Goal: Task Accomplishment & Management: Manage account settings

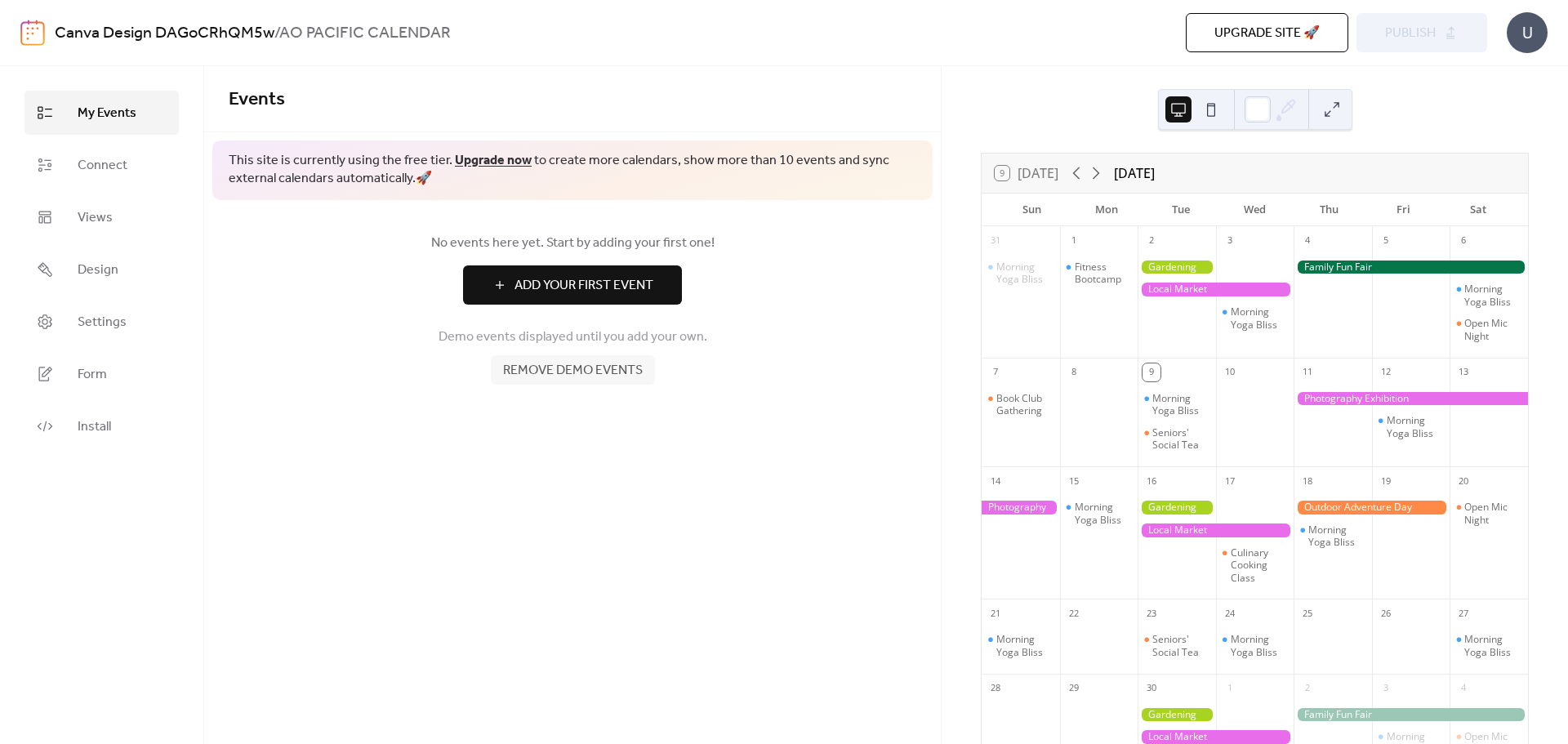
click at [101, 169] on span "Connect" at bounding box center [102, 166] width 50 height 20
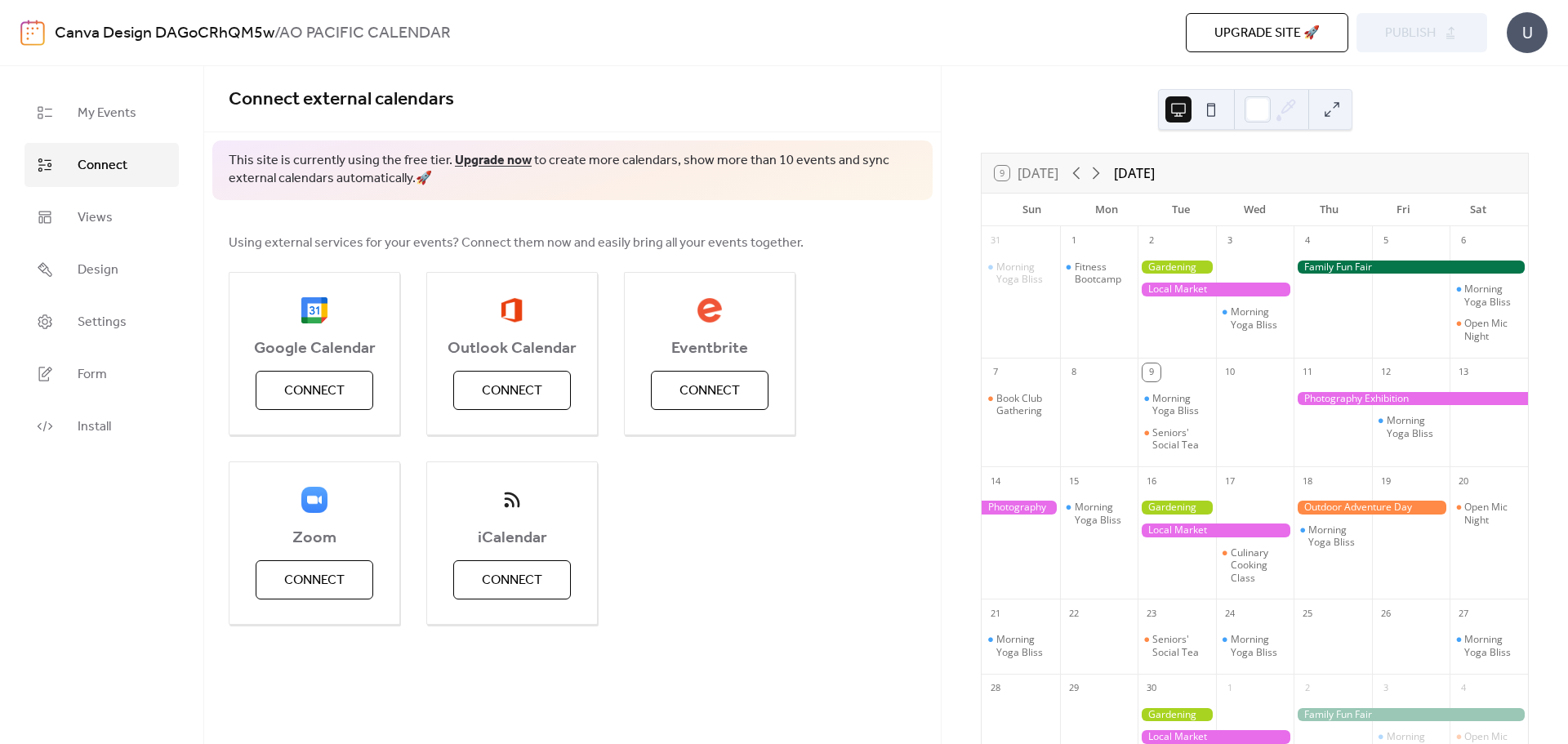
click at [315, 381] on span "Connect" at bounding box center [313, 391] width 60 height 20
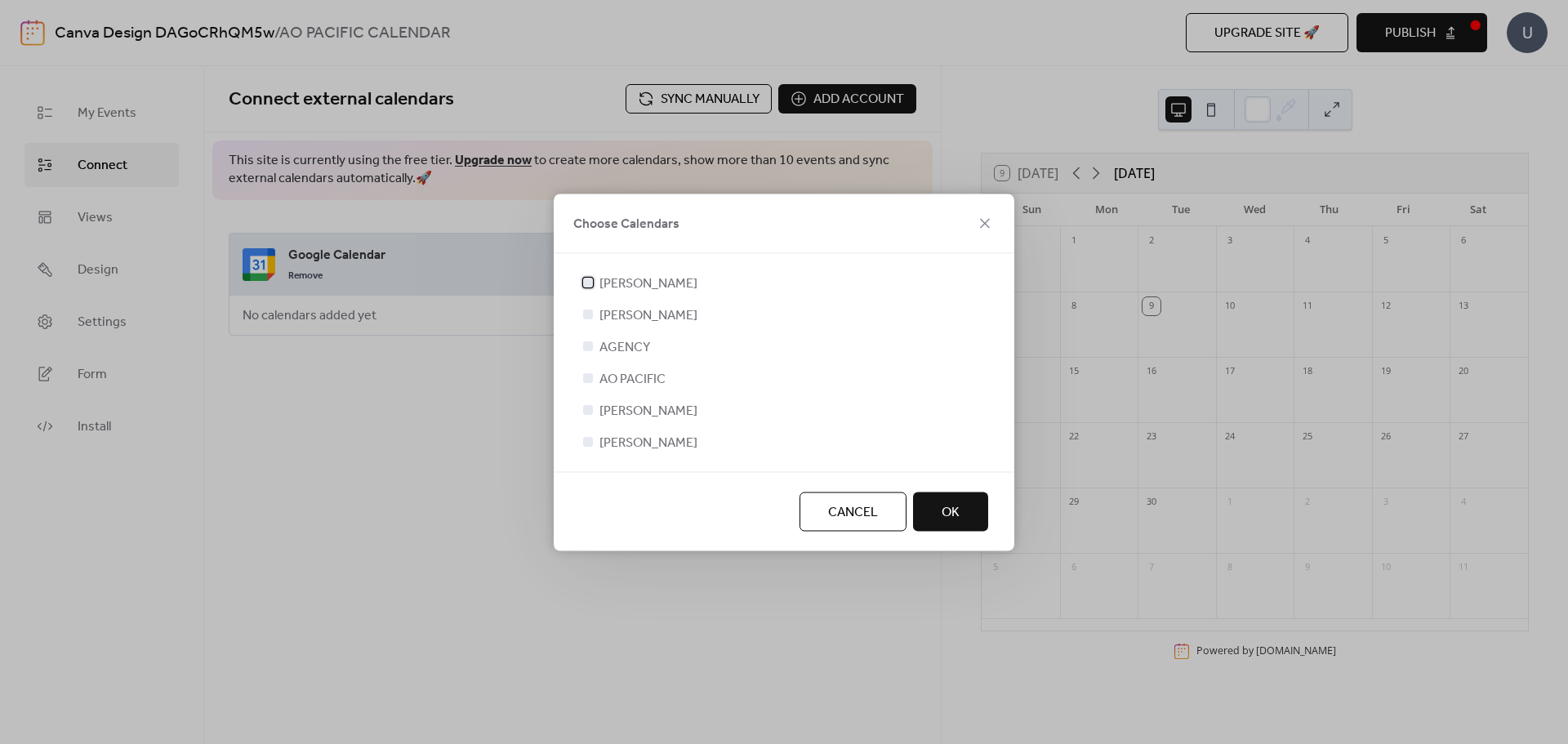
click at [591, 287] on div at bounding box center [588, 281] width 17 height 17
click at [587, 314] on div at bounding box center [588, 314] width 10 height 10
click at [593, 349] on div at bounding box center [588, 345] width 17 height 17
click at [587, 316] on div at bounding box center [588, 314] width 10 height 10
click at [589, 316] on div at bounding box center [588, 314] width 10 height 10
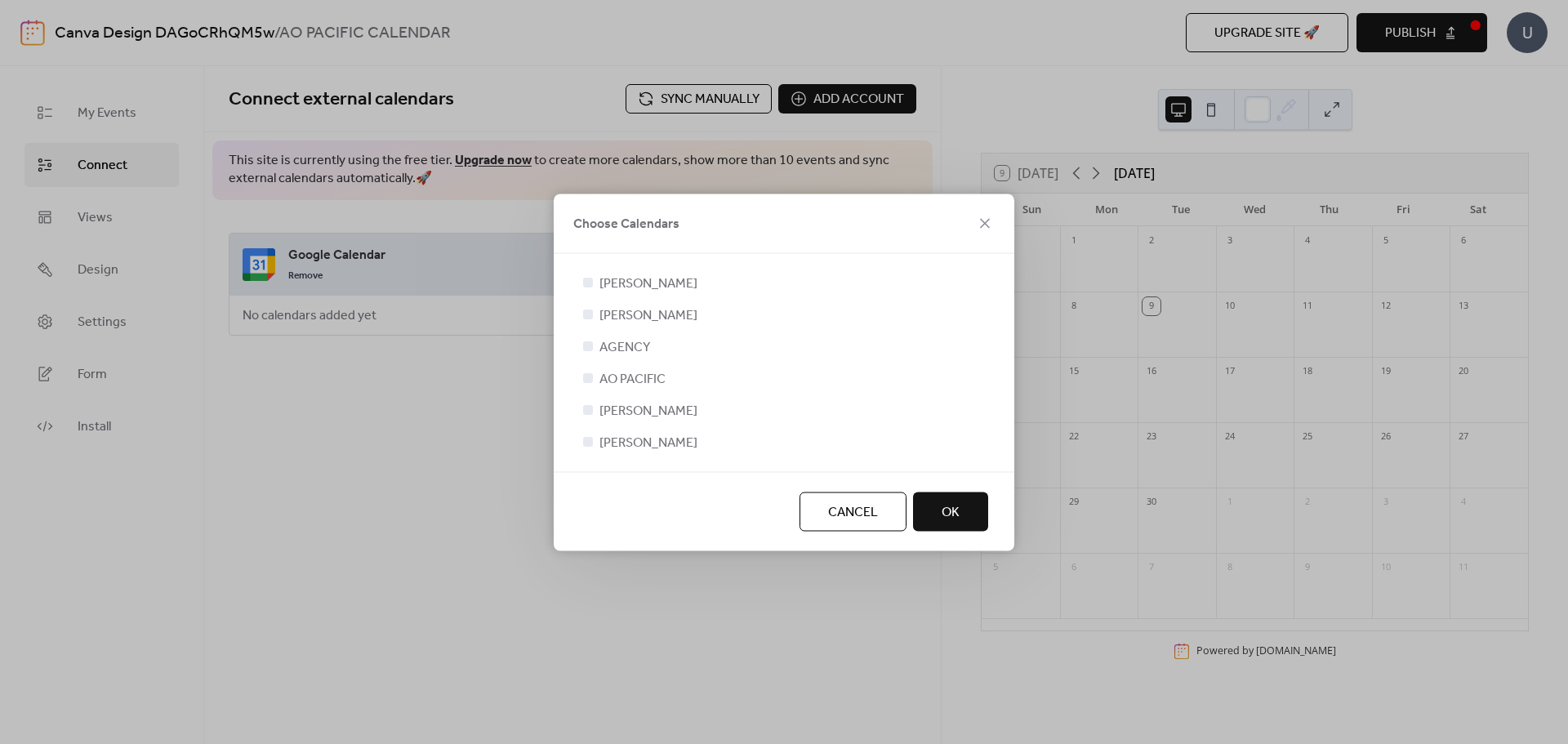
click at [589, 316] on div at bounding box center [588, 314] width 10 height 10
click at [585, 312] on div at bounding box center [588, 314] width 10 height 10
click at [591, 355] on div "MELISSA SIDOTI RICHARD SIDOTI AGENCY AO PACIFIC CINDY JEWELL-SCHULZE SCOTT SCHU…" at bounding box center [784, 363] width 409 height 179
click at [586, 348] on div at bounding box center [588, 346] width 10 height 10
click at [583, 341] on div at bounding box center [588, 346] width 10 height 10
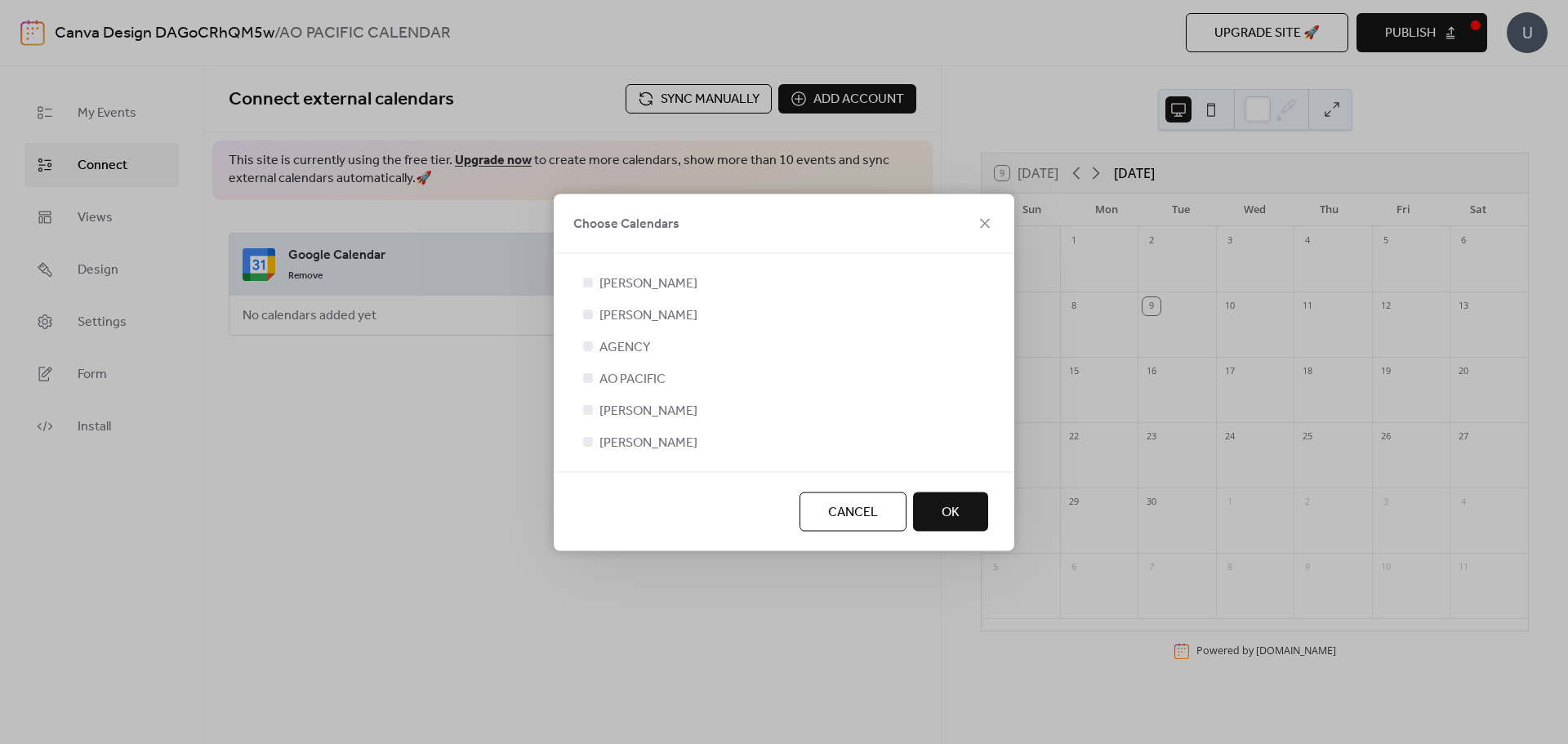
click at [601, 325] on span "RICHARD SIDOTI" at bounding box center [648, 315] width 98 height 20
click at [603, 430] on div "MELISSA SIDOTI RICHARD SIDOTI AGENCY AO PACIFIC CINDY JEWELL-SCHULZE SCOTT SCHU…" at bounding box center [784, 363] width 409 height 179
drag, startPoint x: 592, startPoint y: 389, endPoint x: 599, endPoint y: 351, distance: 38.6
click at [594, 377] on div "MELISSA SIDOTI RICHARD SIDOTI AGENCY AO PACIFIC CINDY JEWELL-SCHULZE SCOTT SCHU…" at bounding box center [784, 363] width 409 height 179
drag, startPoint x: 600, startPoint y: 296, endPoint x: 577, endPoint y: 256, distance: 46.1
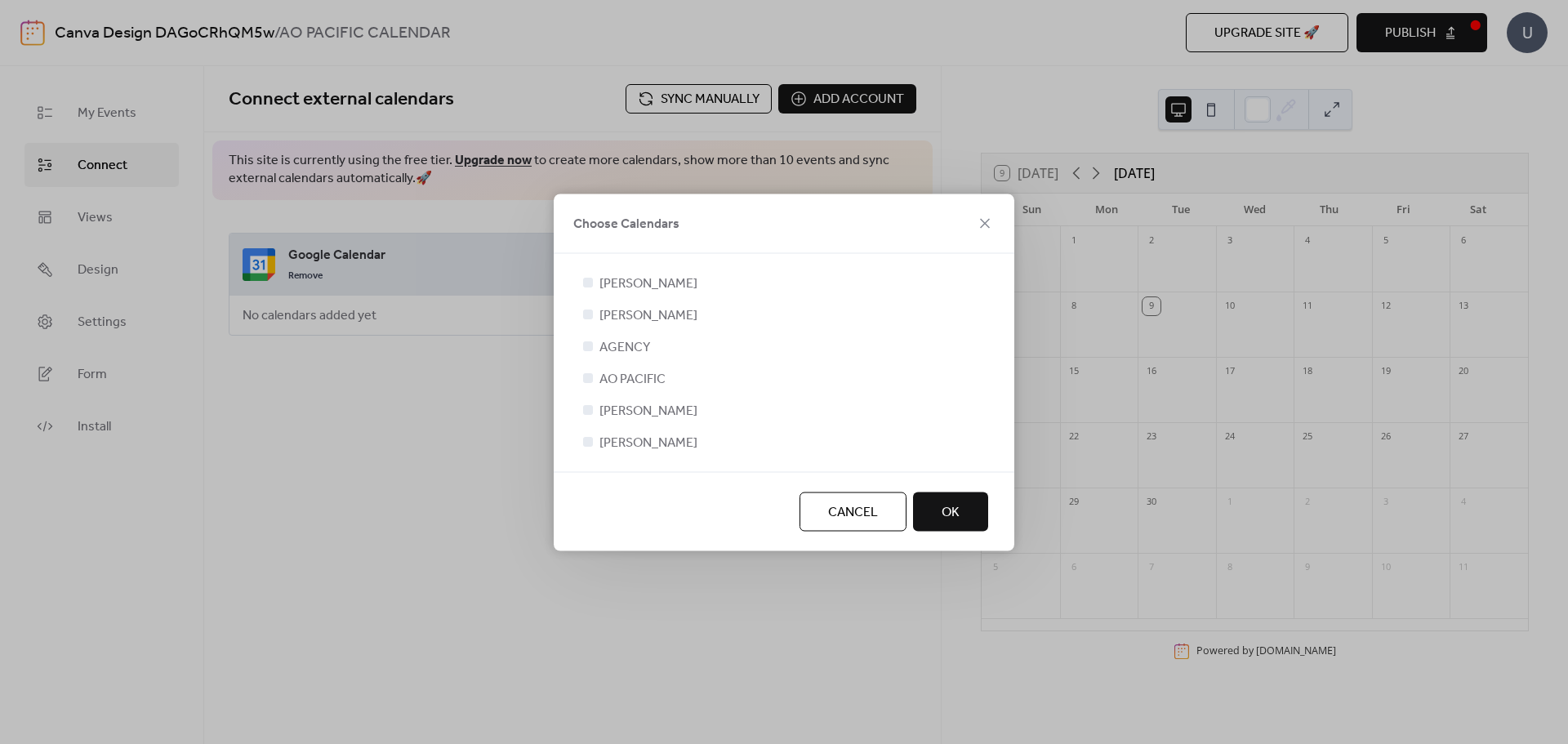
click at [596, 287] on div "MELISSA SIDOTI RICHARD SIDOTI AGENCY AO PACIFIC CINDY JEWELL-SCHULZE SCOTT SCHU…" at bounding box center [784, 363] width 409 height 179
click at [586, 288] on div at bounding box center [588, 281] width 17 height 17
click at [589, 347] on div at bounding box center [588, 345] width 17 height 17
click at [591, 284] on div at bounding box center [588, 282] width 10 height 10
click at [963, 525] on button "OK" at bounding box center [950, 511] width 75 height 39
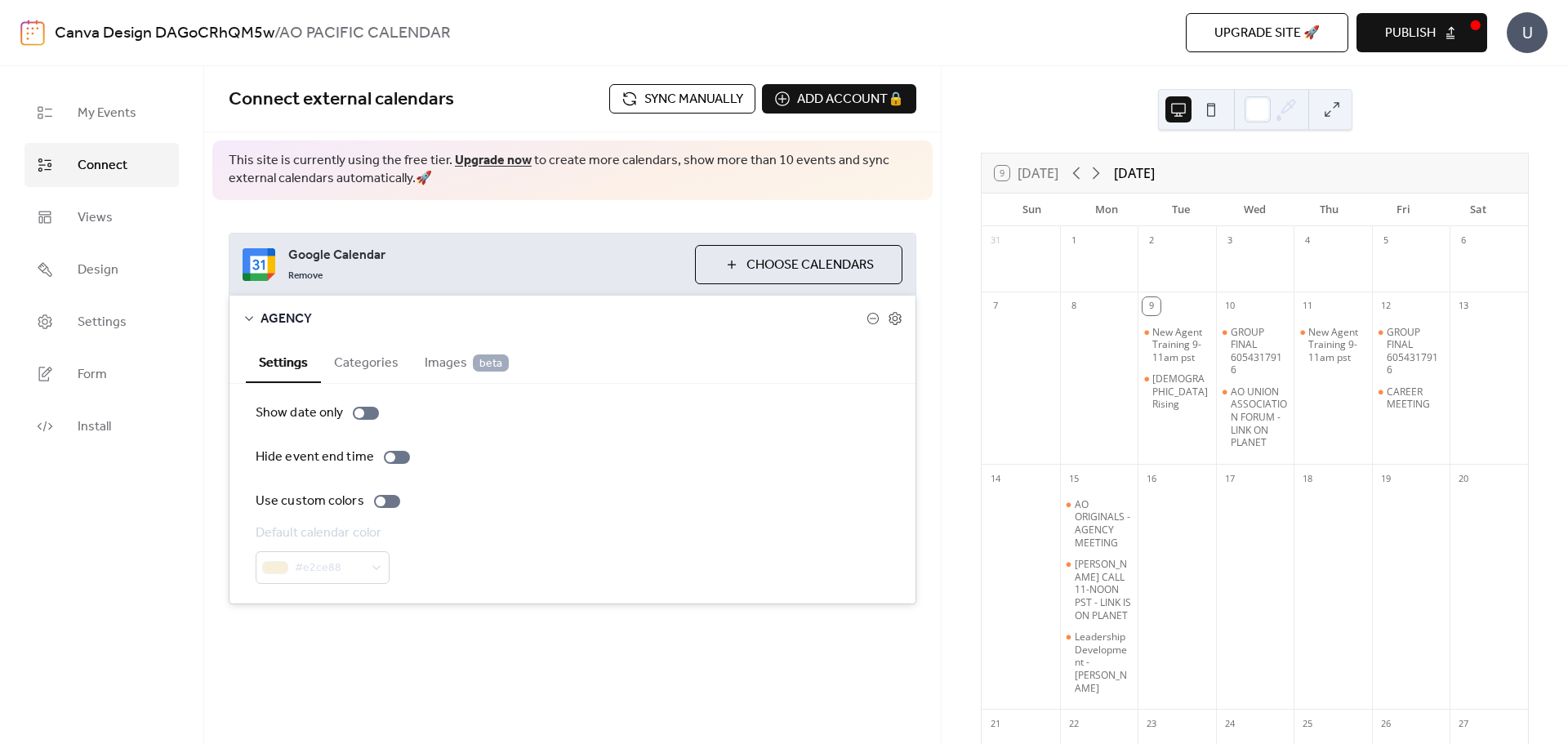
click at [741, 266] on button "Choose Calendars" at bounding box center [798, 264] width 207 height 39
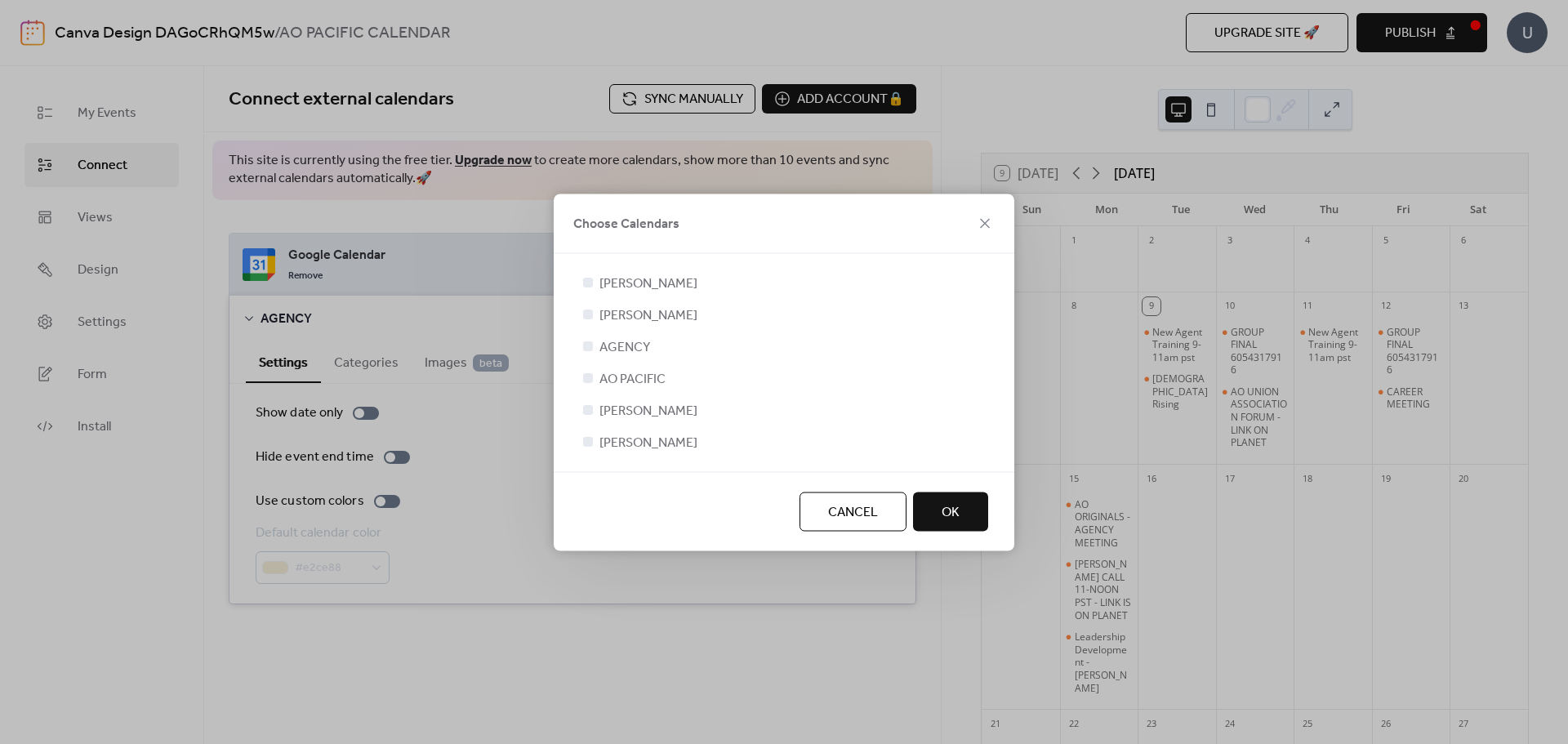
click at [588, 284] on div at bounding box center [588, 282] width 10 height 10
click at [590, 279] on div at bounding box center [588, 282] width 10 height 10
click at [593, 374] on div at bounding box center [588, 377] width 17 height 17
click at [594, 273] on label "MELISSA SIDOTI" at bounding box center [639, 283] width 118 height 20
click at [961, 508] on button "OK" at bounding box center [950, 511] width 75 height 39
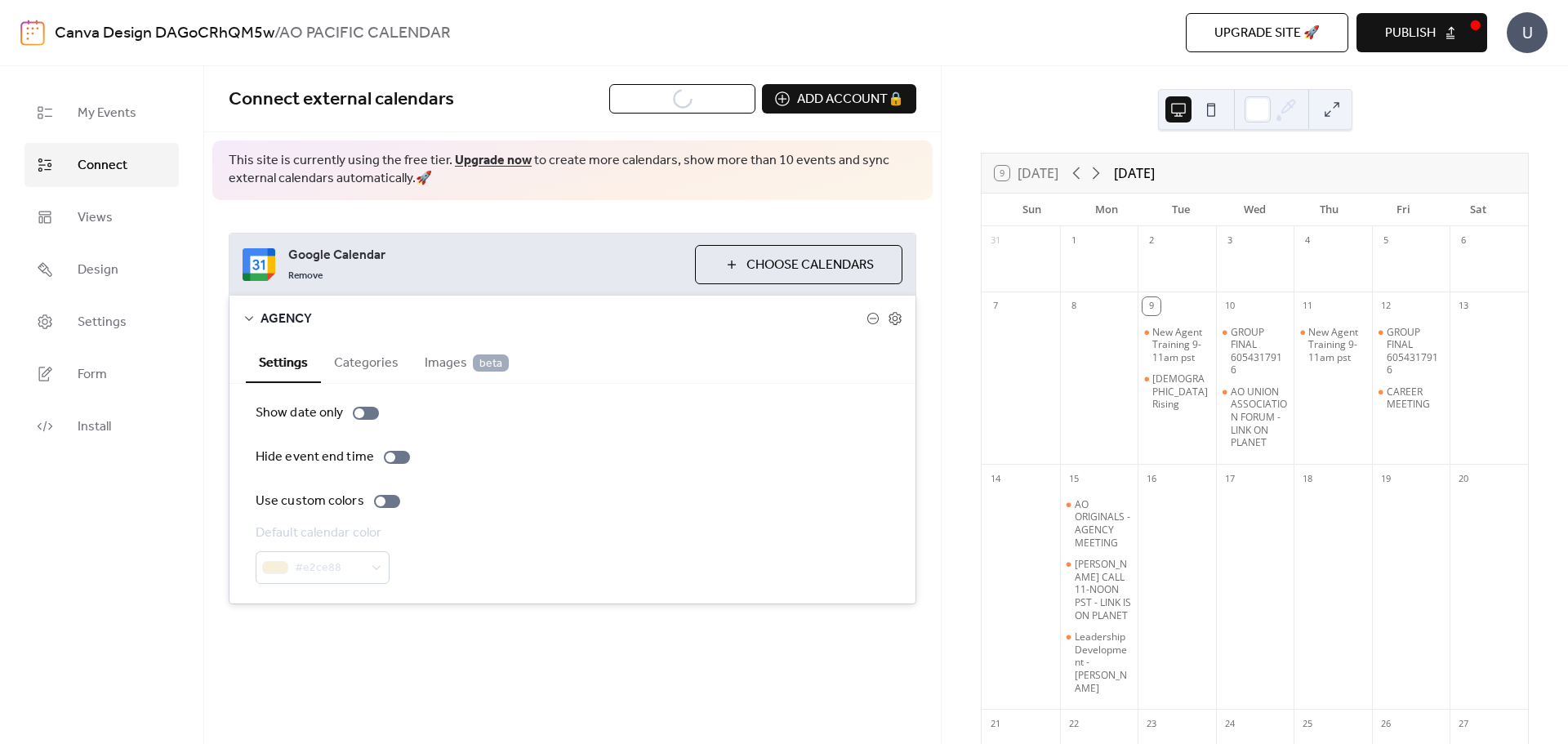
click at [896, 321] on icon at bounding box center [894, 318] width 15 height 15
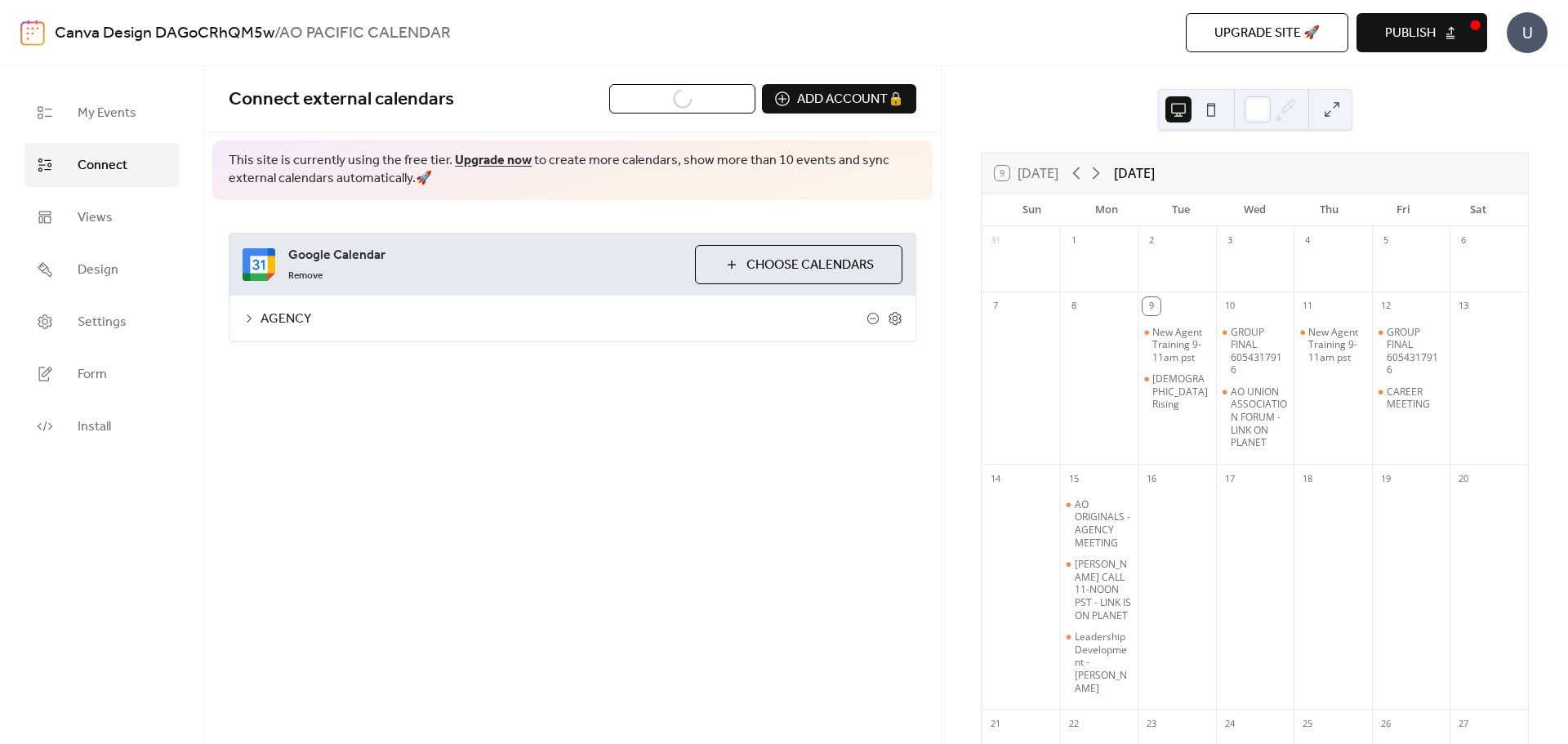
click at [895, 321] on icon at bounding box center [895, 318] width 6 height 6
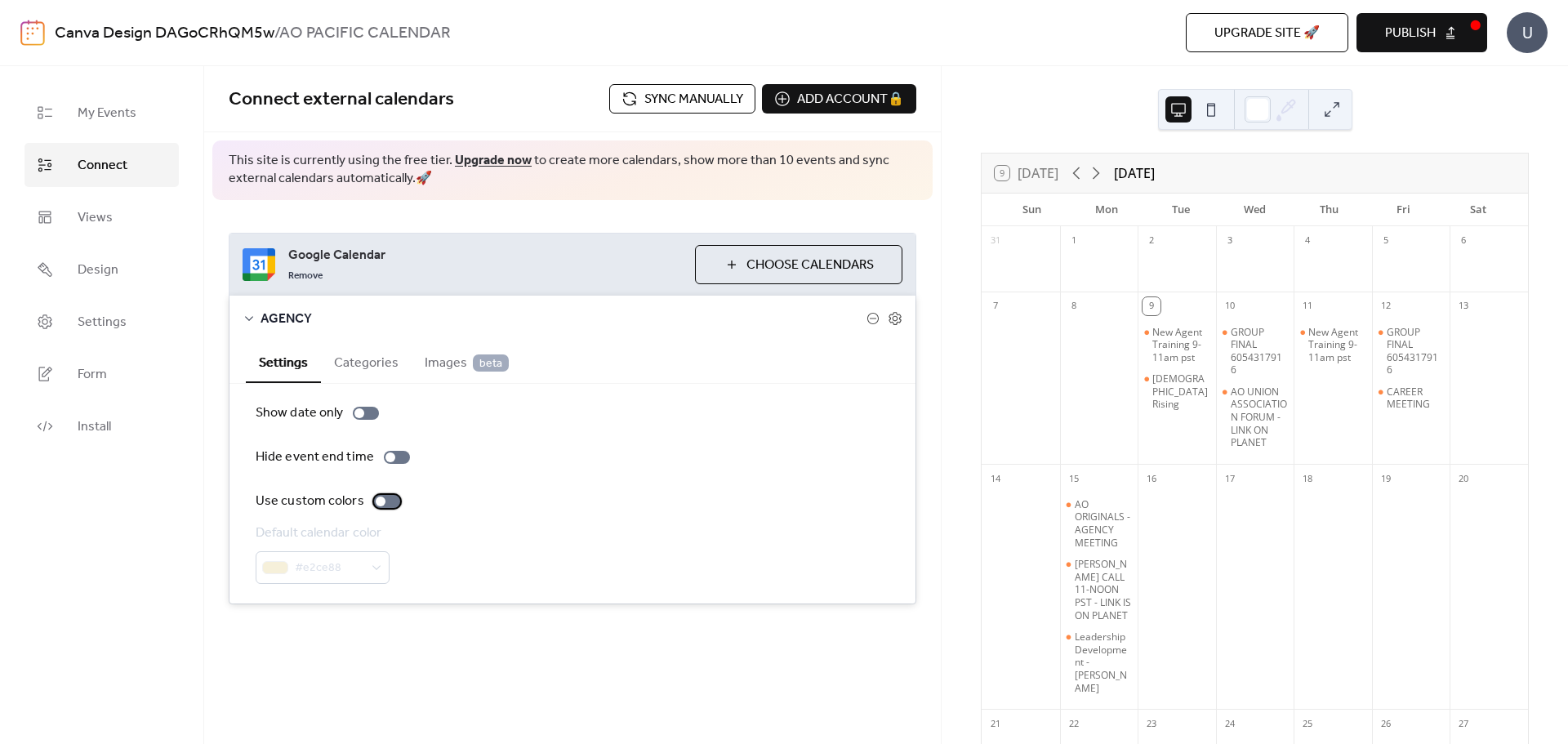
click at [379, 500] on div at bounding box center [380, 501] width 10 height 10
click at [377, 566] on div "#e2ce88" at bounding box center [322, 567] width 134 height 32
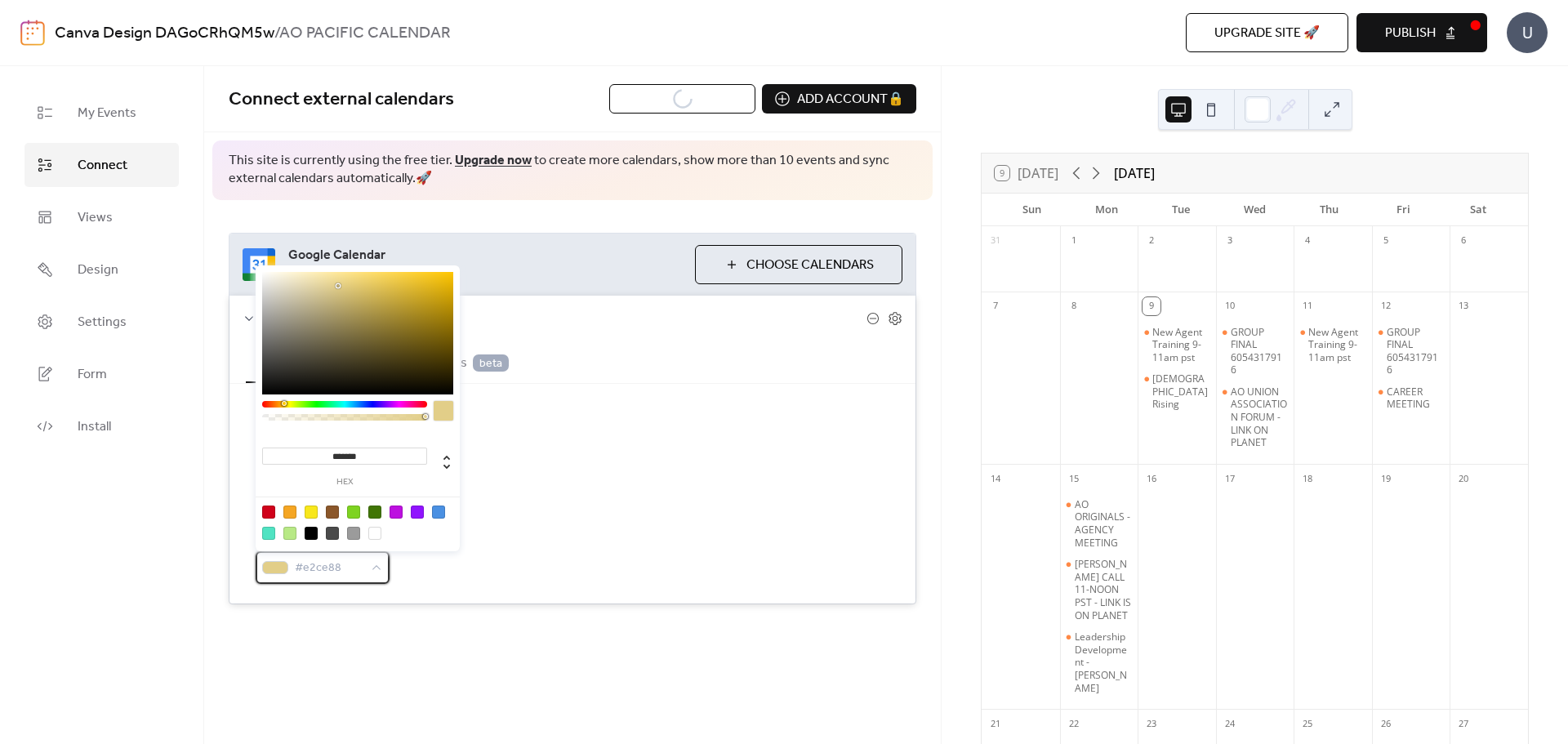
click at [374, 563] on div "#e2ce88" at bounding box center [322, 567] width 134 height 32
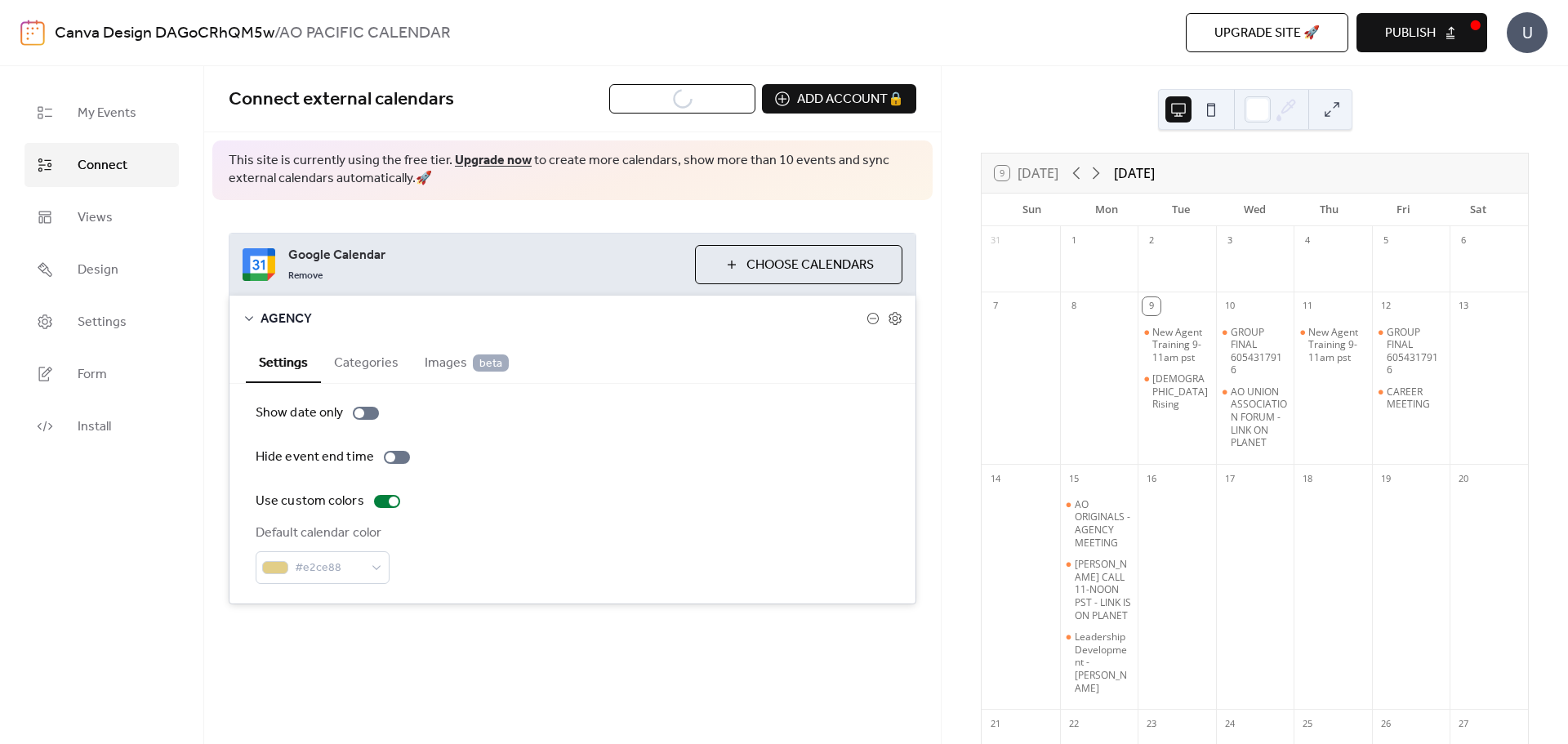
click at [369, 360] on button "Categories" at bounding box center [366, 361] width 90 height 40
click at [457, 359] on span "Images beta" at bounding box center [467, 364] width 84 height 20
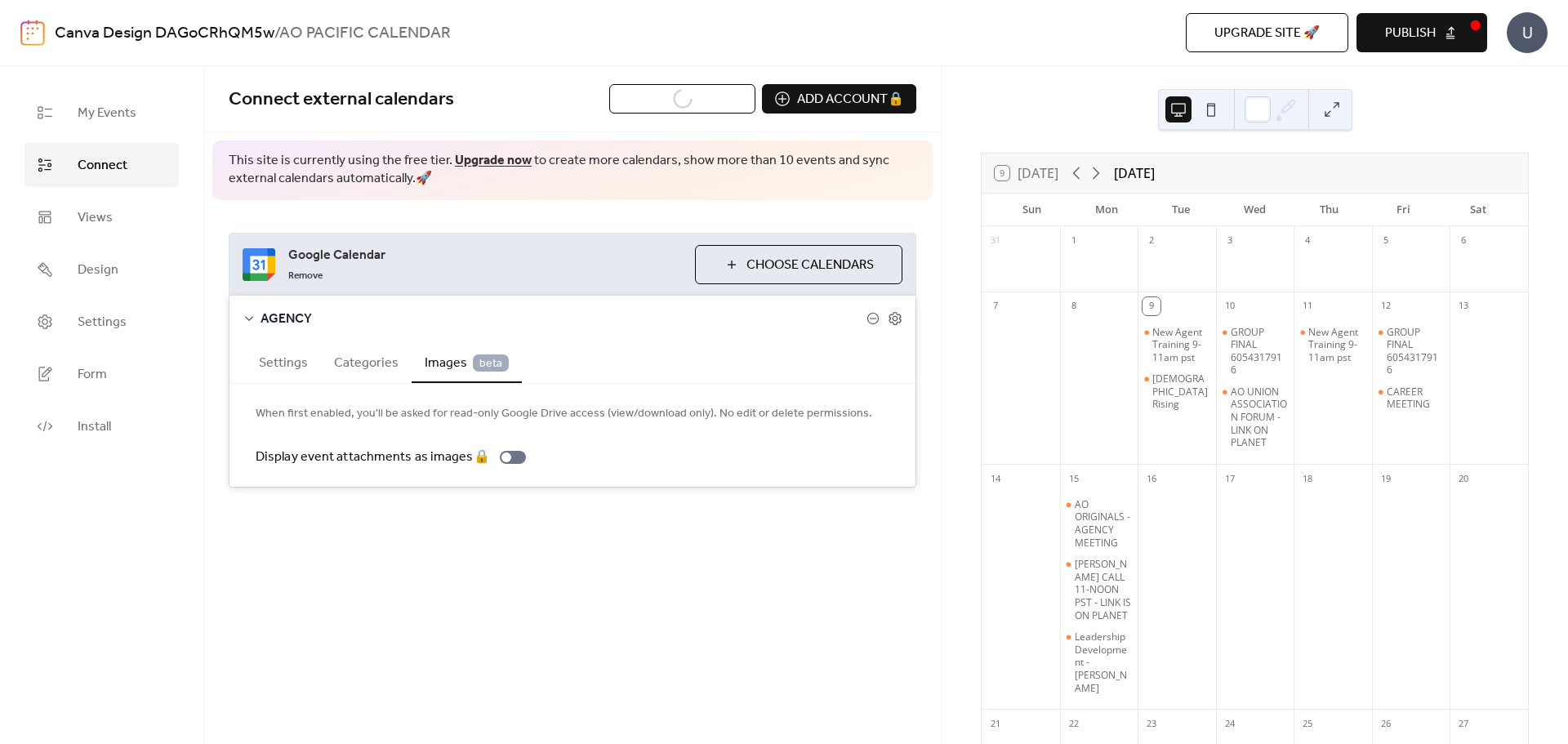
click at [365, 366] on button "Categories" at bounding box center [366, 361] width 90 height 40
click at [288, 364] on button "Settings" at bounding box center [283, 361] width 75 height 40
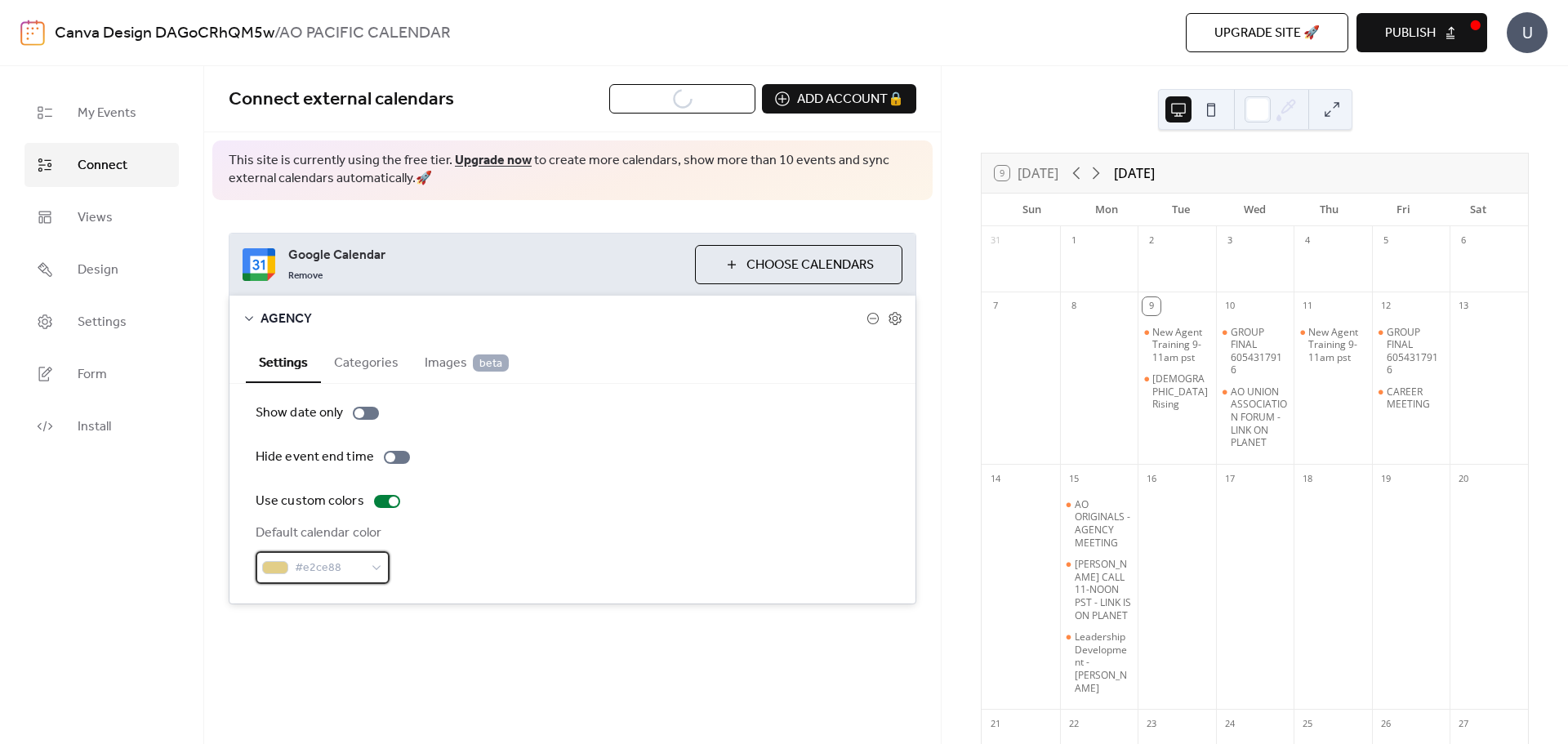
click at [368, 570] on div "#e2ce88" at bounding box center [322, 567] width 134 height 32
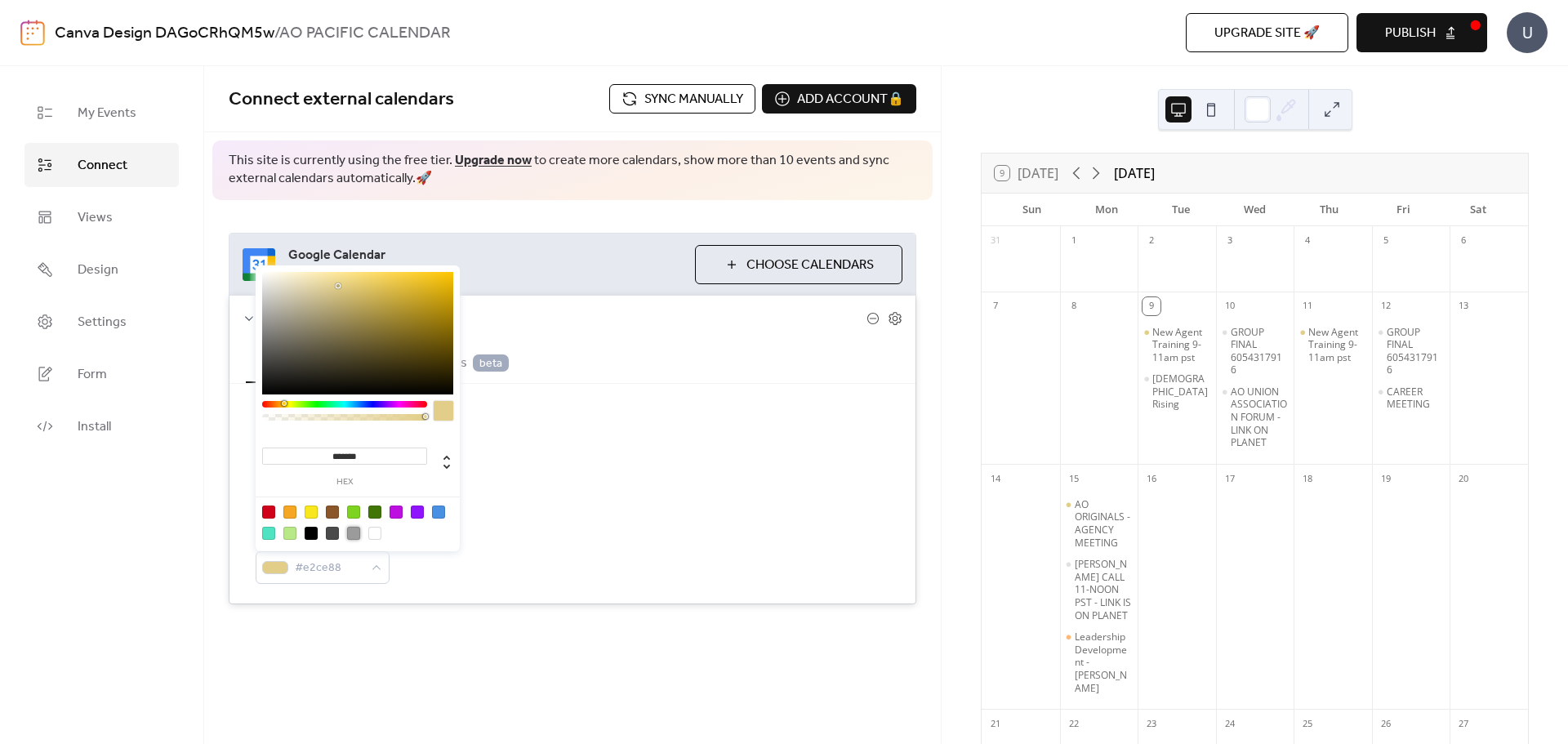
click at [351, 530] on div at bounding box center [353, 533] width 13 height 13
type input "*******"
drag, startPoint x: 384, startPoint y: 303, endPoint x: 359, endPoint y: 288, distance: 29.2
click at [359, 288] on div at bounding box center [358, 333] width 191 height 123
drag, startPoint x: 424, startPoint y: 419, endPoint x: 430, endPoint y: 410, distance: 10.8
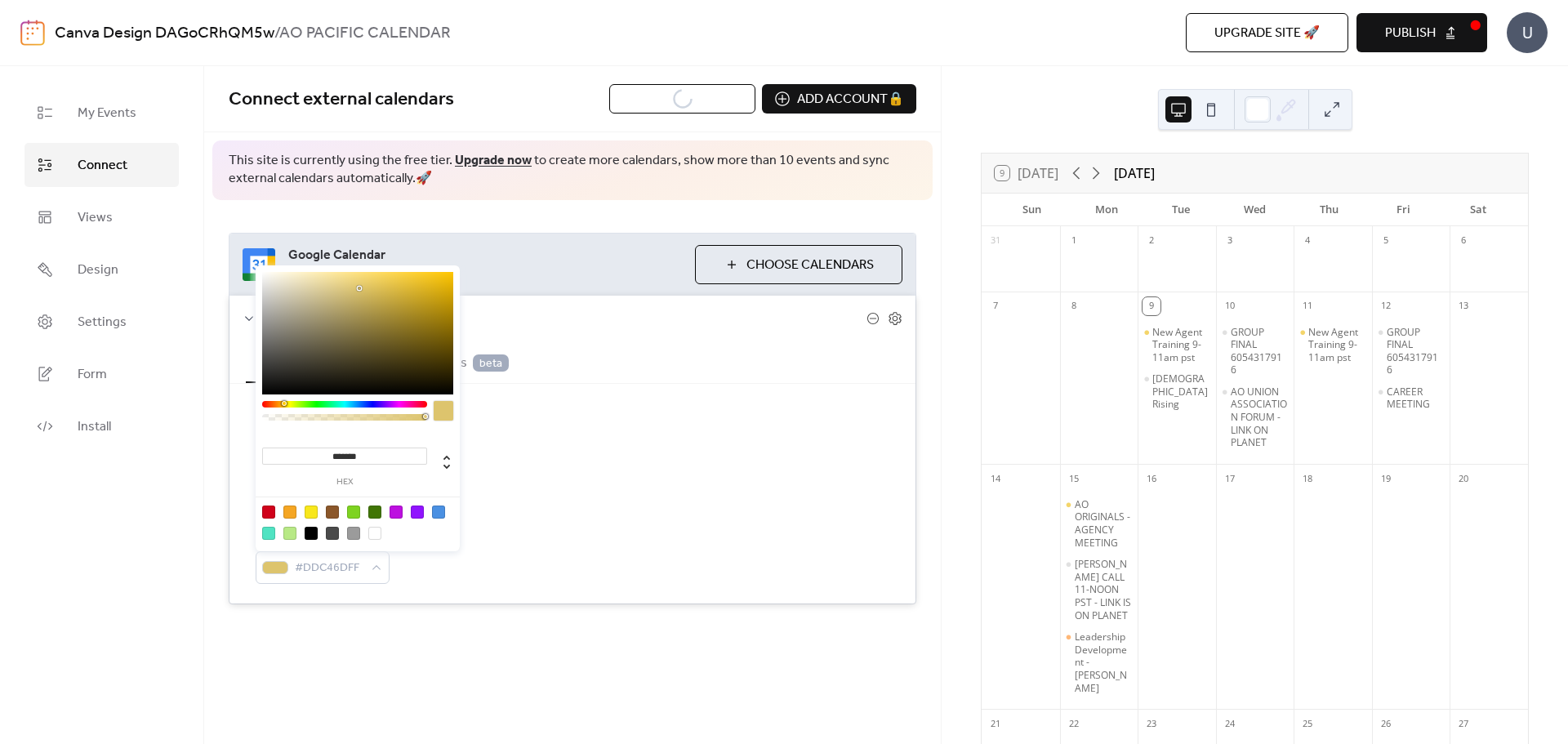
click at [415, 417] on div at bounding box center [345, 417] width 165 height 7
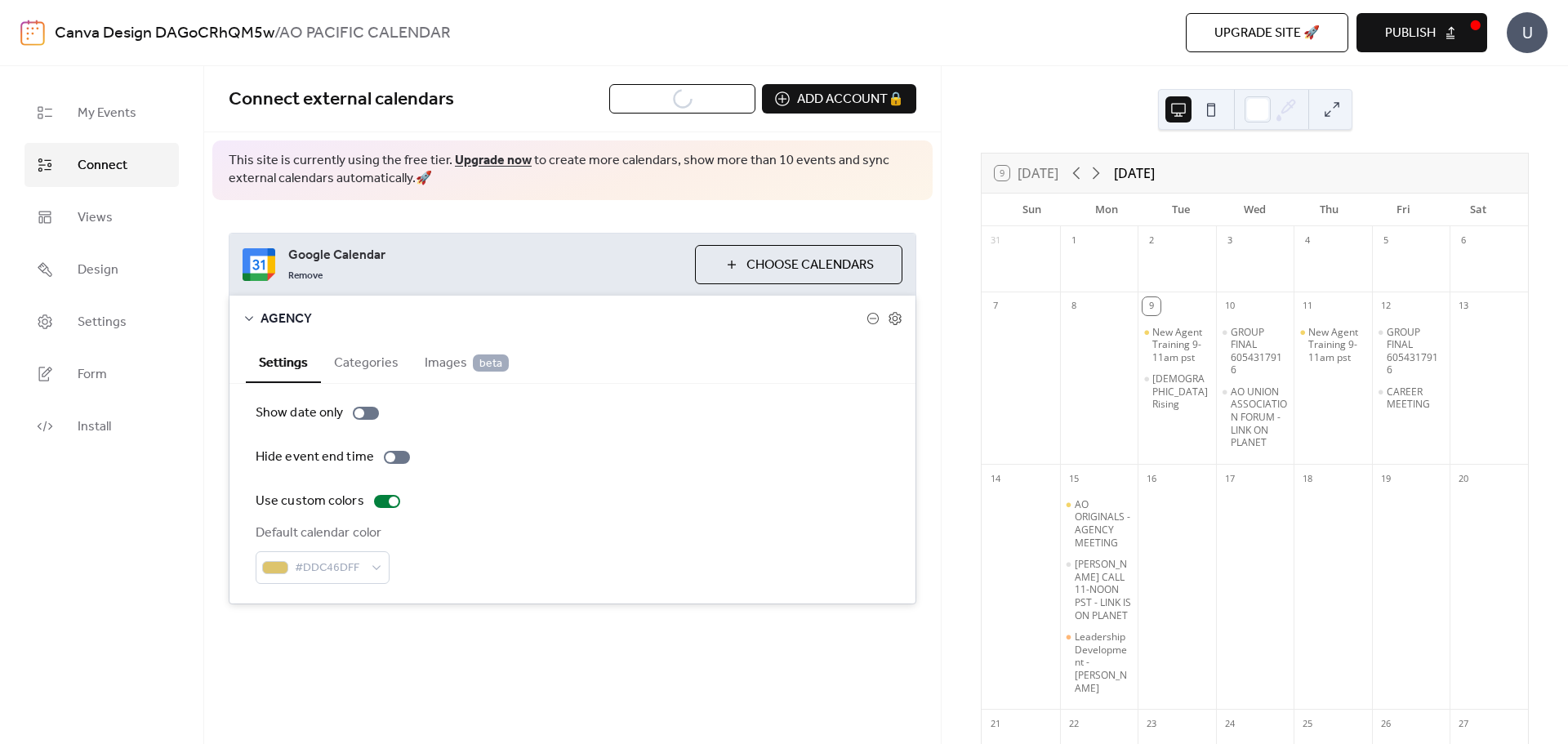
click at [510, 505] on div "Use custom colors" at bounding box center [572, 501] width 634 height 20
click at [897, 317] on icon at bounding box center [895, 318] width 6 height 6
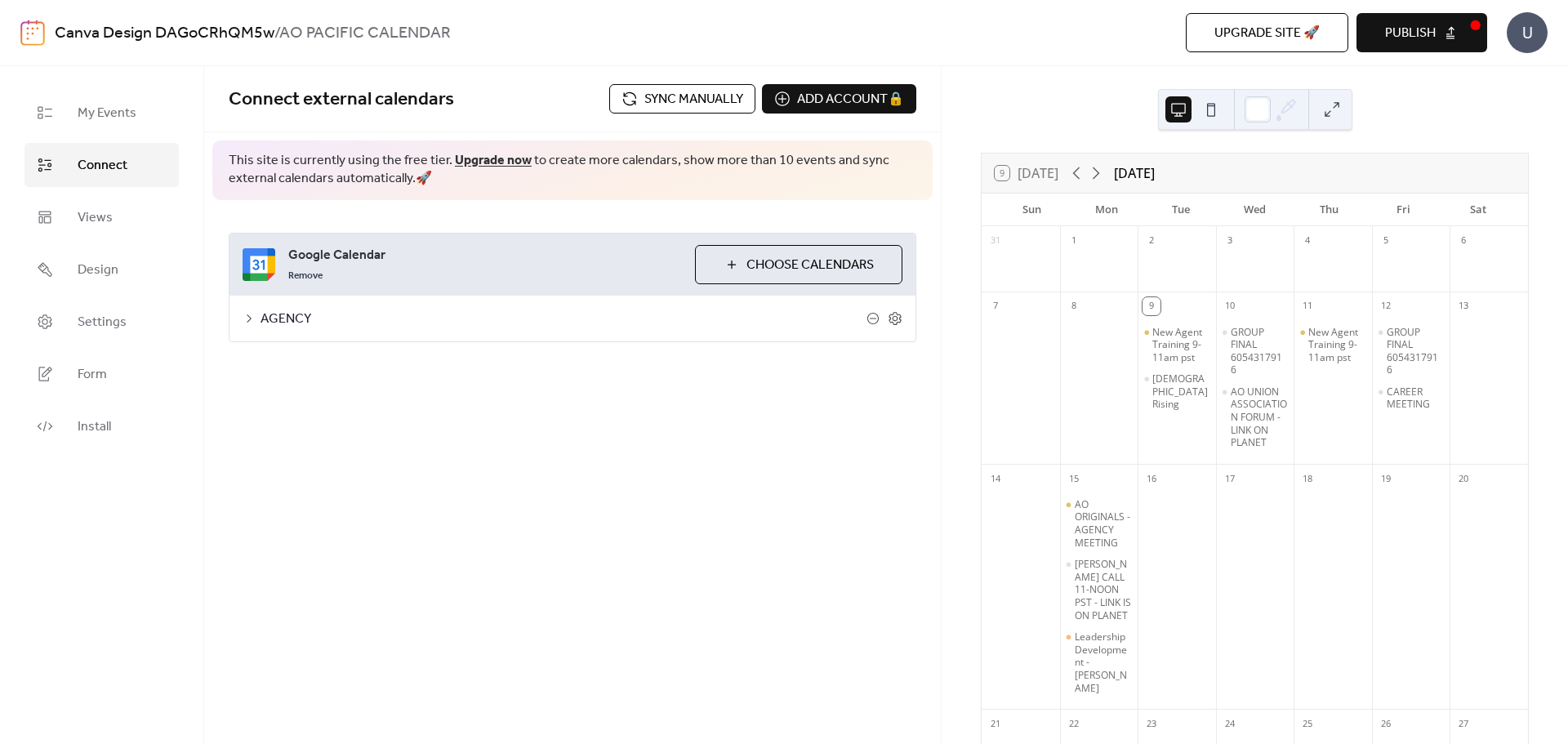
click at [897, 320] on icon at bounding box center [894, 318] width 15 height 15
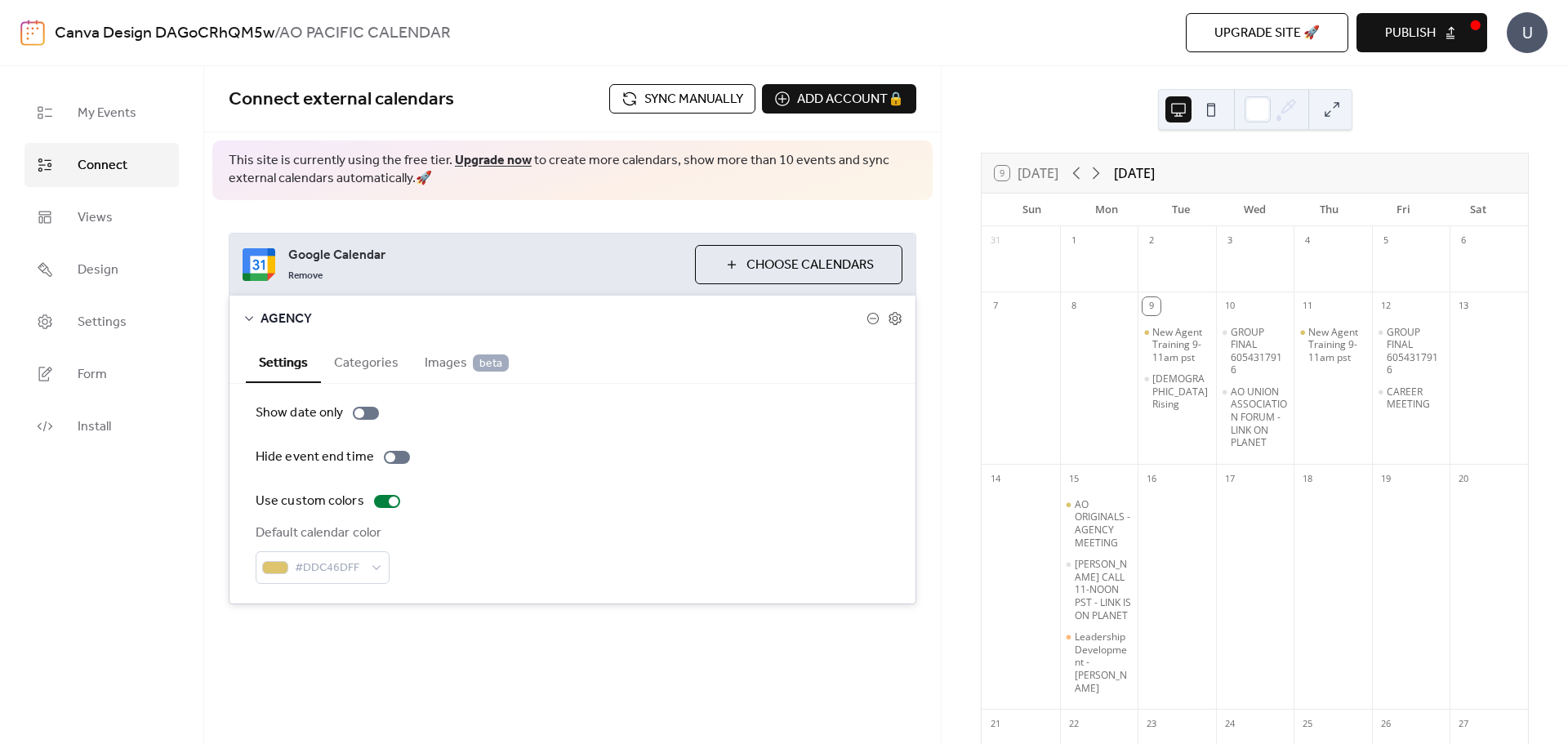
click at [897, 320] on icon at bounding box center [894, 318] width 15 height 15
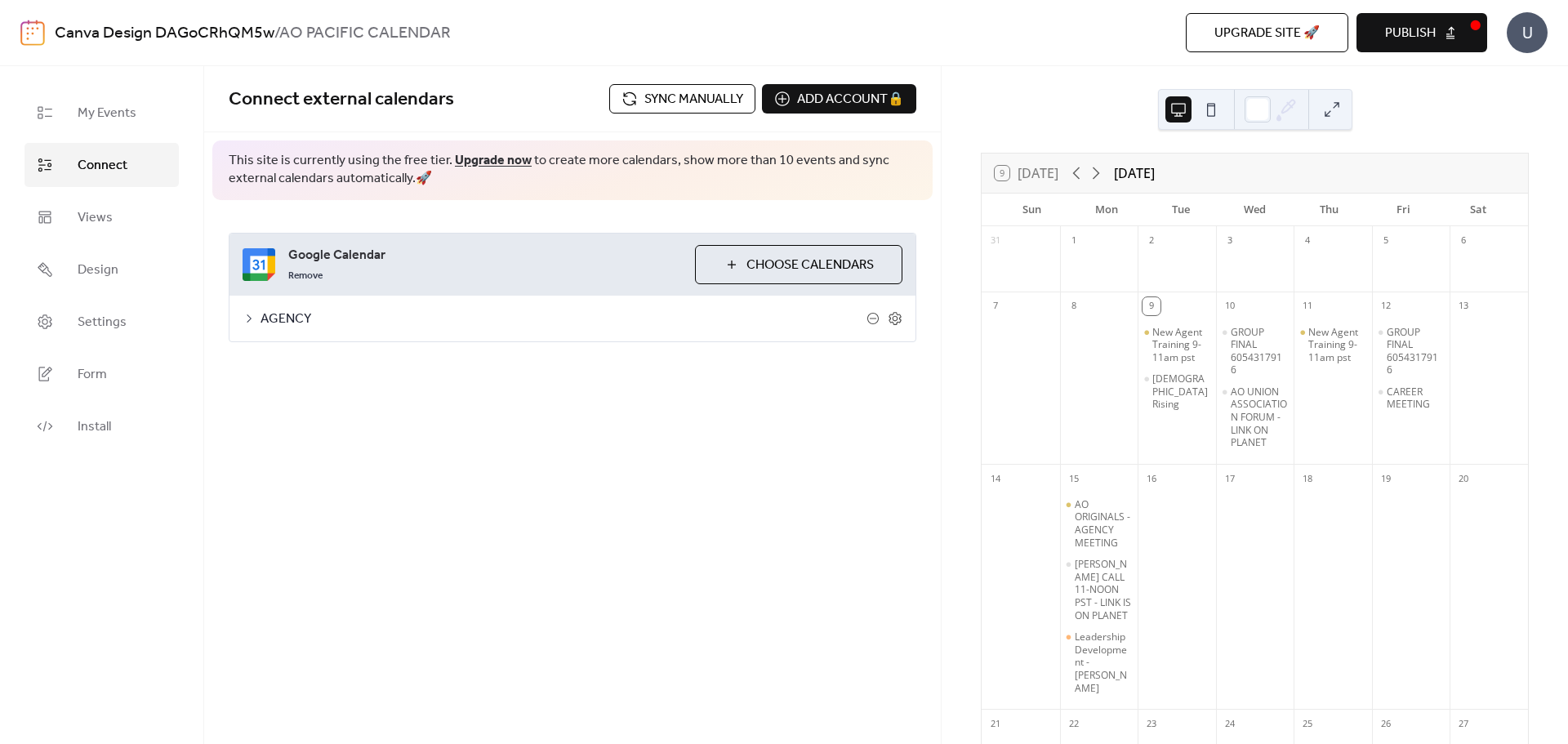
click at [874, 316] on icon at bounding box center [872, 317] width 13 height 13
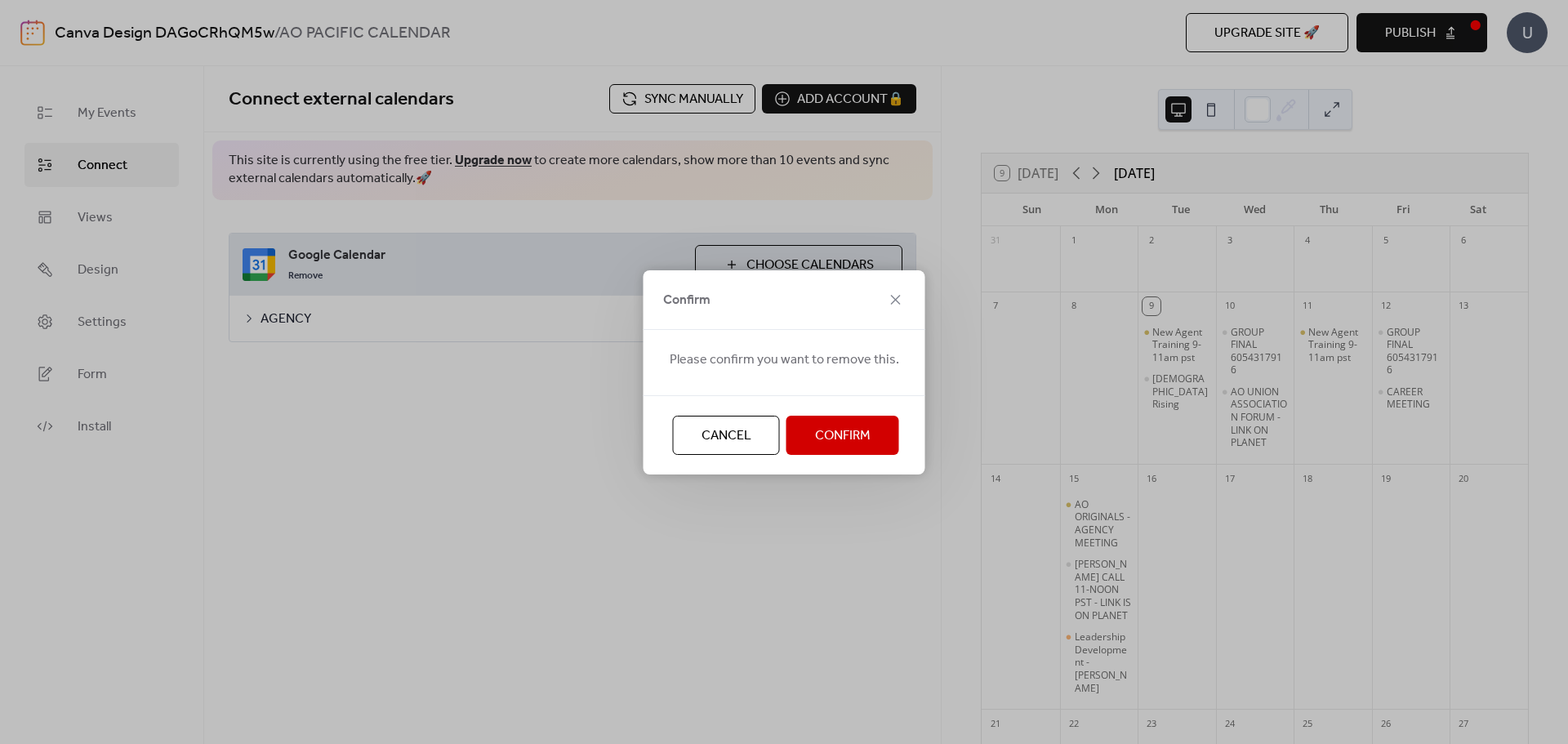
click at [741, 440] on span "Cancel" at bounding box center [726, 436] width 50 height 20
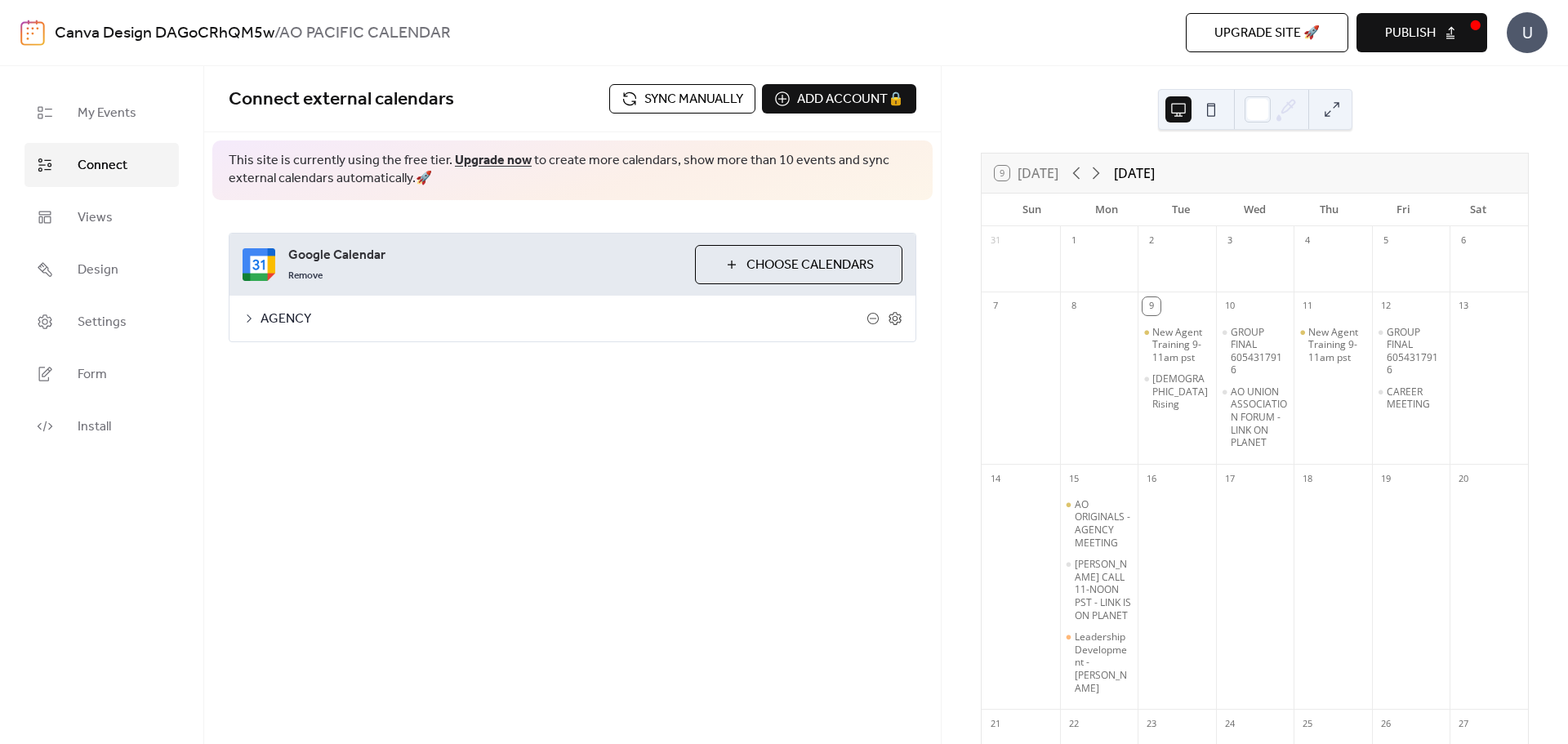
click at [722, 267] on button "Choose Calendars" at bounding box center [798, 264] width 207 height 39
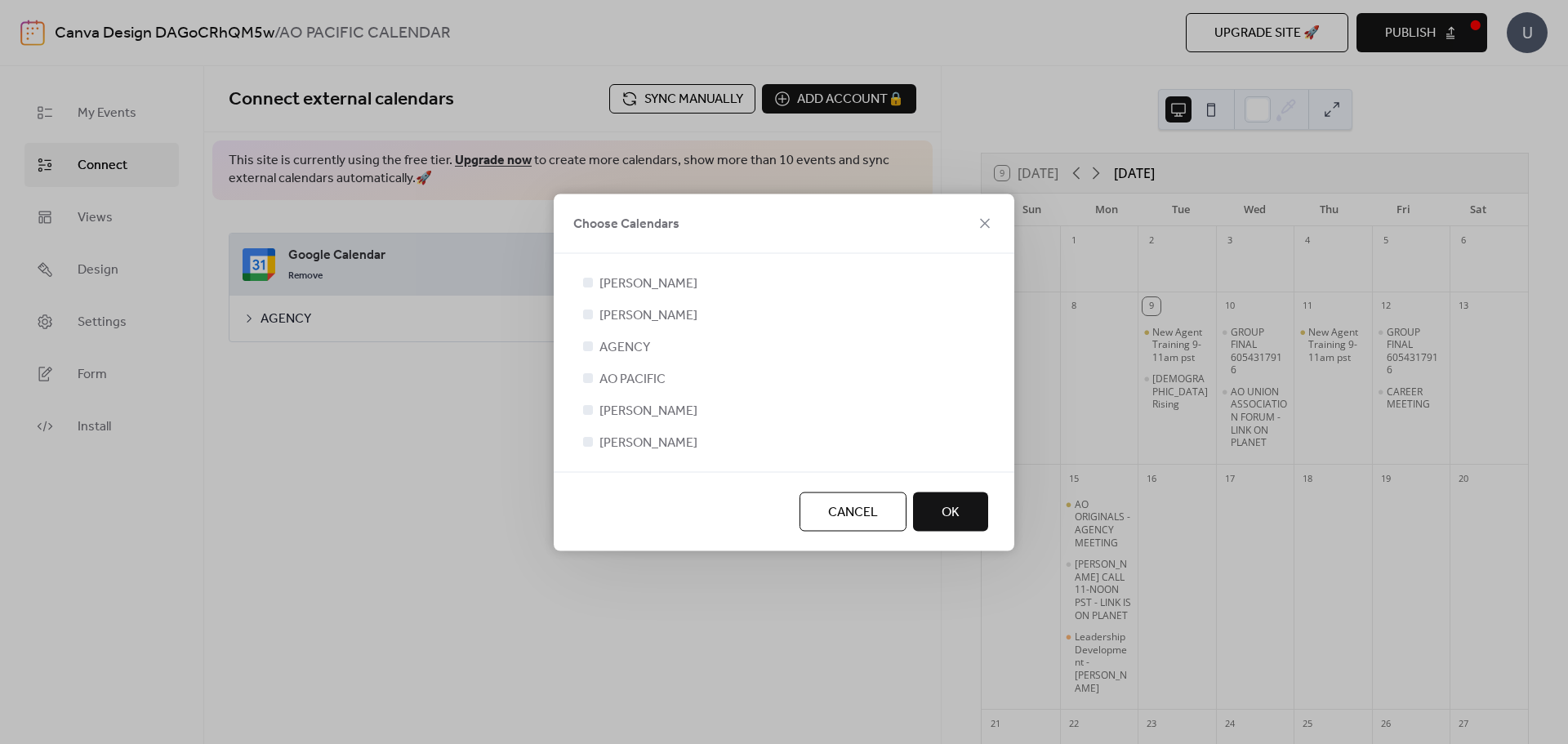
click at [945, 509] on span "OK" at bounding box center [950, 512] width 18 height 20
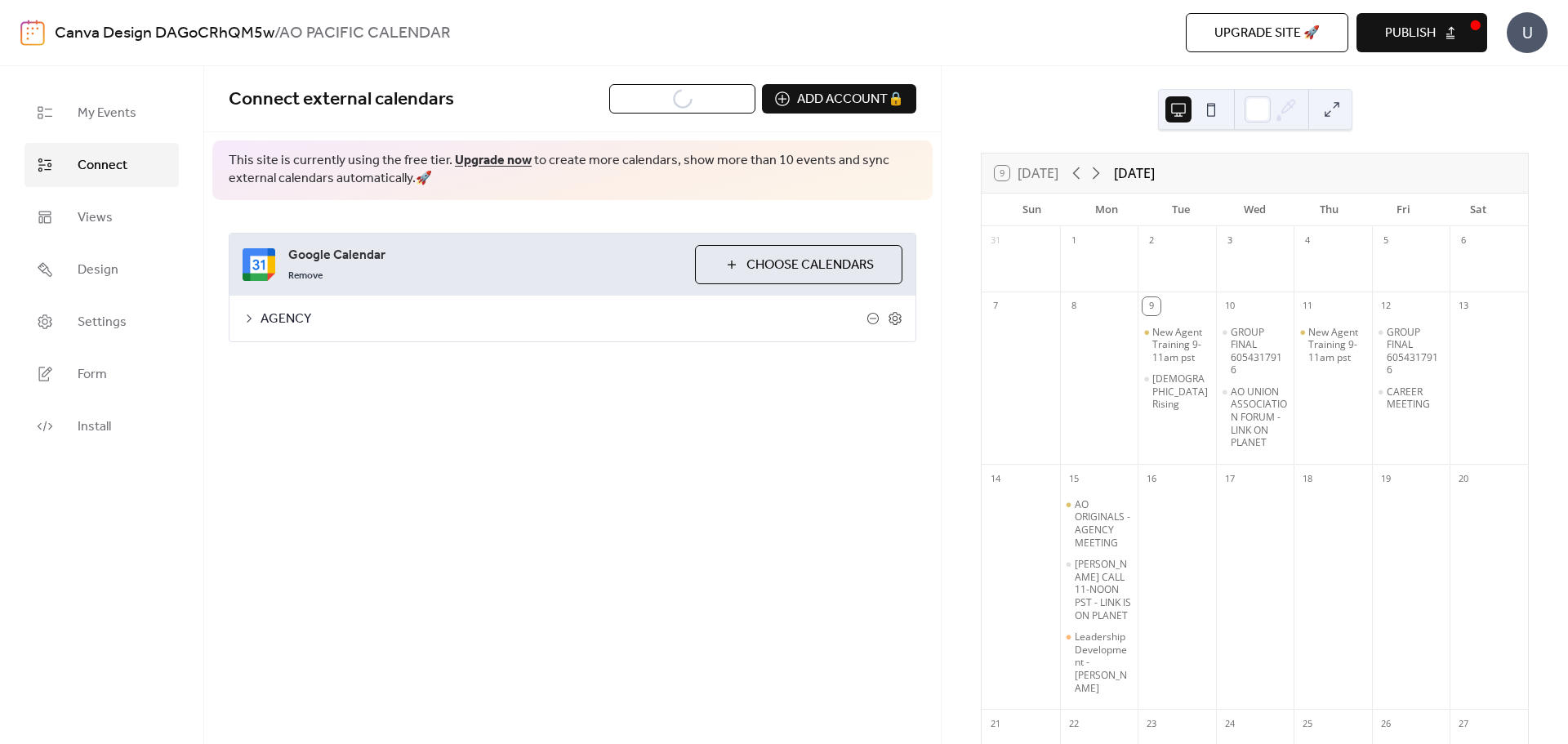
click at [846, 95] on div "Add account 🔒 🔒" at bounding box center [838, 99] width 154 height 29
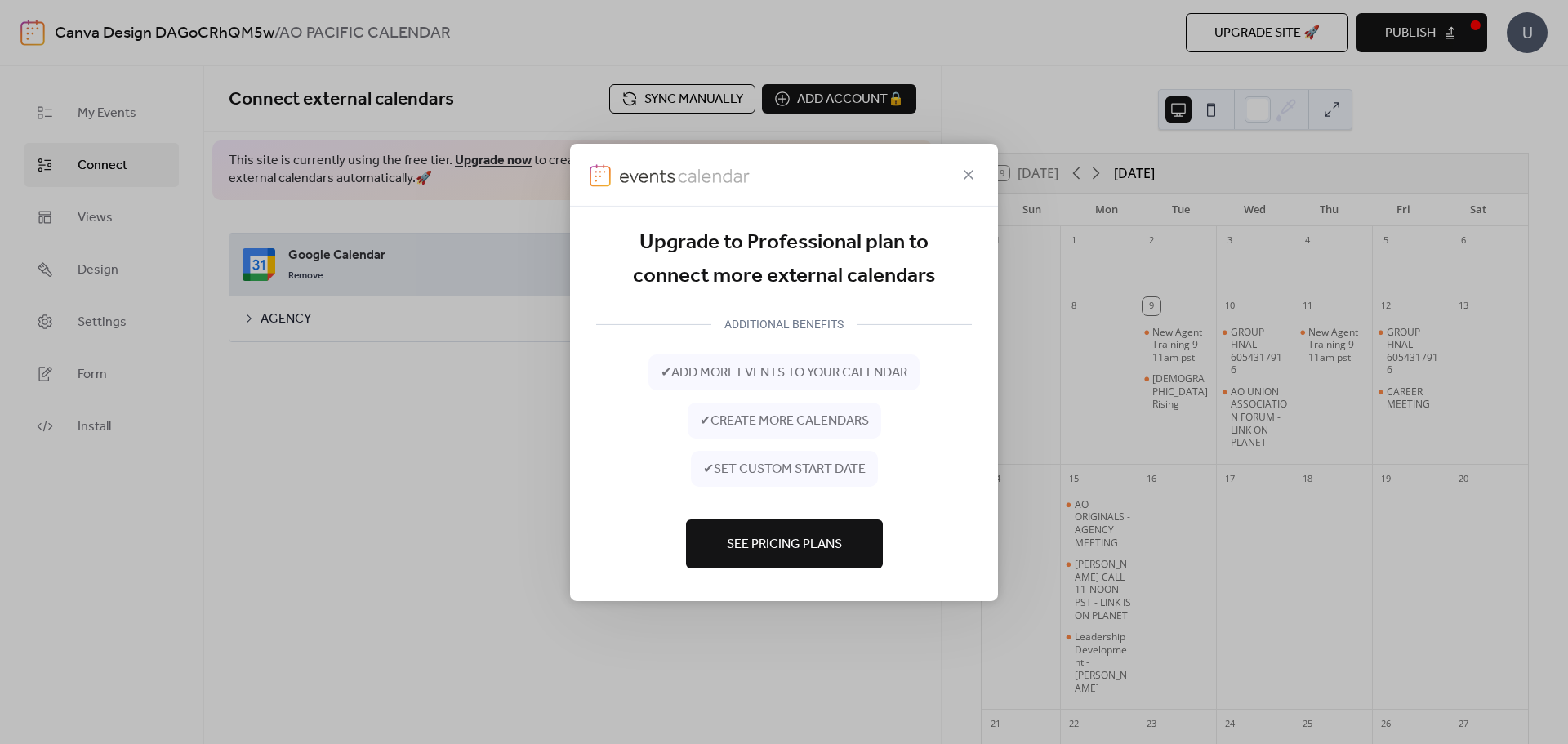
click at [805, 552] on span "See Pricing Plans" at bounding box center [784, 544] width 115 height 20
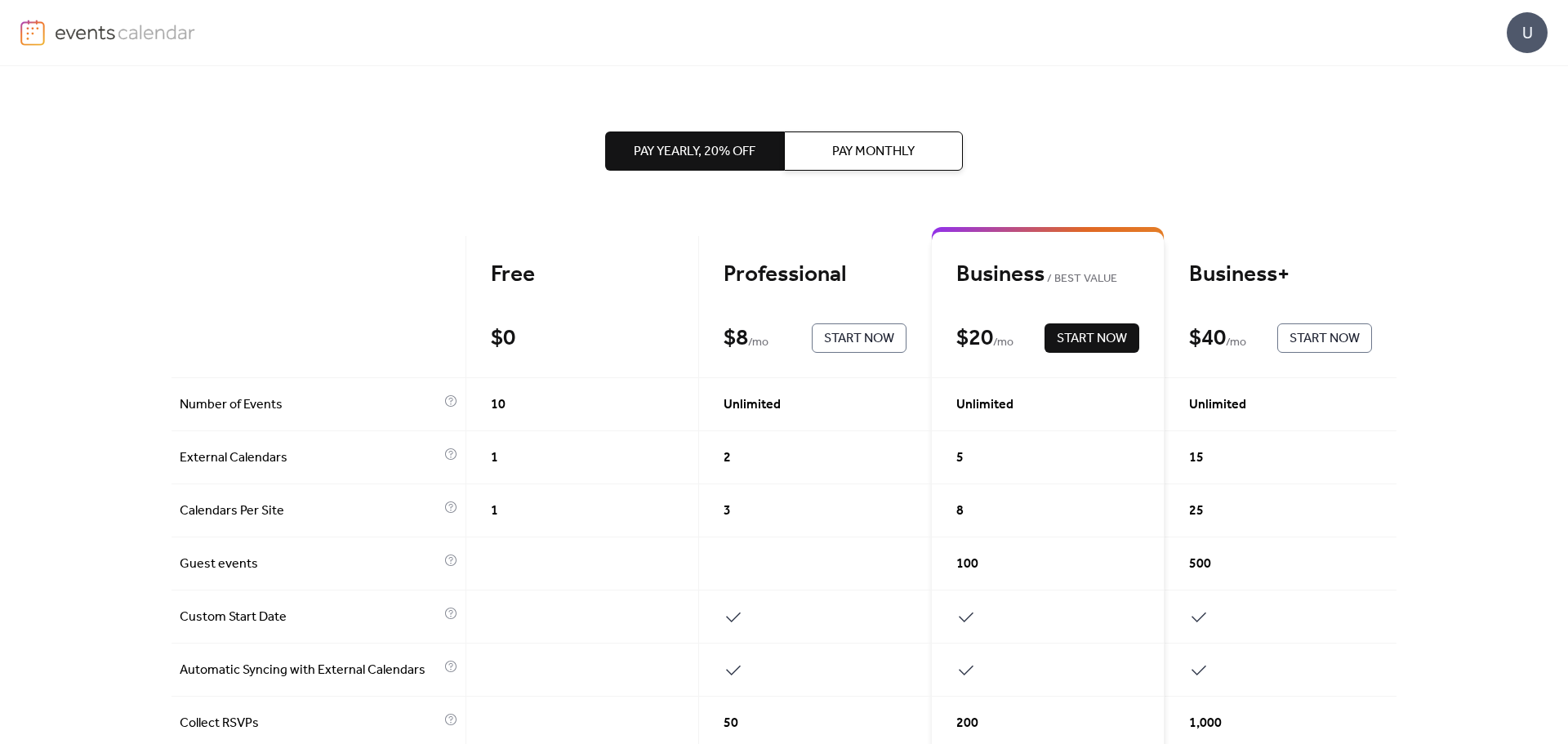
click at [793, 387] on div "Unlimited" at bounding box center [814, 405] width 233 height 53
click at [1074, 309] on div "Business BEST VALUE $ 20 / mo Start Now" at bounding box center [1047, 307] width 233 height 143
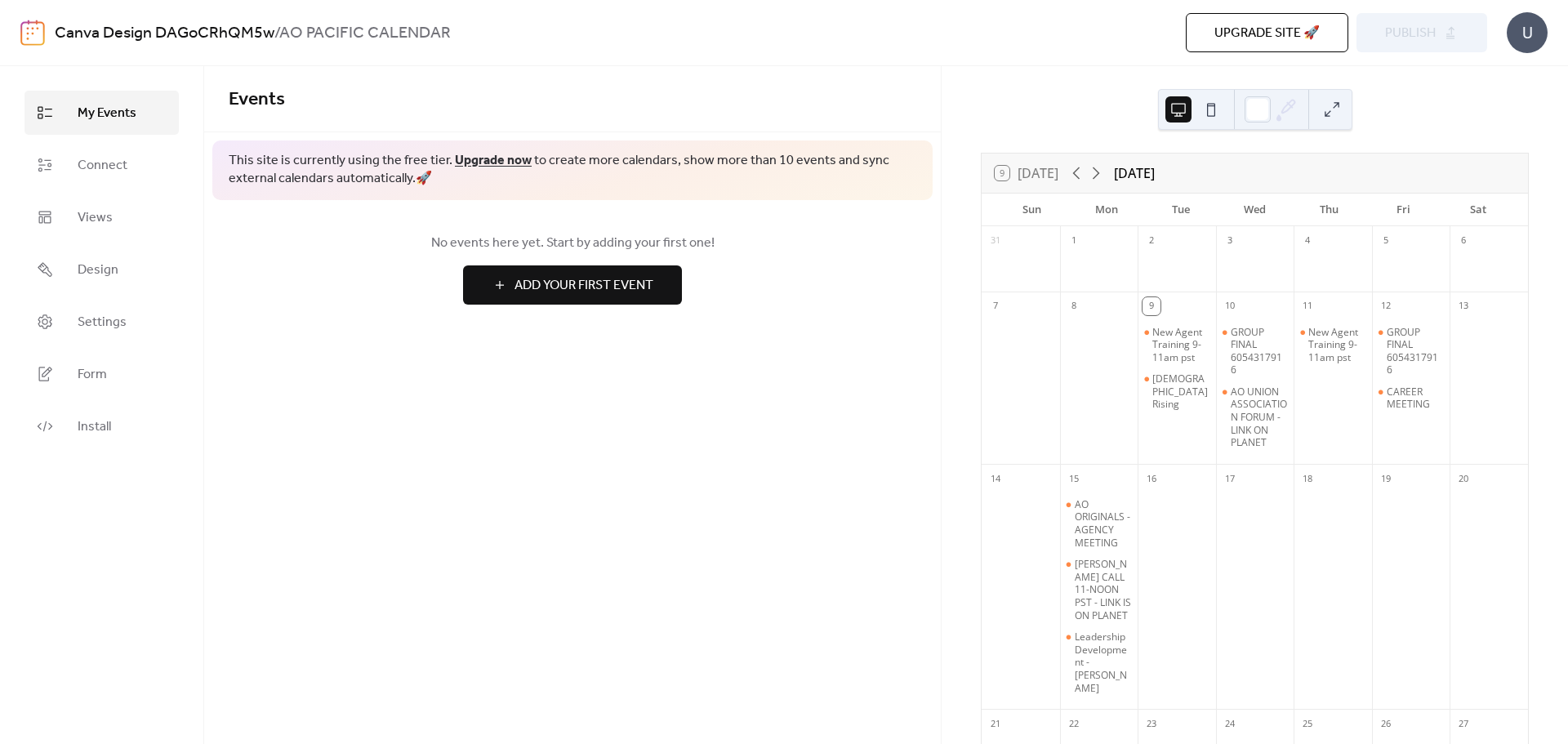
click at [84, 317] on span "Settings" at bounding box center [102, 322] width 49 height 20
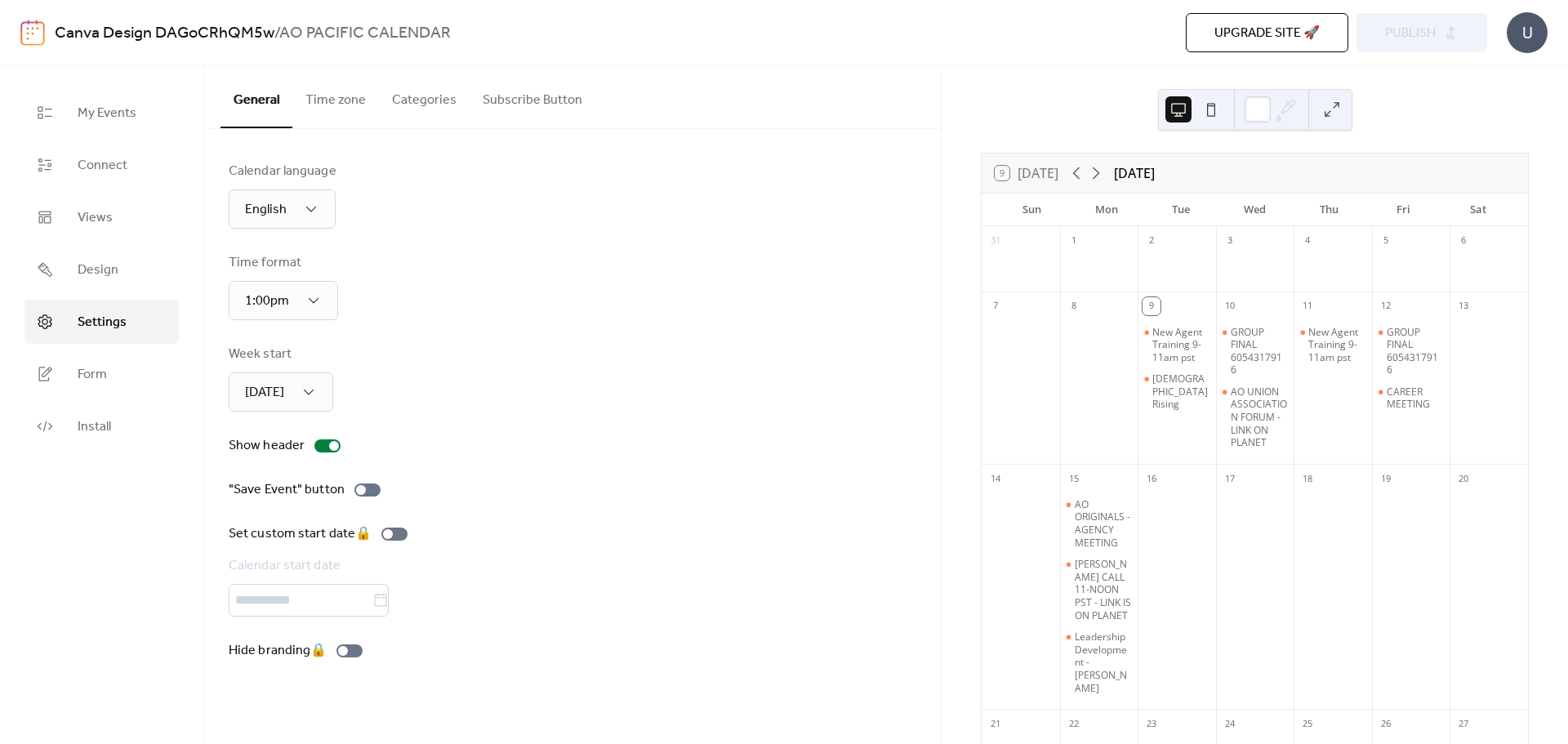
click at [78, 418] on span "Install" at bounding box center [94, 428] width 33 height 20
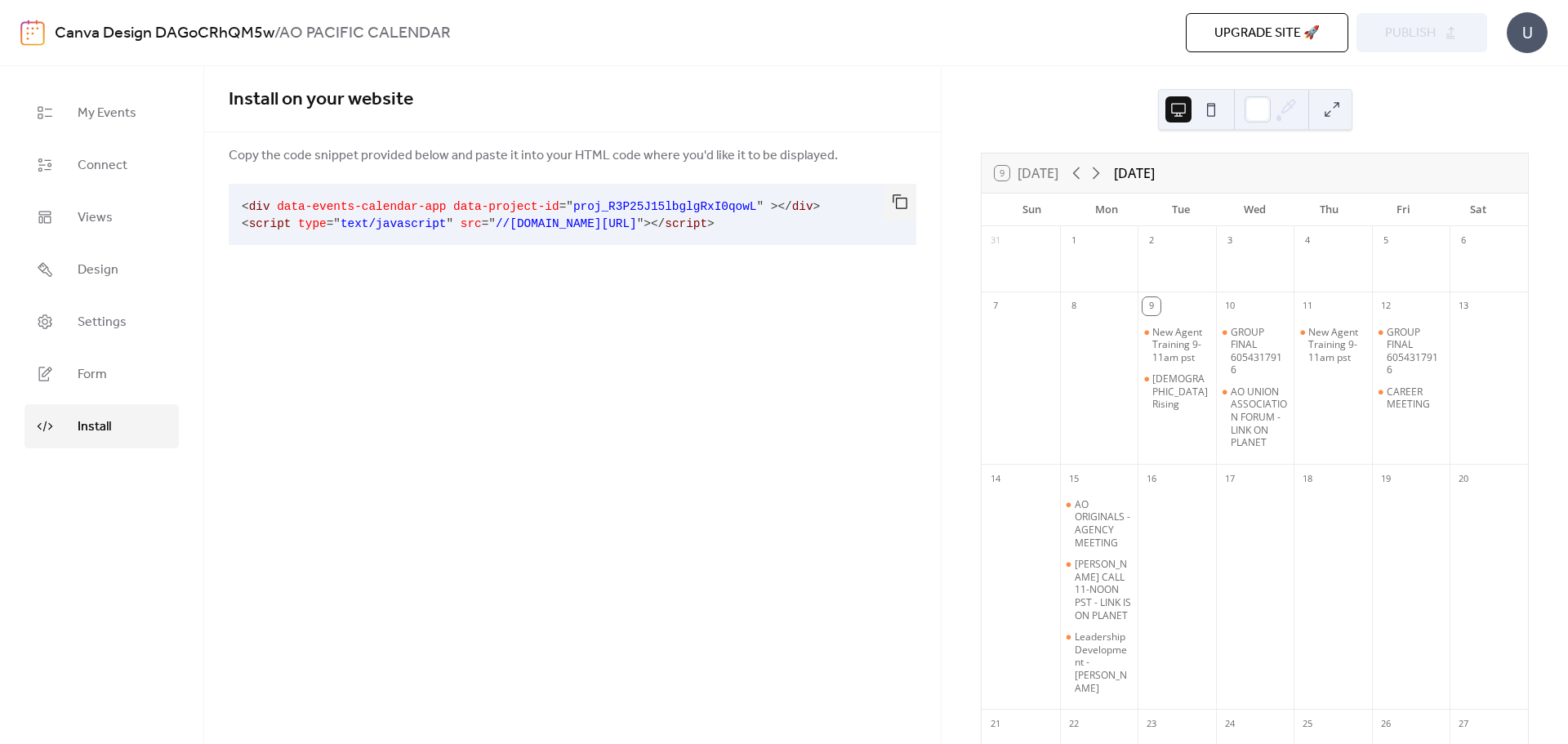
click at [1332, 106] on button at bounding box center [1331, 109] width 27 height 27
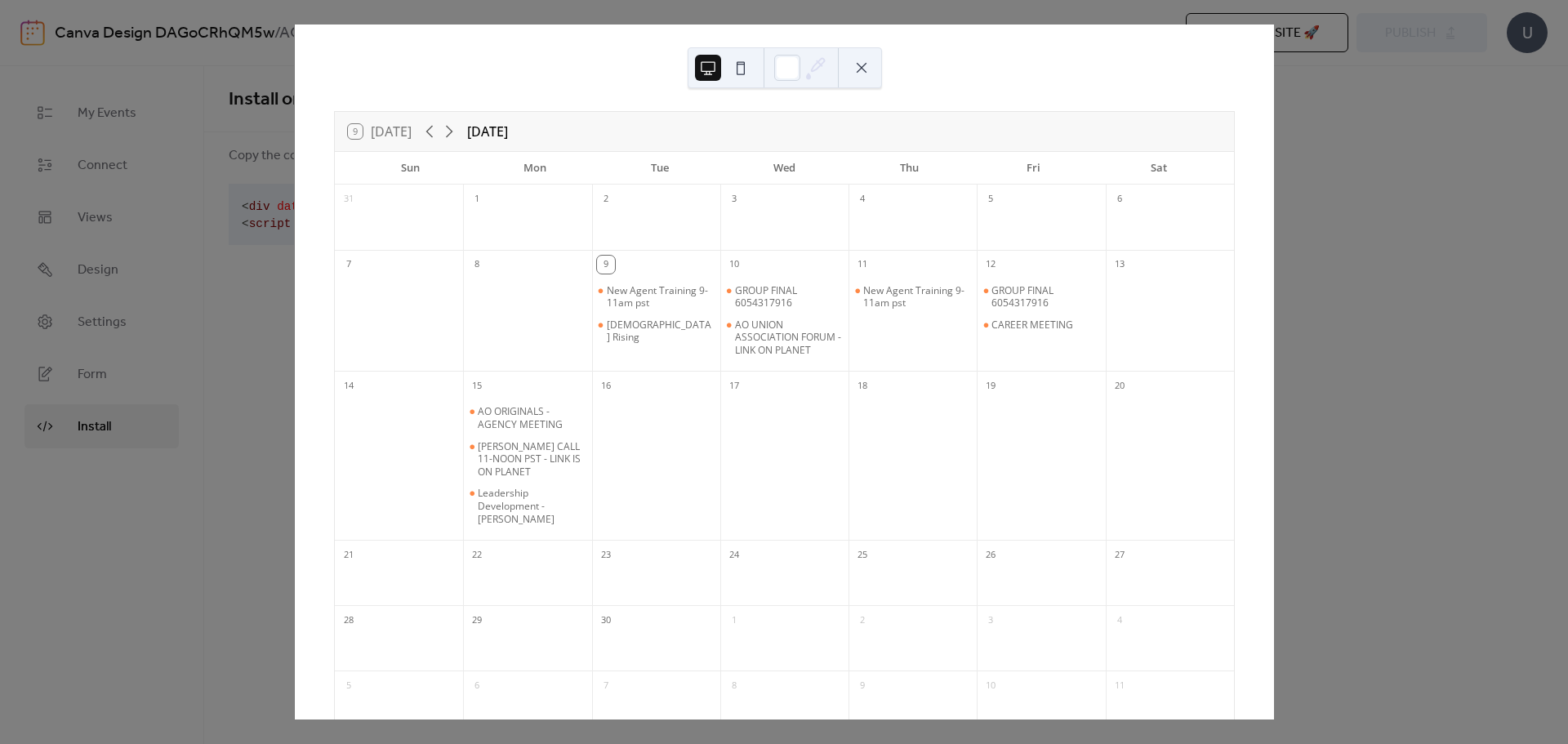
click at [745, 66] on button at bounding box center [740, 68] width 27 height 27
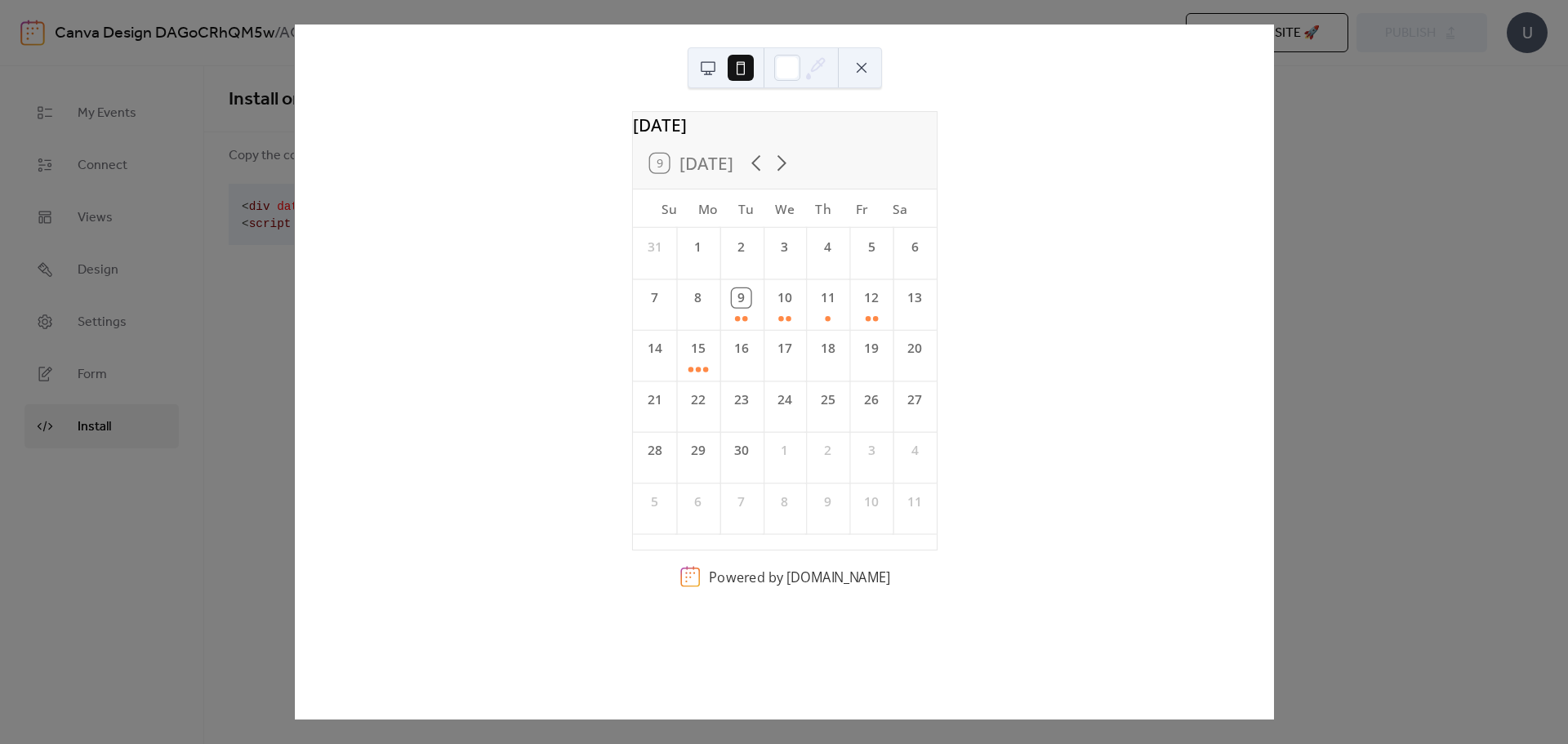
click at [709, 62] on button at bounding box center [707, 68] width 27 height 27
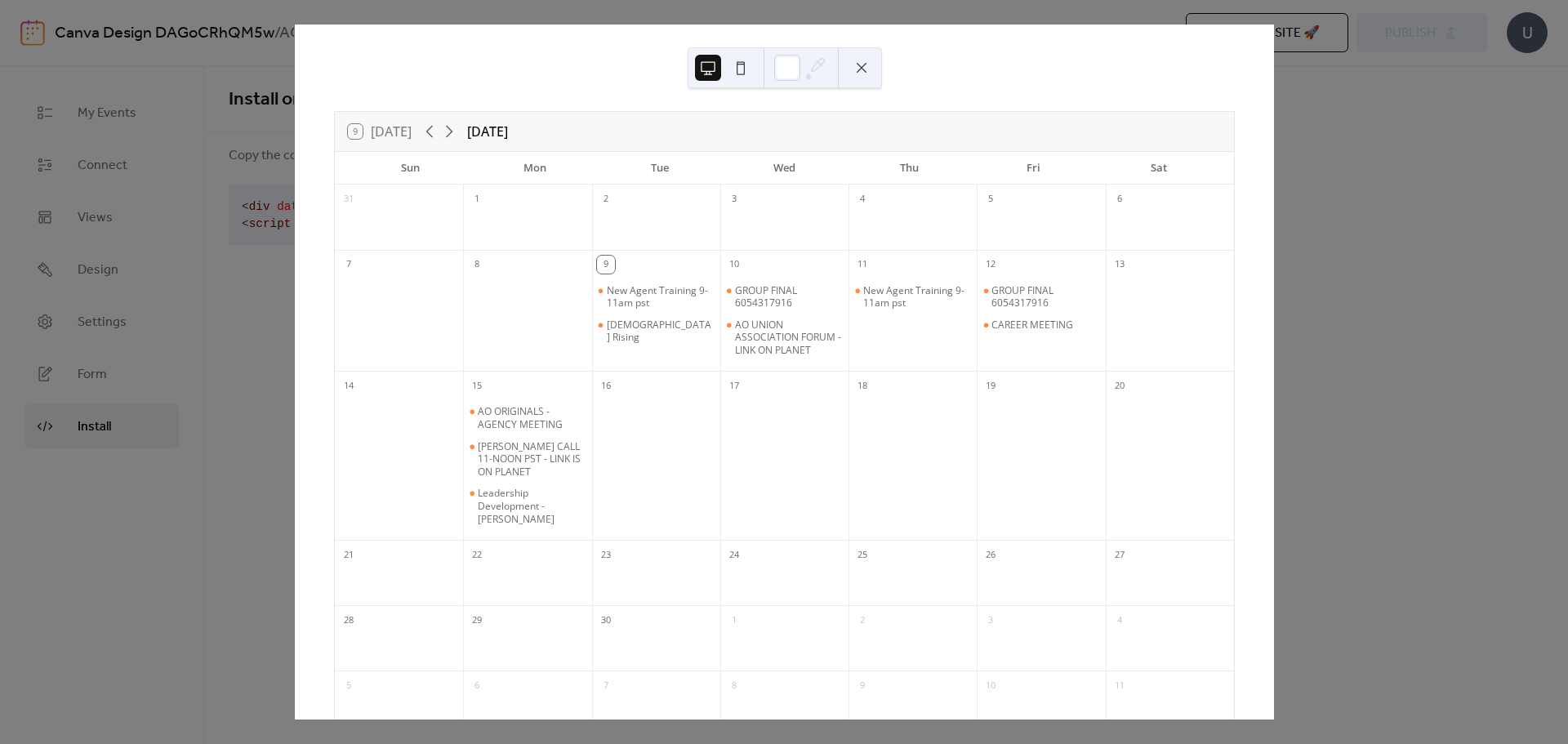
click at [780, 65] on div at bounding box center [787, 68] width 27 height 27
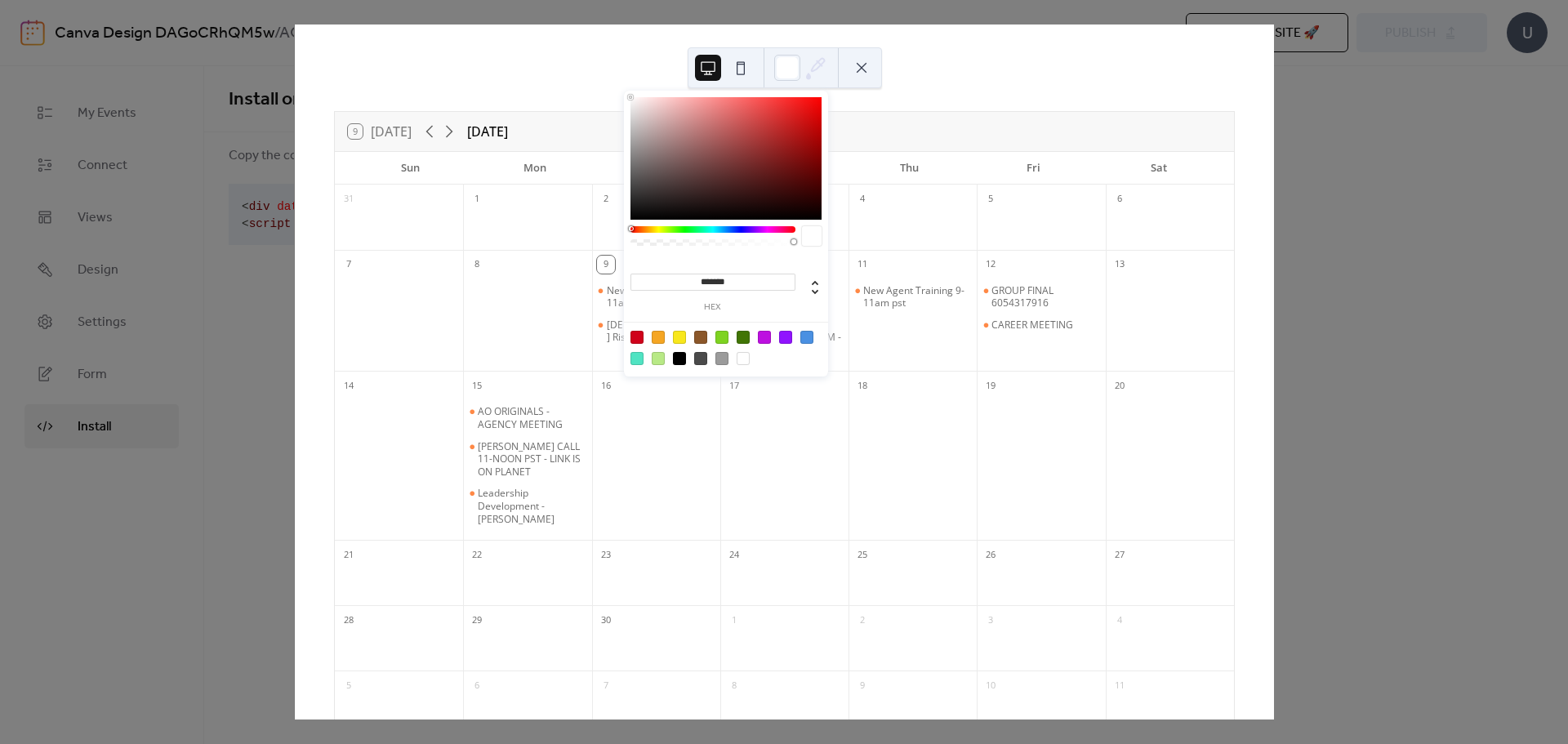
click at [863, 69] on button at bounding box center [861, 68] width 27 height 27
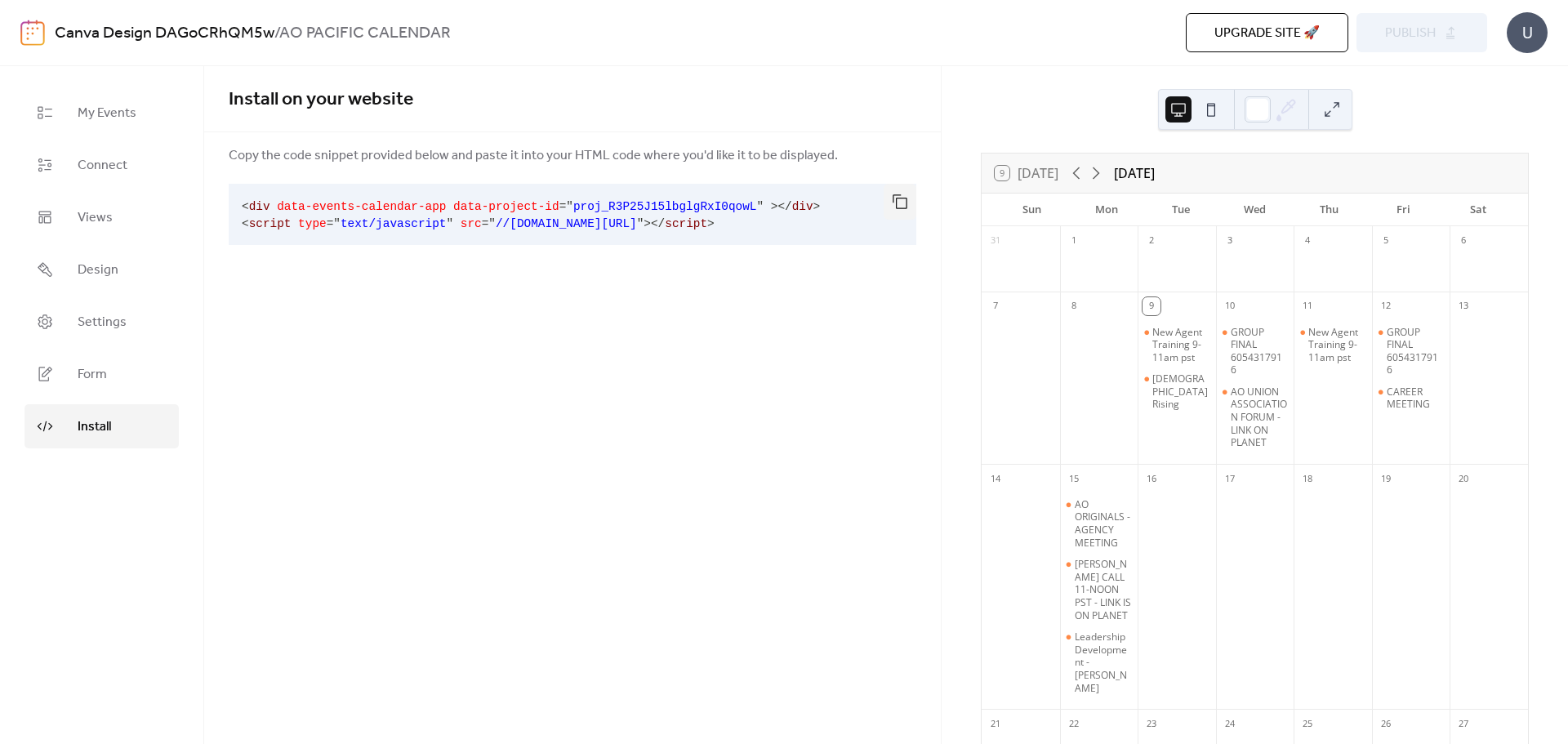
click at [122, 94] on link "My Events" at bounding box center [101, 112] width 154 height 44
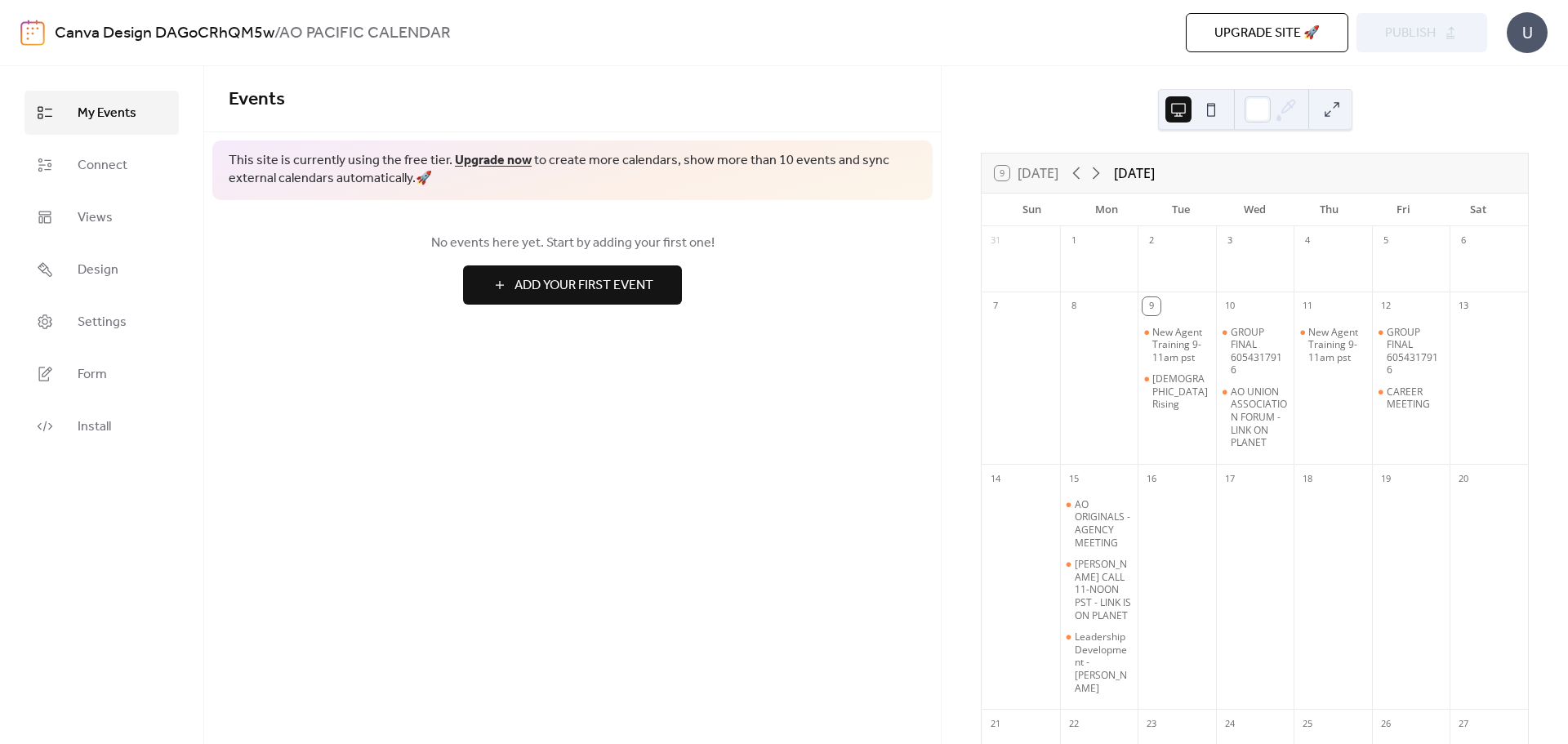
click at [60, 162] on link "Connect" at bounding box center [101, 164] width 154 height 44
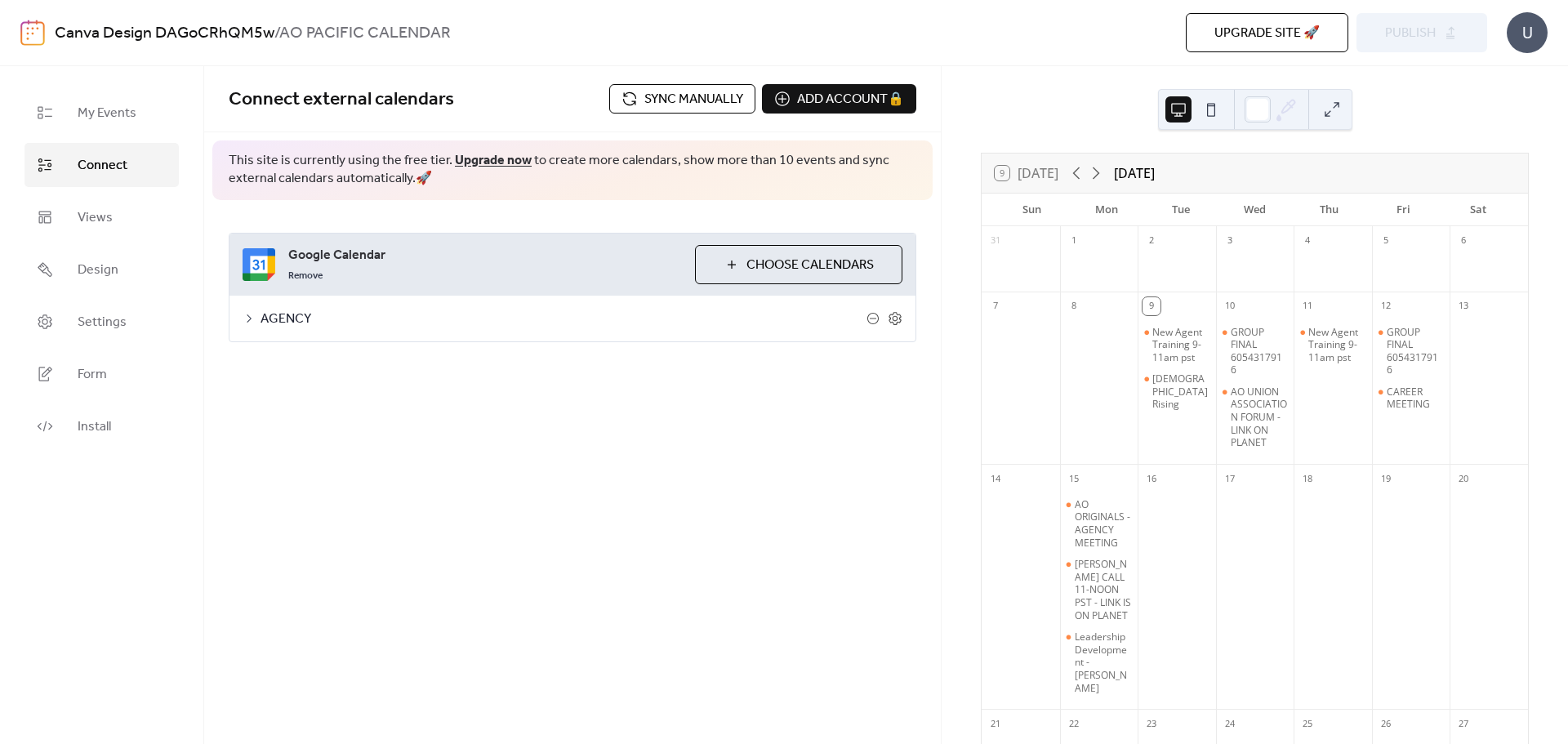
click at [78, 214] on span "Views" at bounding box center [95, 218] width 35 height 20
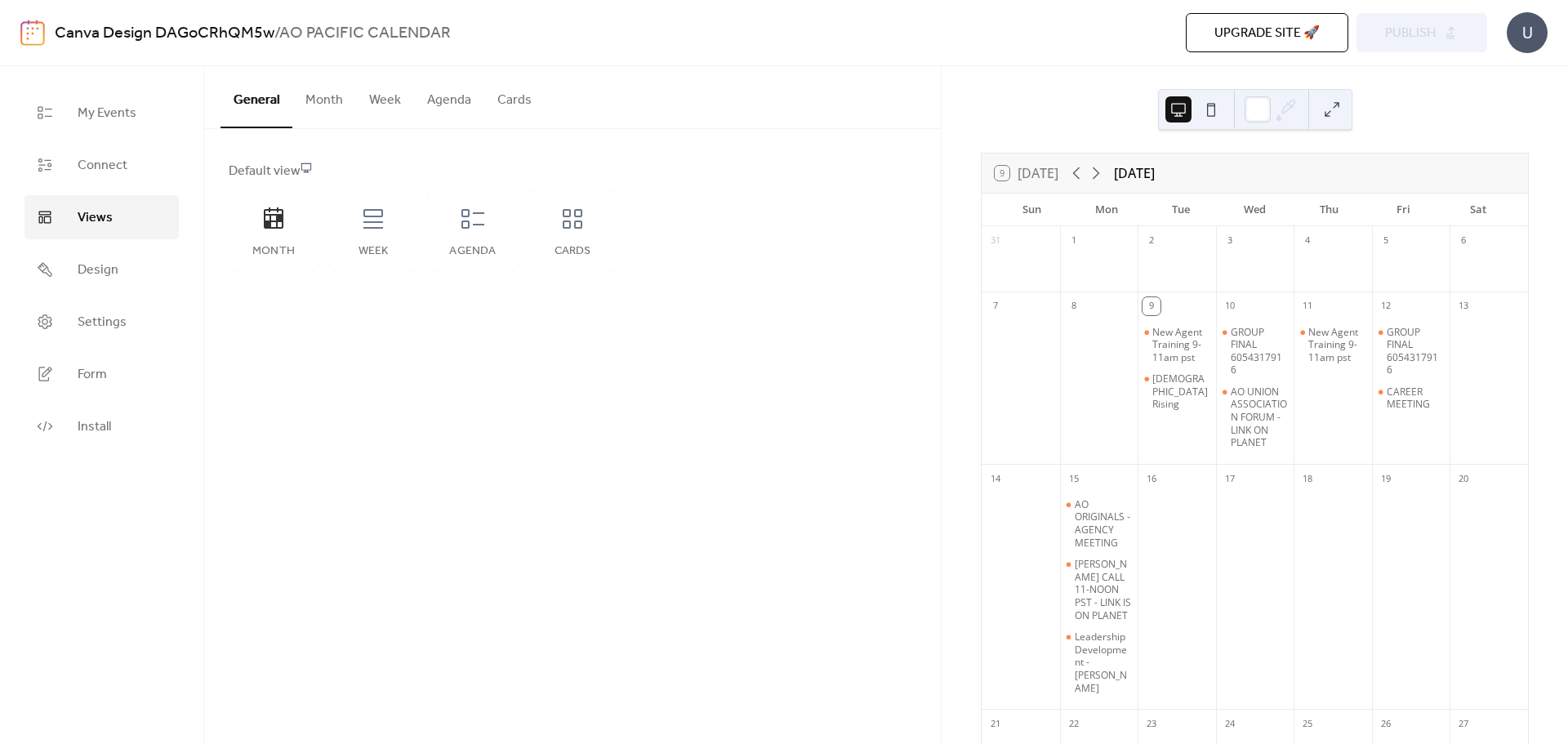
click at [384, 236] on div "Week" at bounding box center [372, 230] width 89 height 82
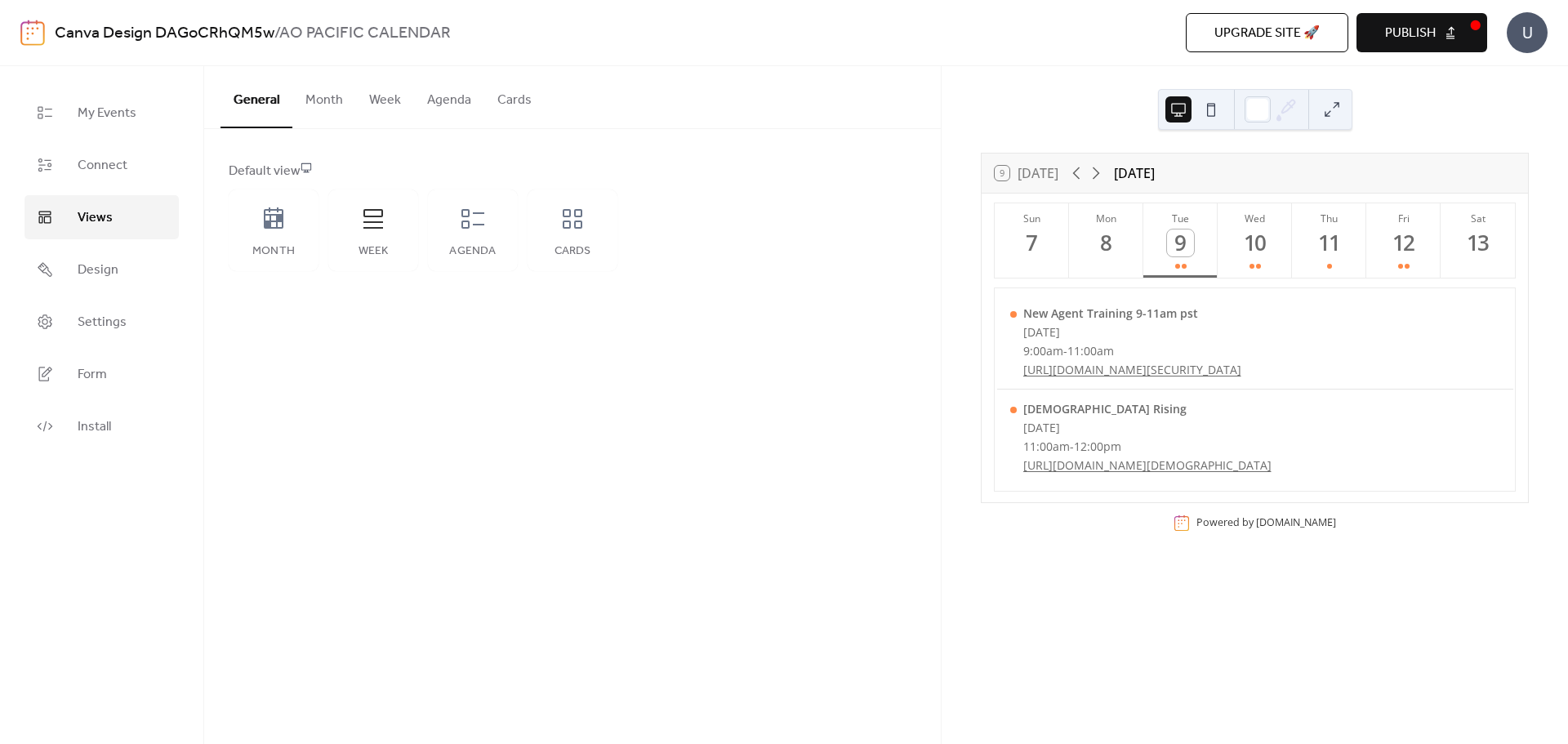
click at [459, 239] on div "Agenda" at bounding box center [472, 230] width 89 height 82
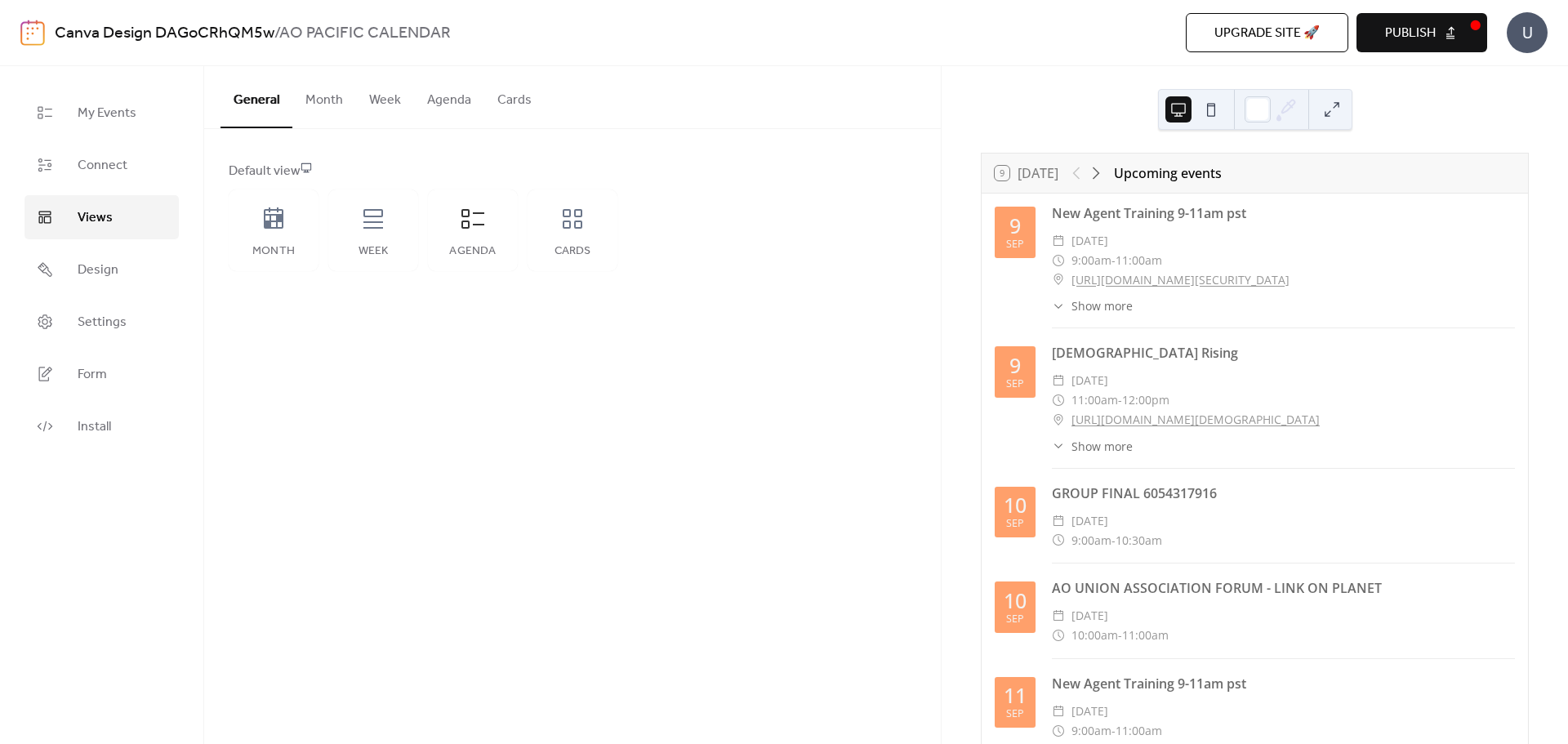
click at [506, 239] on div "Agenda" at bounding box center [472, 230] width 89 height 82
click at [540, 223] on div "Cards" at bounding box center [572, 230] width 89 height 82
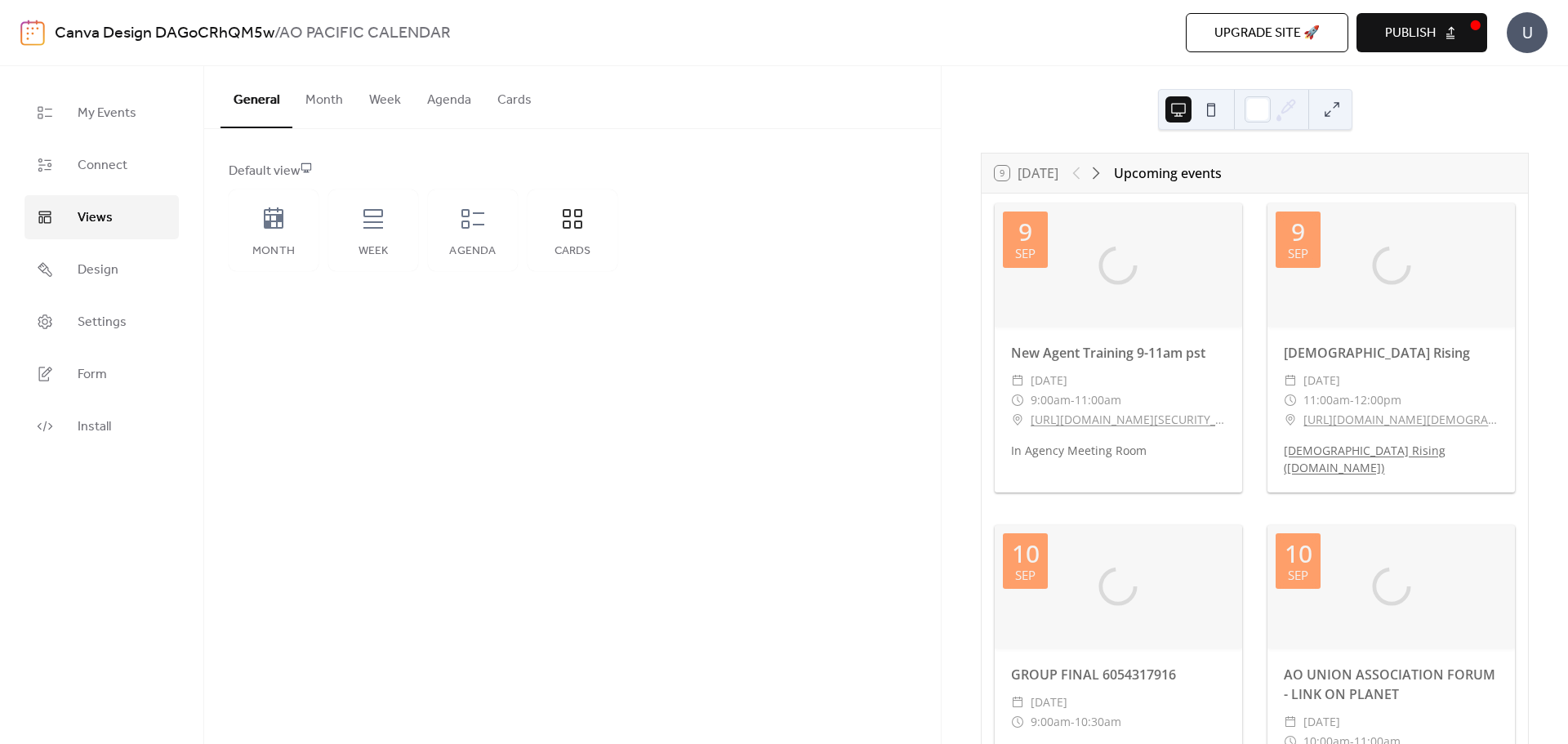
click at [323, 99] on button "Month" at bounding box center [324, 95] width 64 height 60
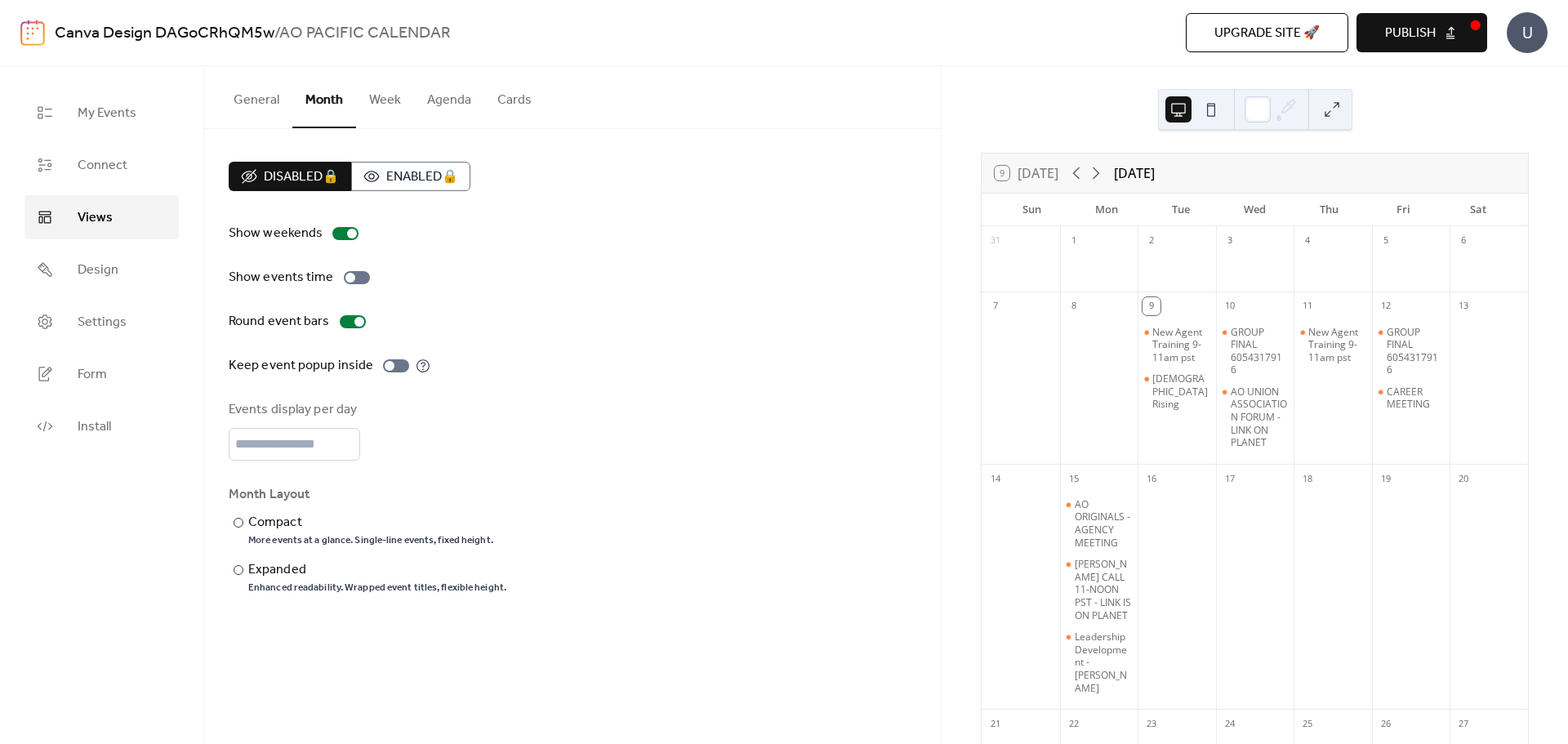
click at [391, 92] on button "Week" at bounding box center [384, 95] width 58 height 60
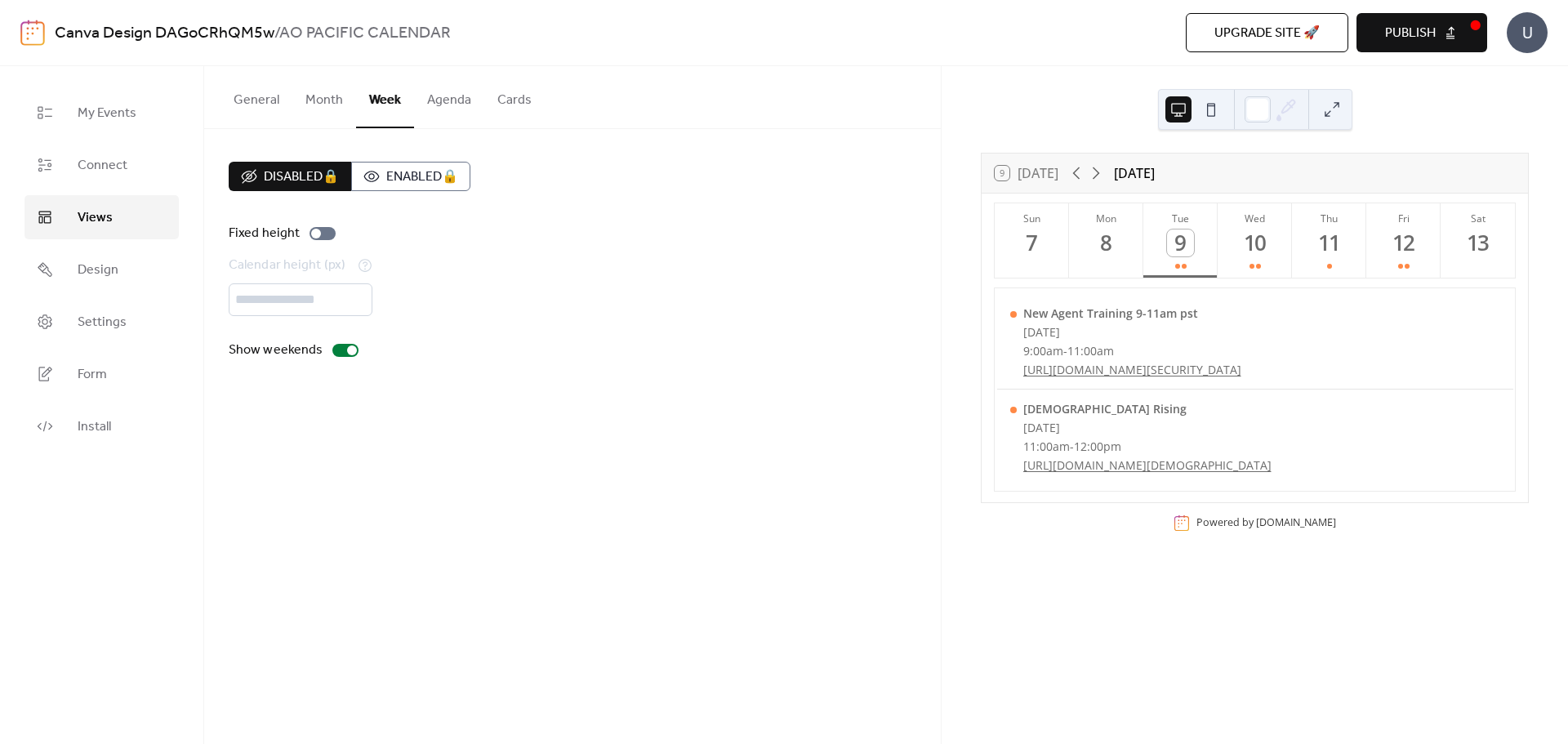
click at [429, 99] on button "Agenda" at bounding box center [448, 95] width 70 height 60
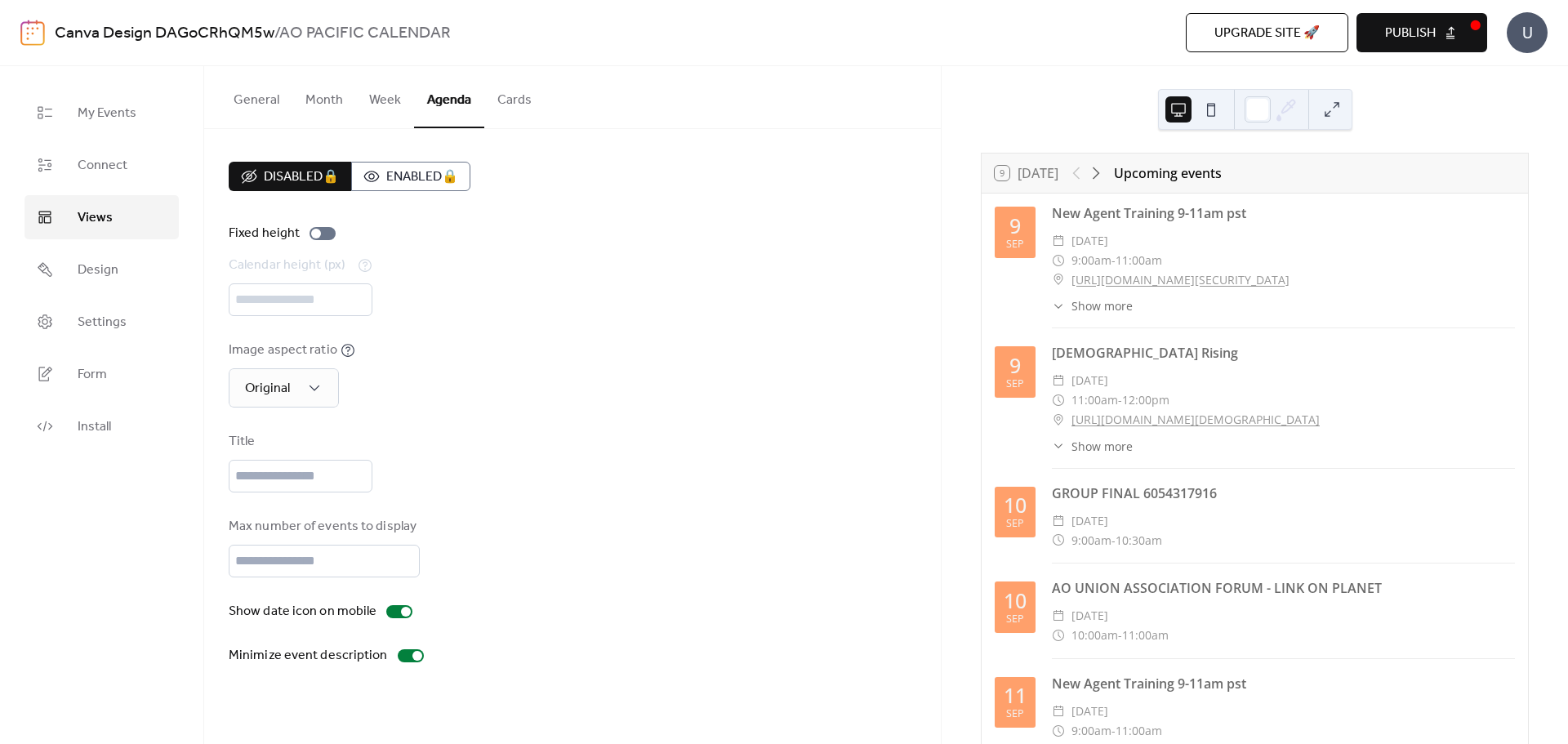
click at [494, 96] on button "Cards" at bounding box center [514, 95] width 60 height 60
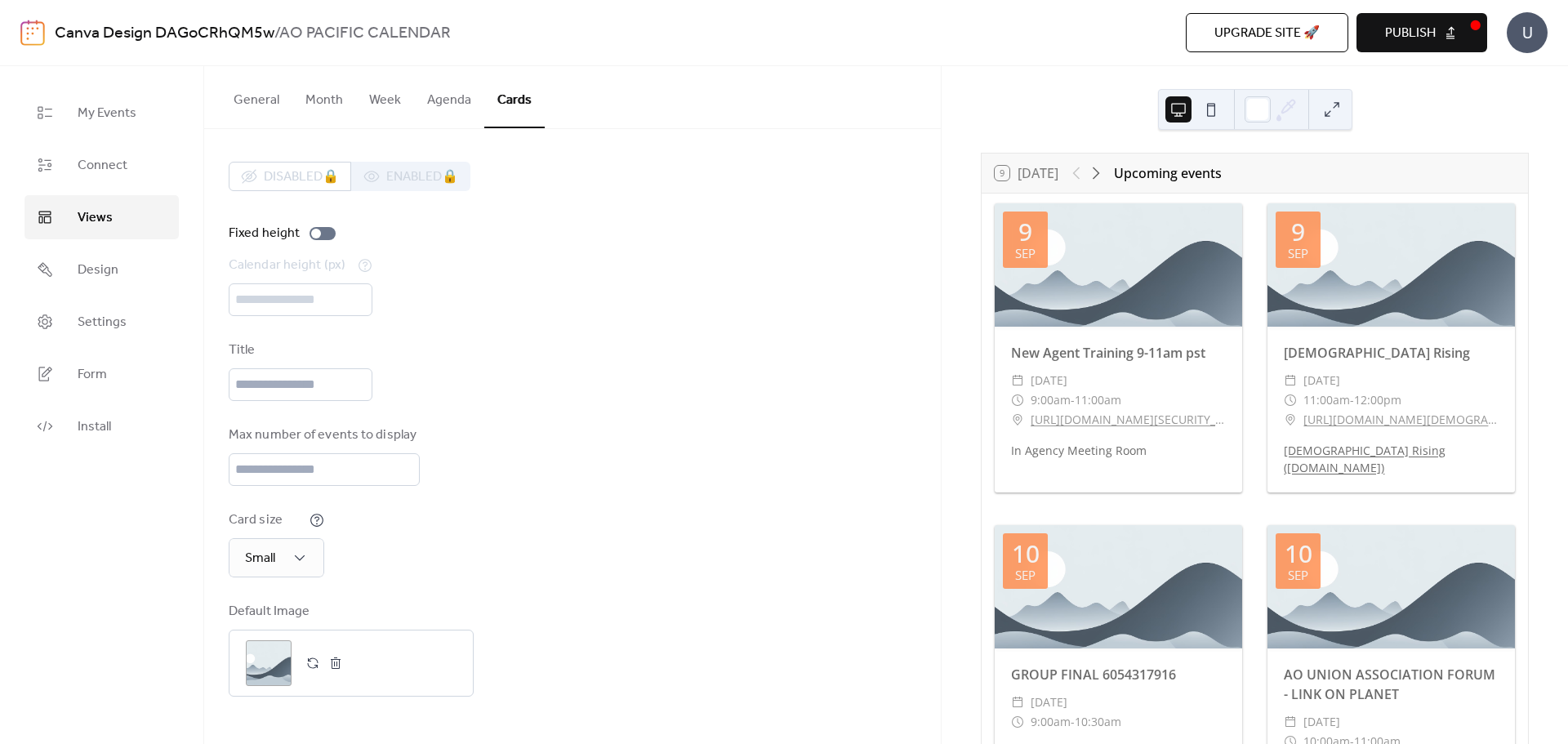
click at [307, 109] on button "Month" at bounding box center [324, 95] width 64 height 60
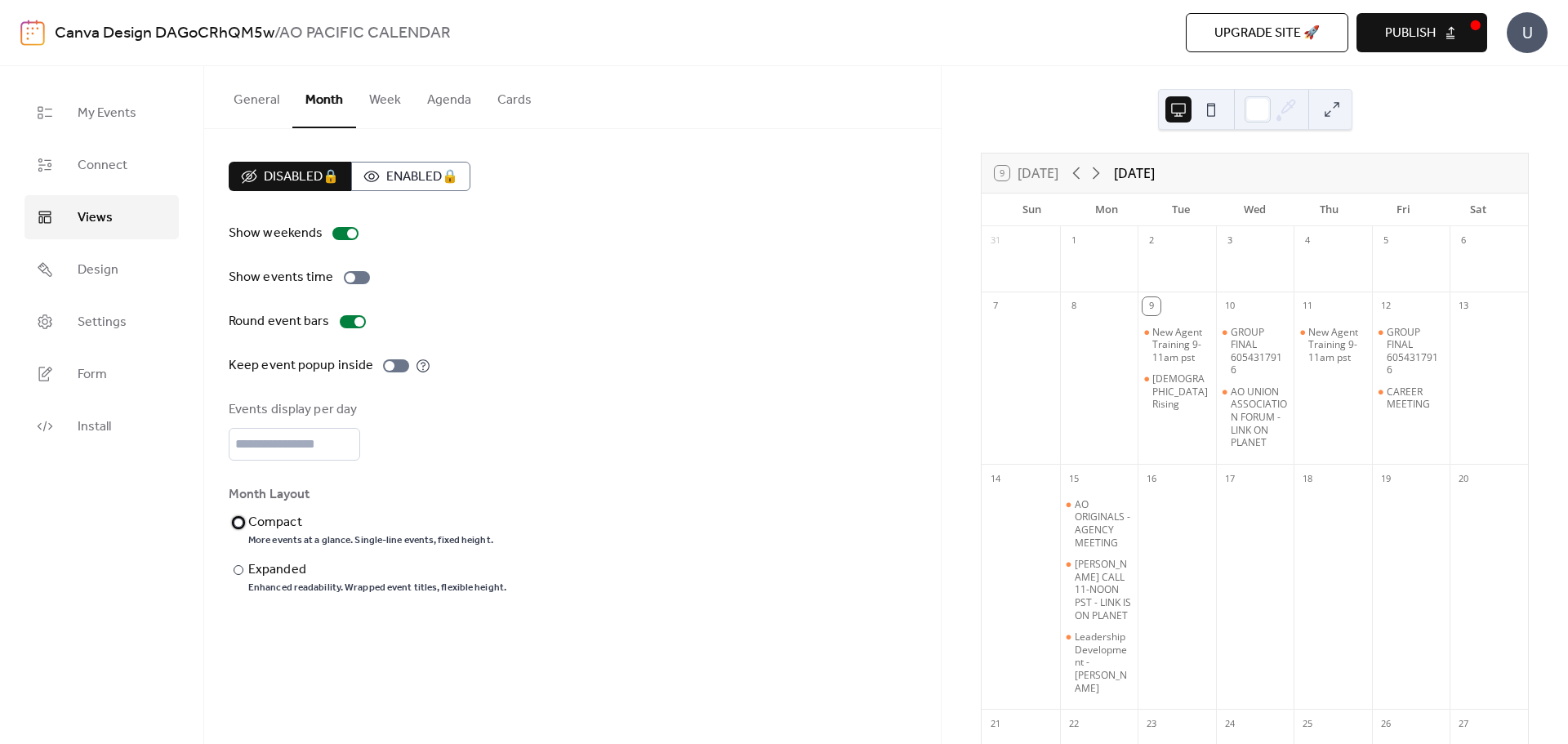
click at [239, 515] on div "​" at bounding box center [237, 523] width 17 height 20
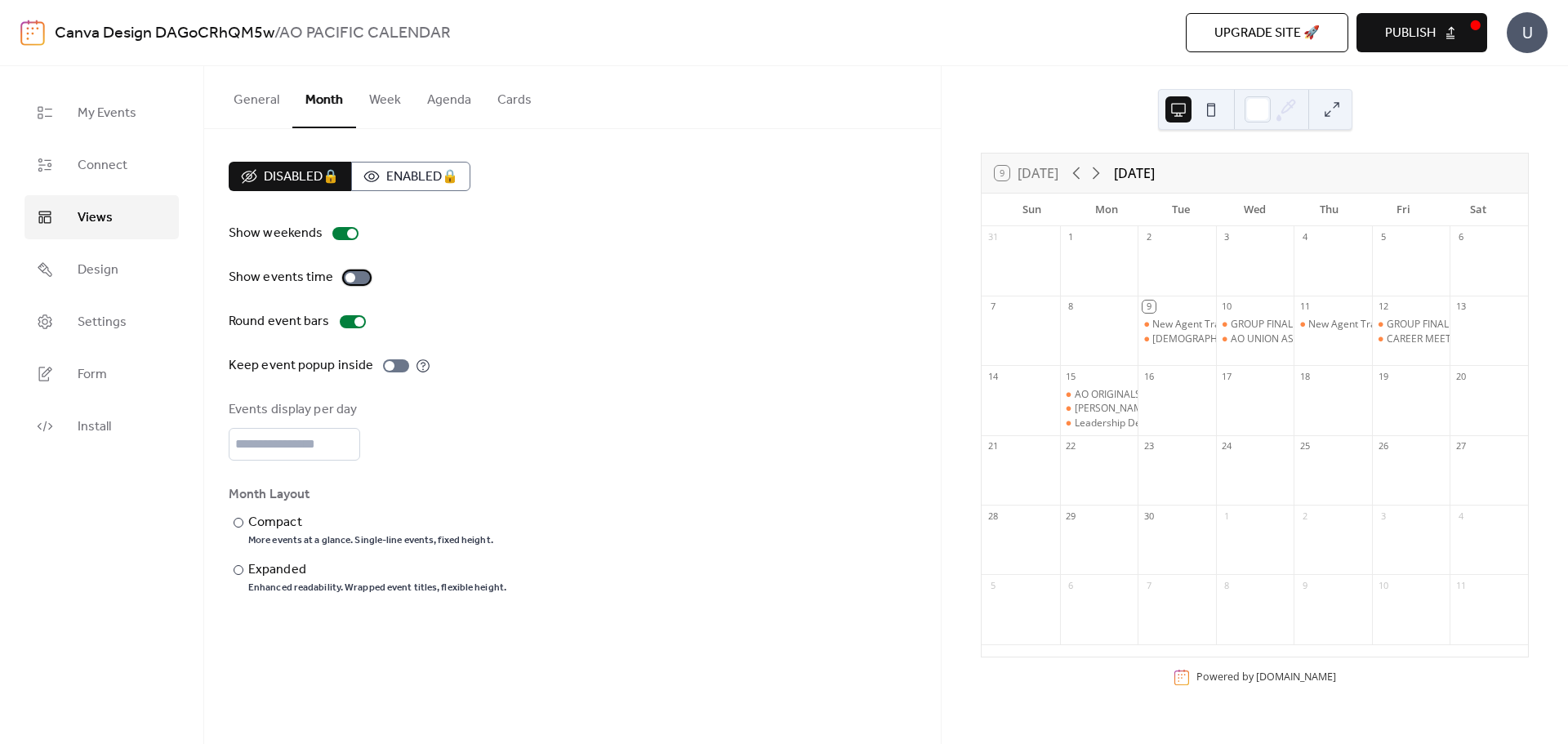
click at [348, 279] on div at bounding box center [351, 278] width 10 height 10
click at [427, 181] on div "Disabled 🔒 Enabled 🔒" at bounding box center [350, 177] width 242 height 29
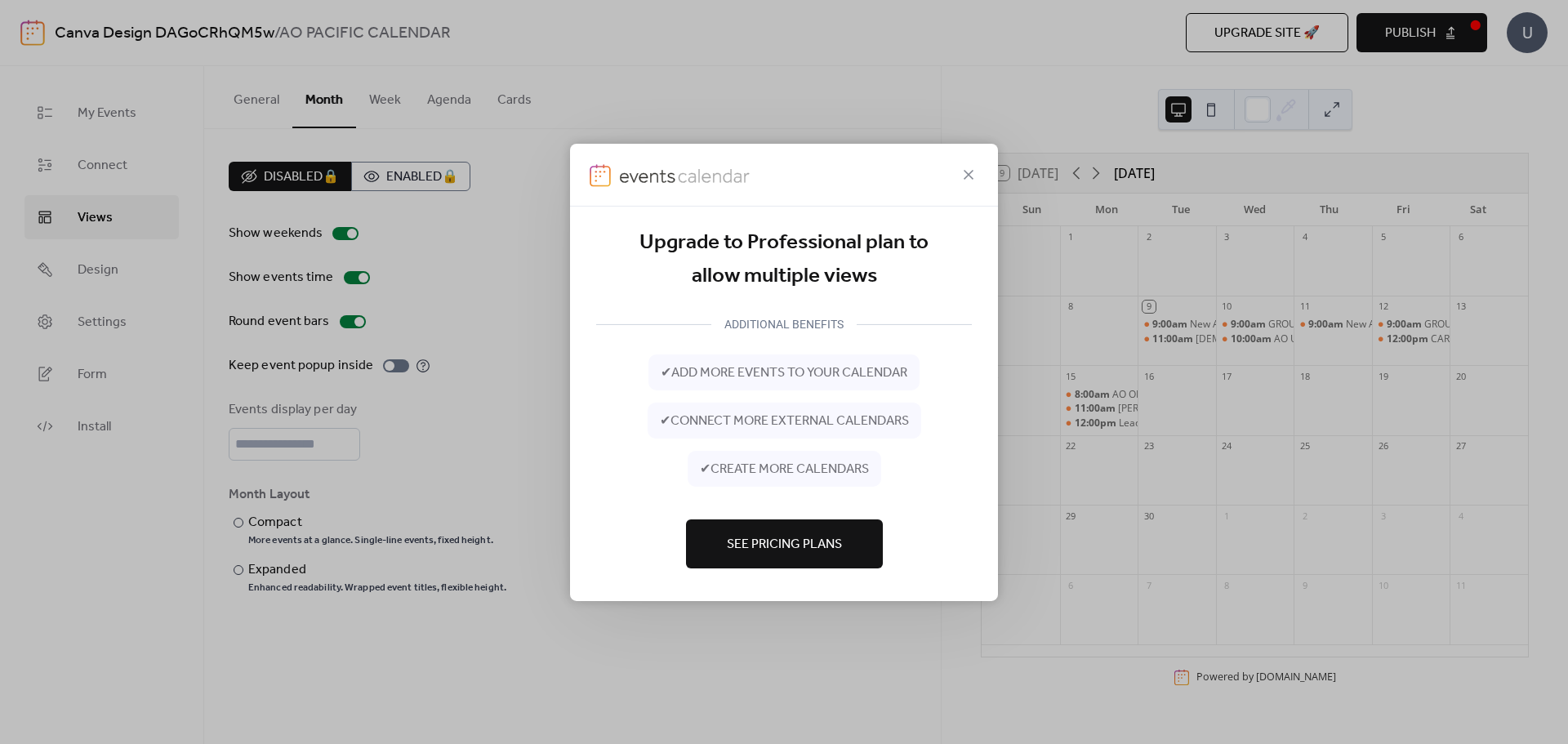
click at [974, 168] on icon at bounding box center [969, 174] width 20 height 20
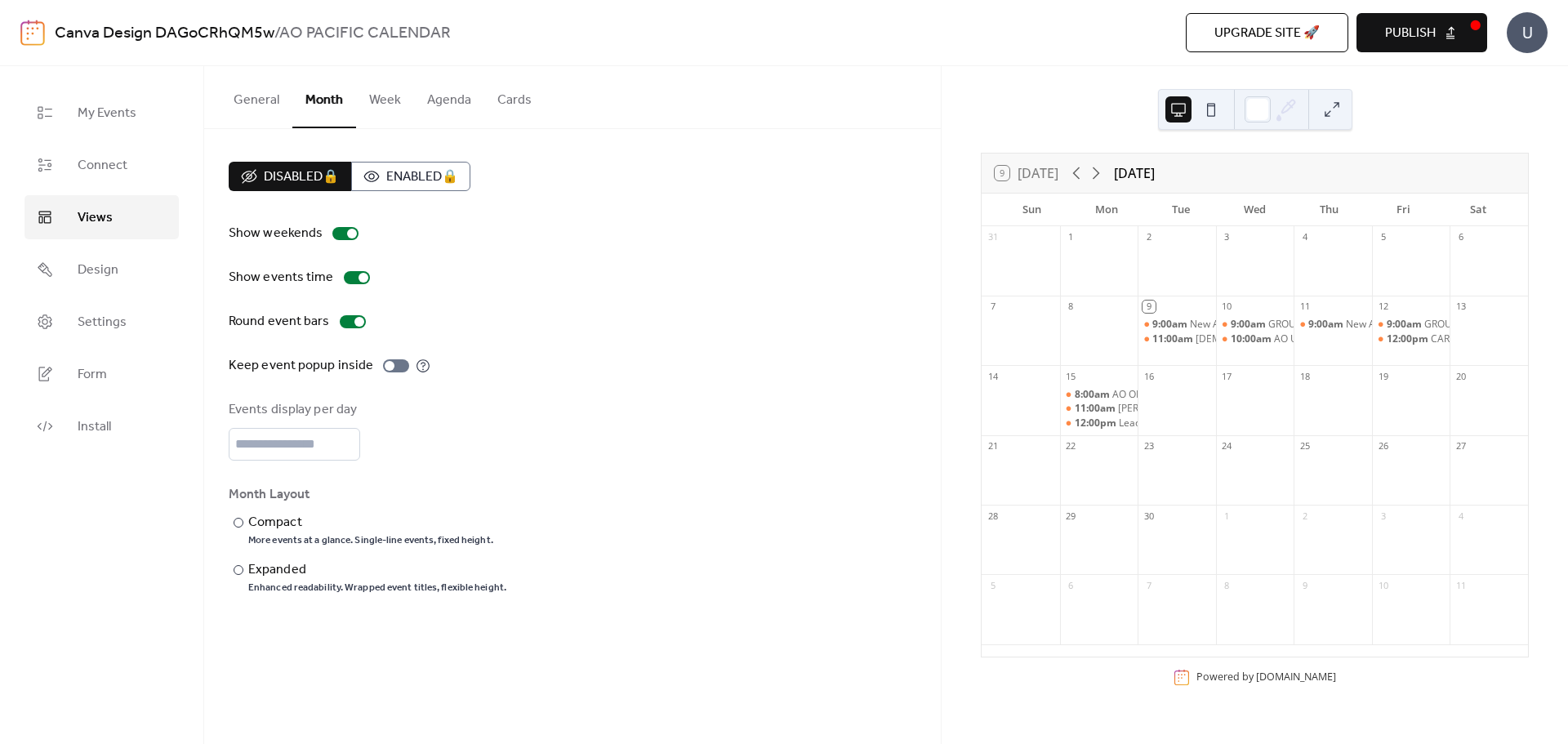
click at [394, 104] on button "Week" at bounding box center [384, 95] width 58 height 60
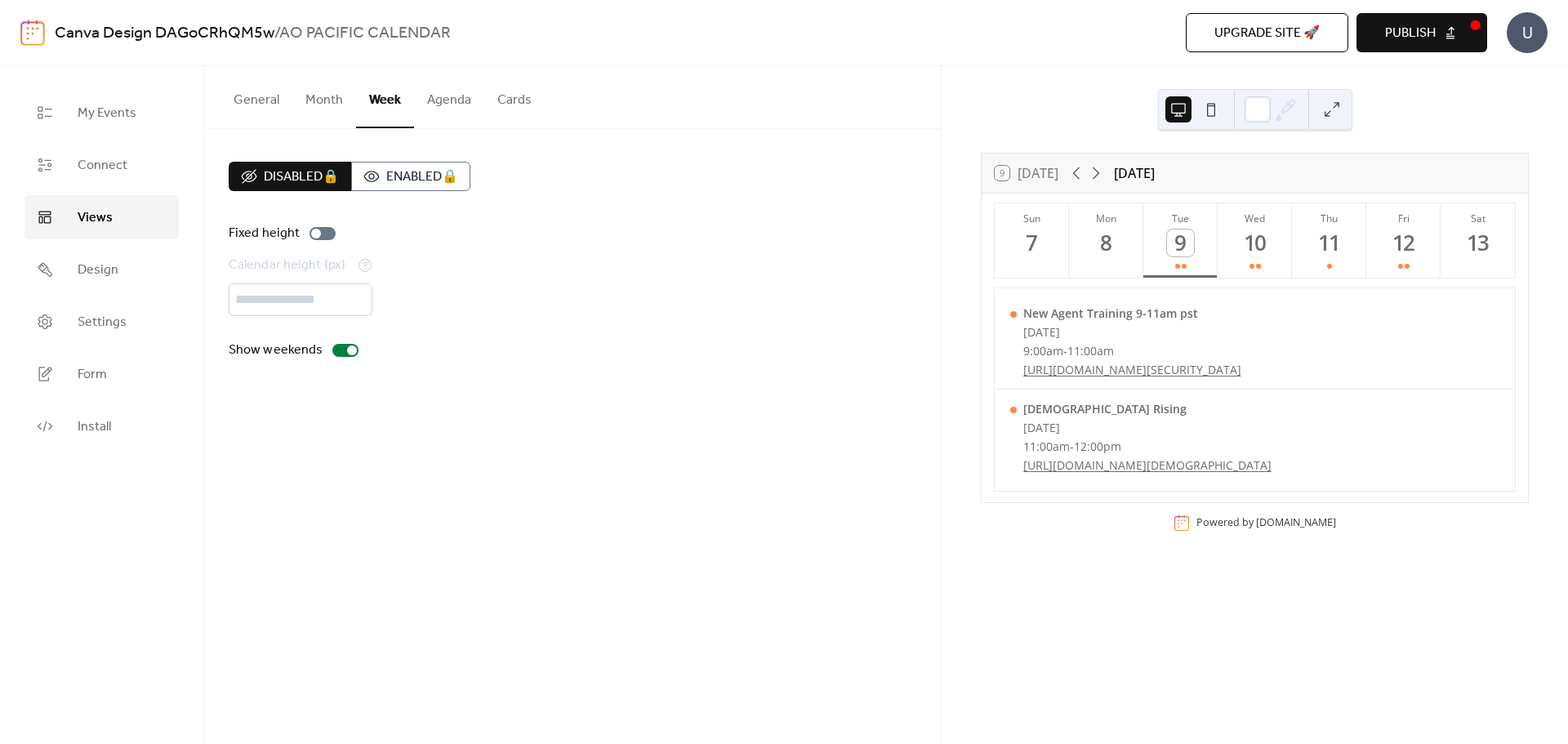
click at [452, 104] on button "Agenda" at bounding box center [448, 95] width 70 height 60
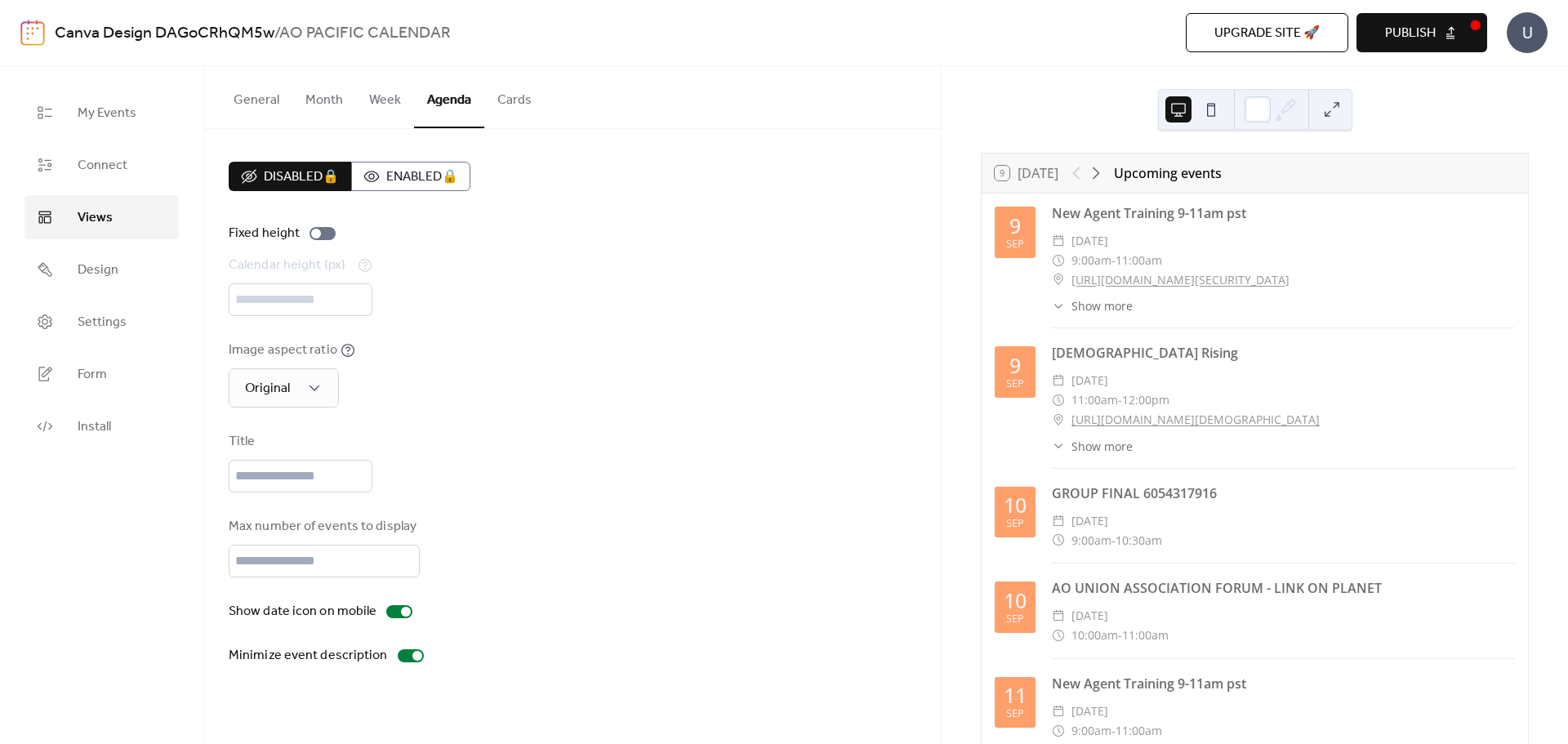
click at [507, 90] on button "Cards" at bounding box center [514, 95] width 60 height 60
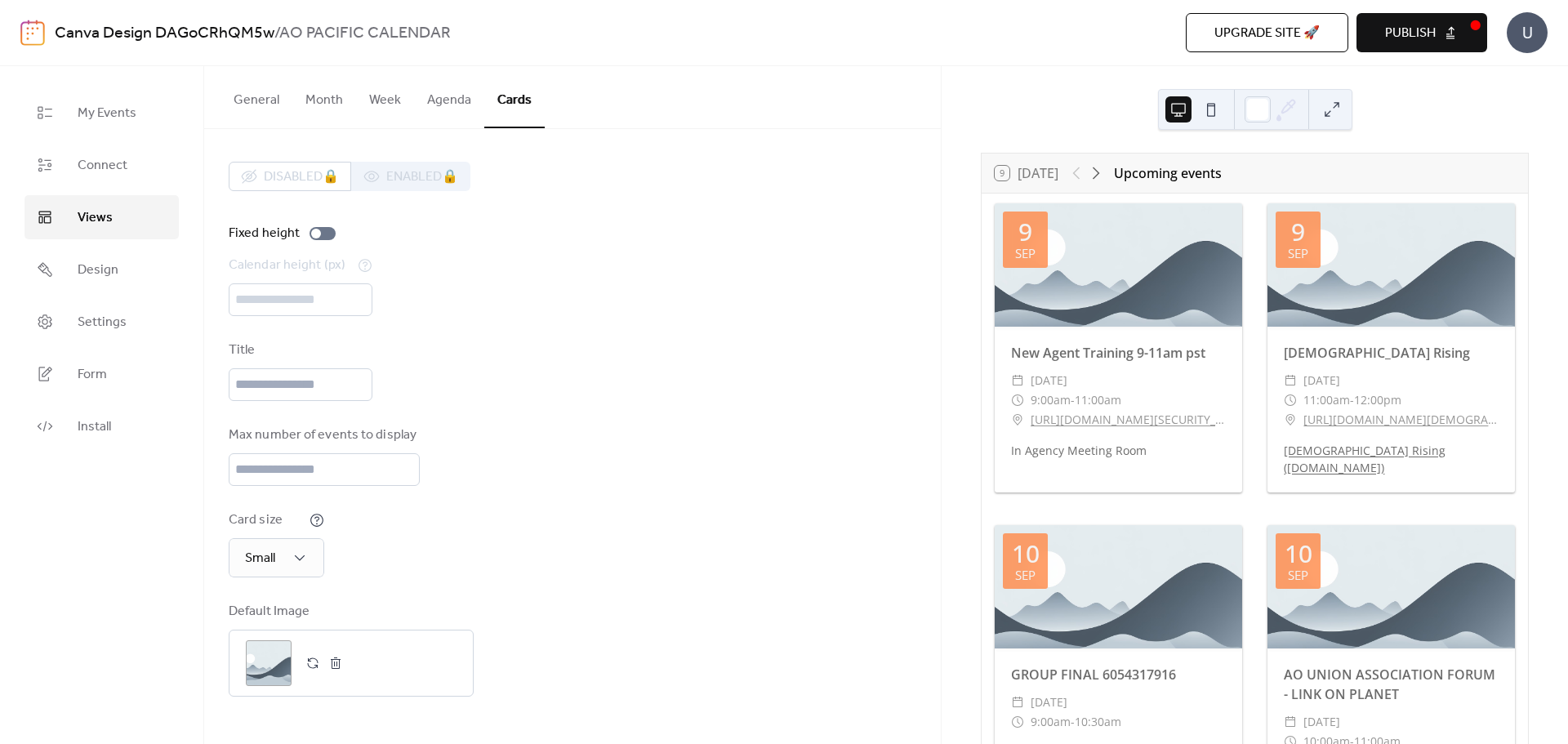
click at [261, 100] on button "General" at bounding box center [255, 95] width 72 height 60
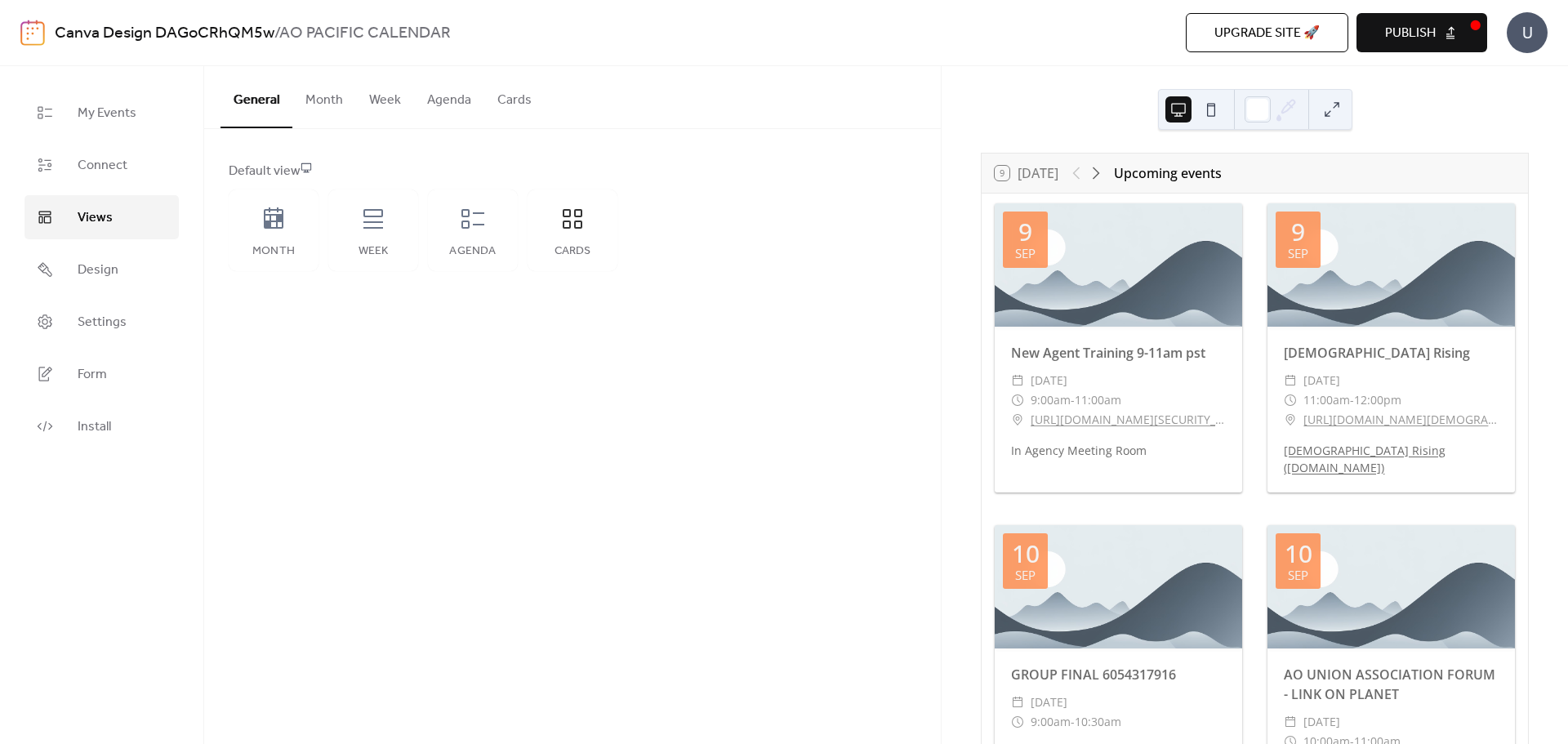
click at [281, 254] on div "Month" at bounding box center [273, 251] width 57 height 13
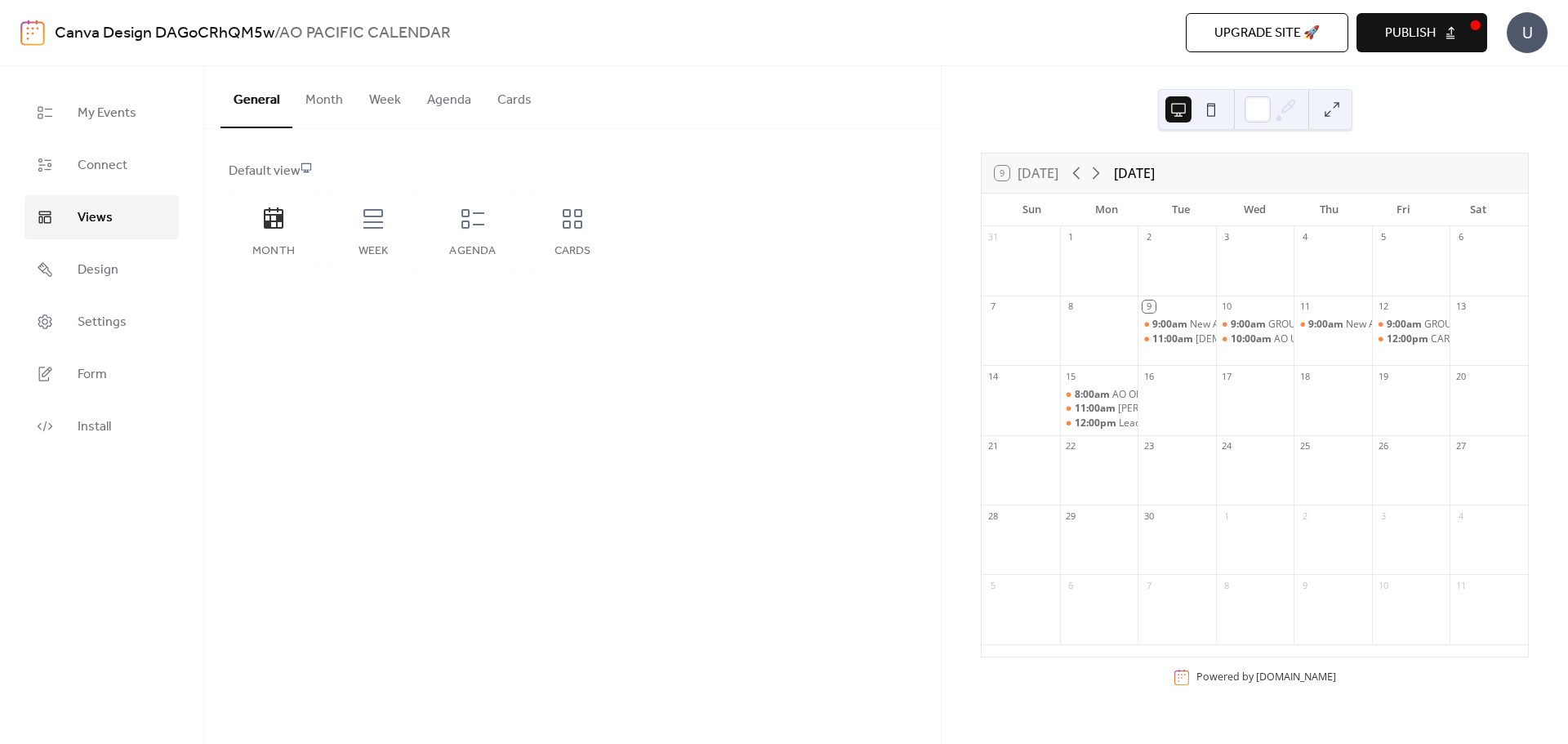
click at [96, 263] on span "Design" at bounding box center [98, 270] width 41 height 20
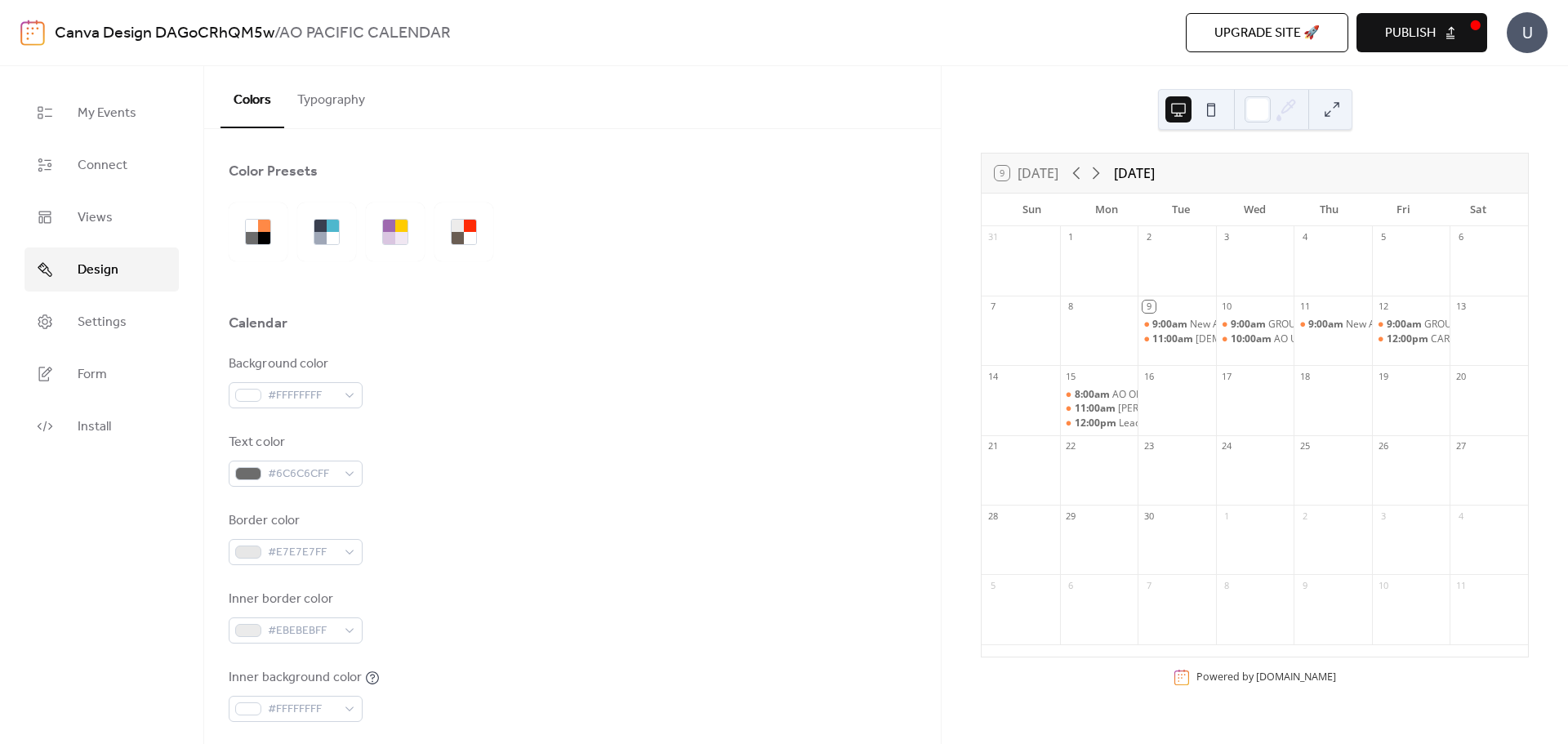
click at [311, 97] on button "Typography" at bounding box center [331, 95] width 94 height 60
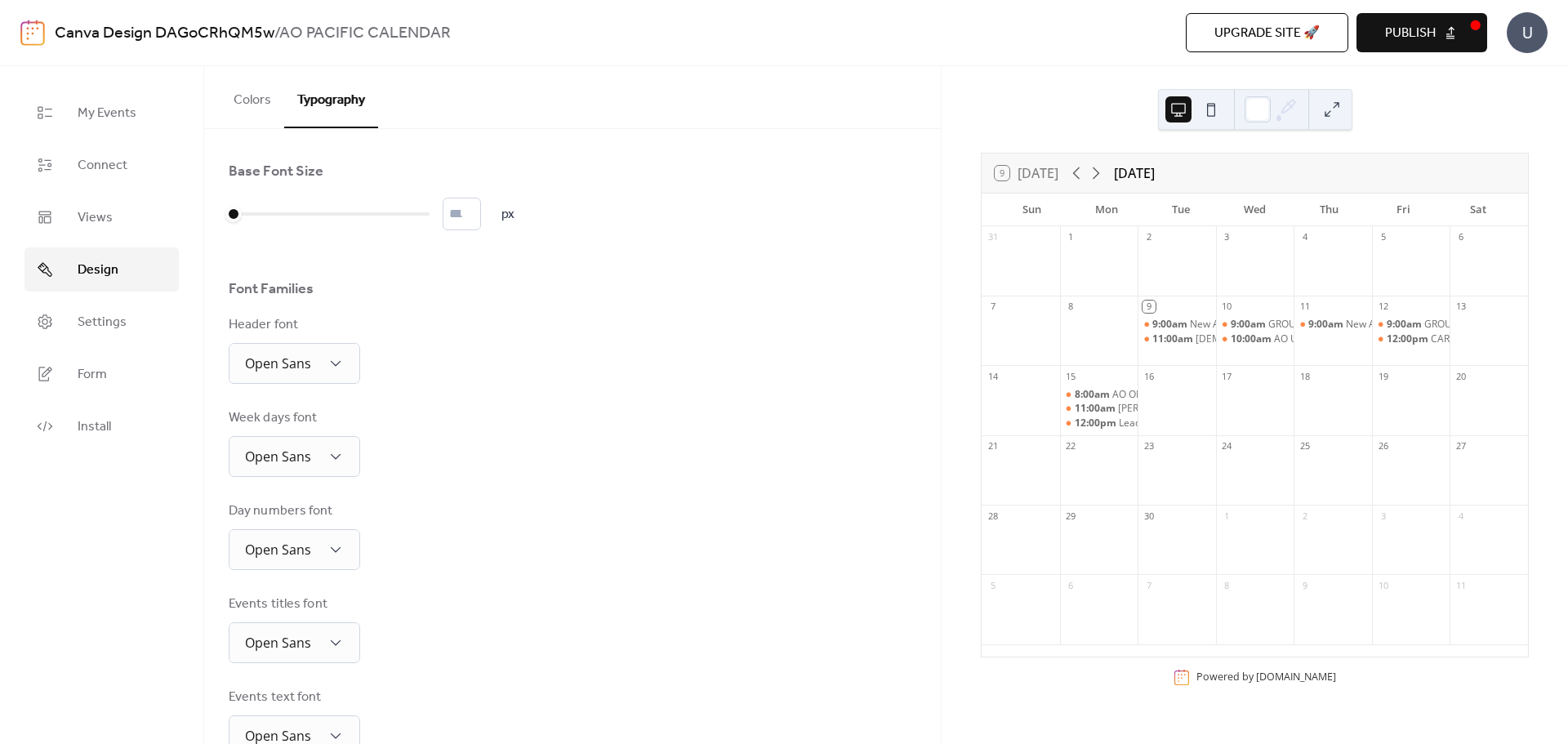
click at [235, 93] on button "Colors" at bounding box center [252, 95] width 64 height 60
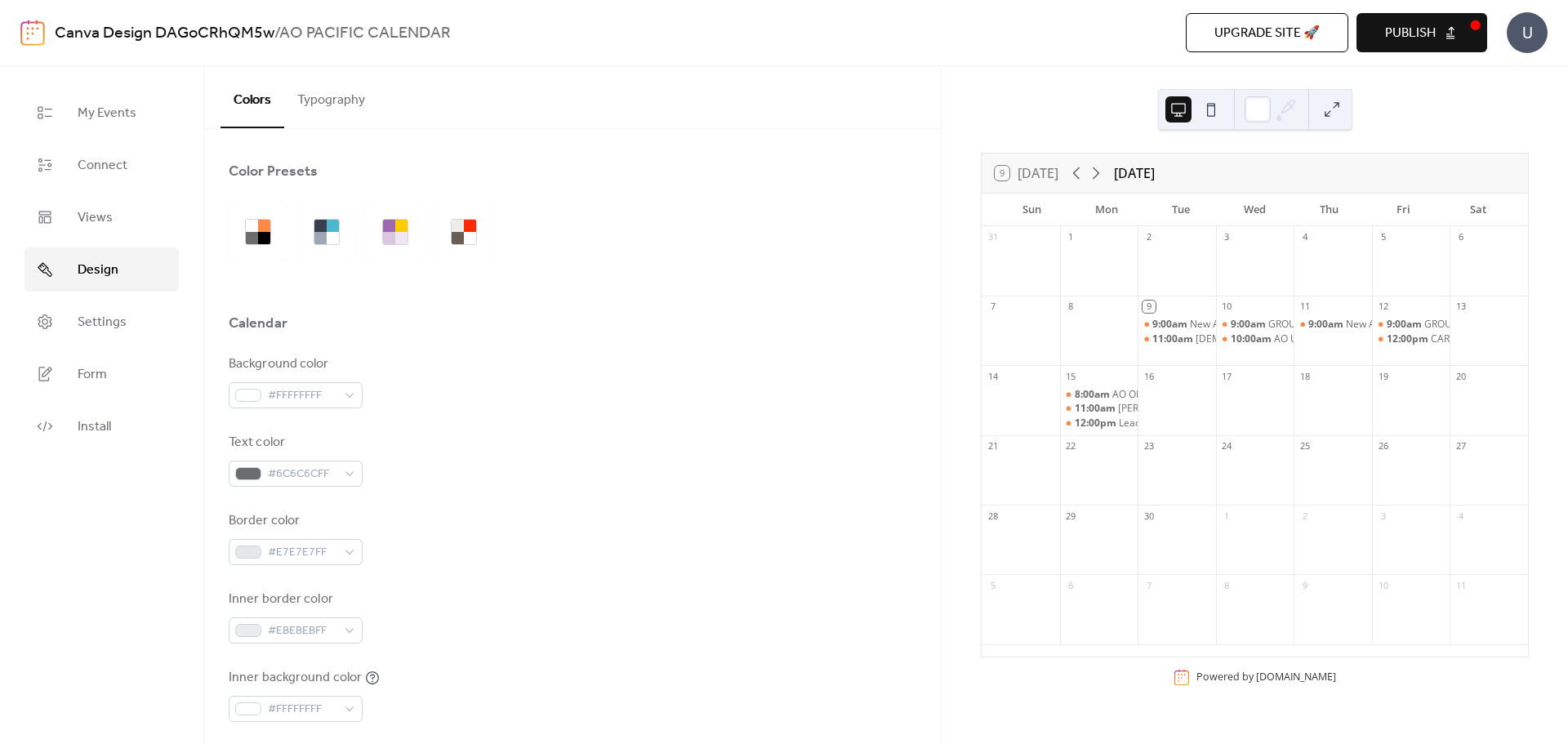
click at [75, 317] on link "Settings" at bounding box center [101, 321] width 154 height 44
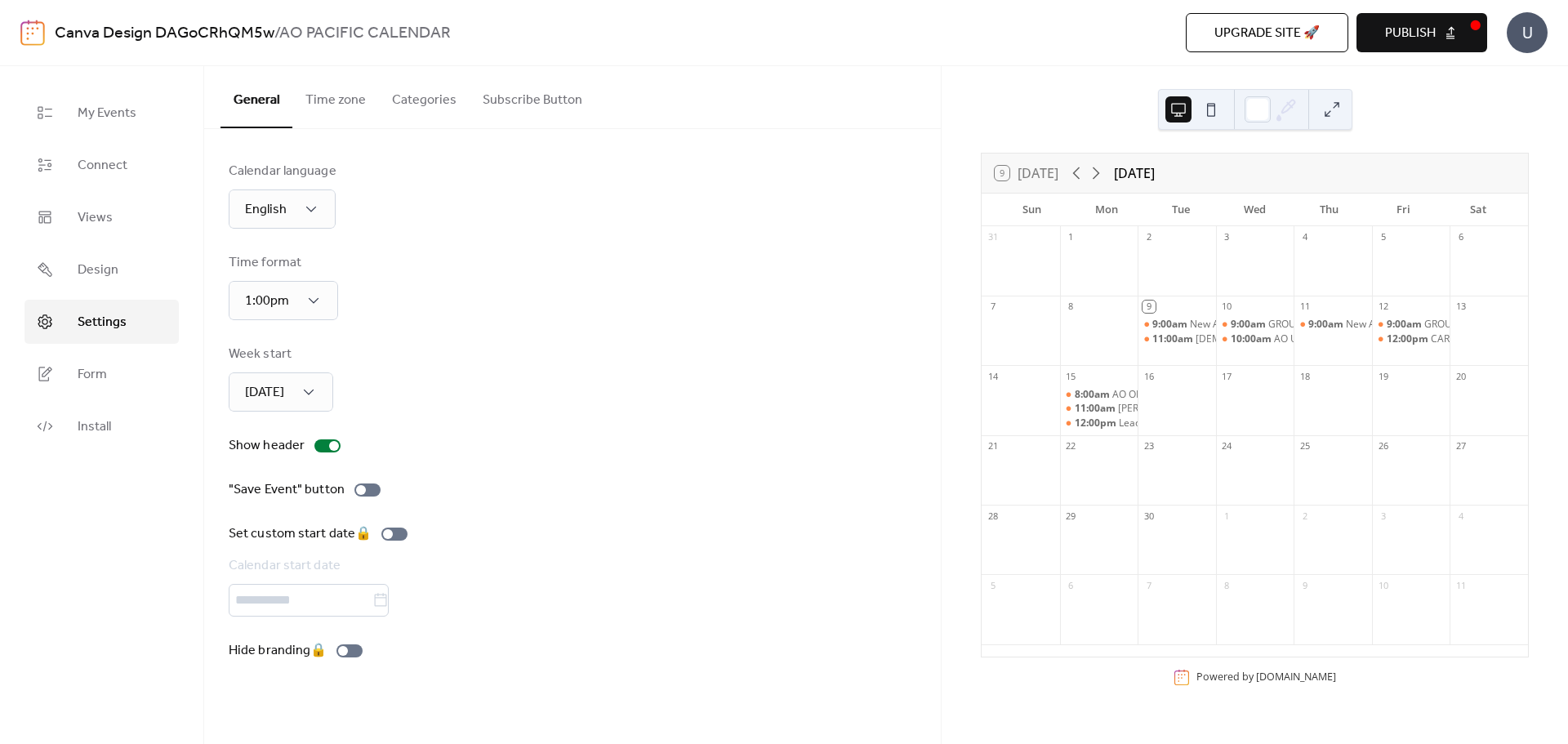
click at [65, 383] on link "Form" at bounding box center [101, 373] width 154 height 44
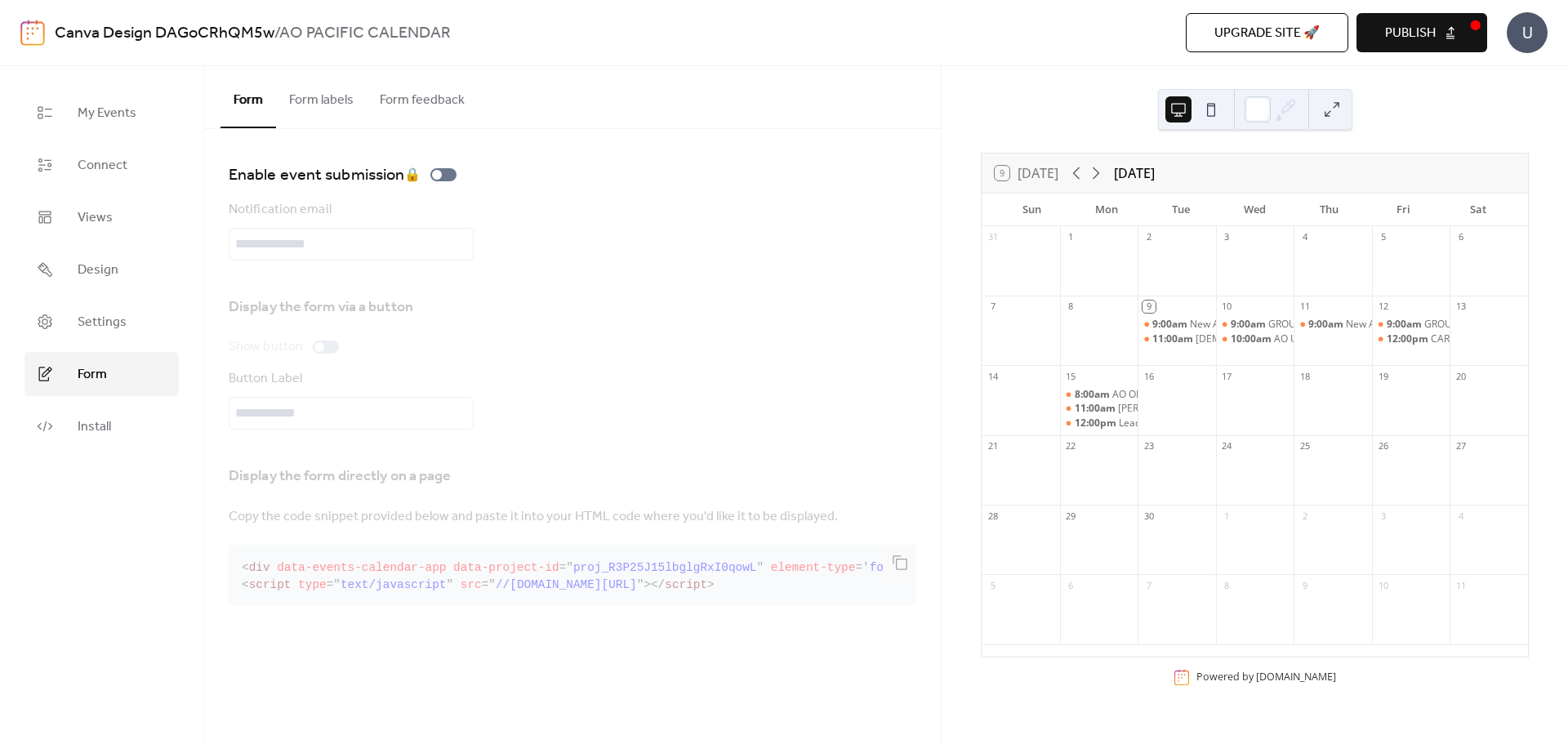
click at [94, 428] on span "Install" at bounding box center [94, 428] width 33 height 20
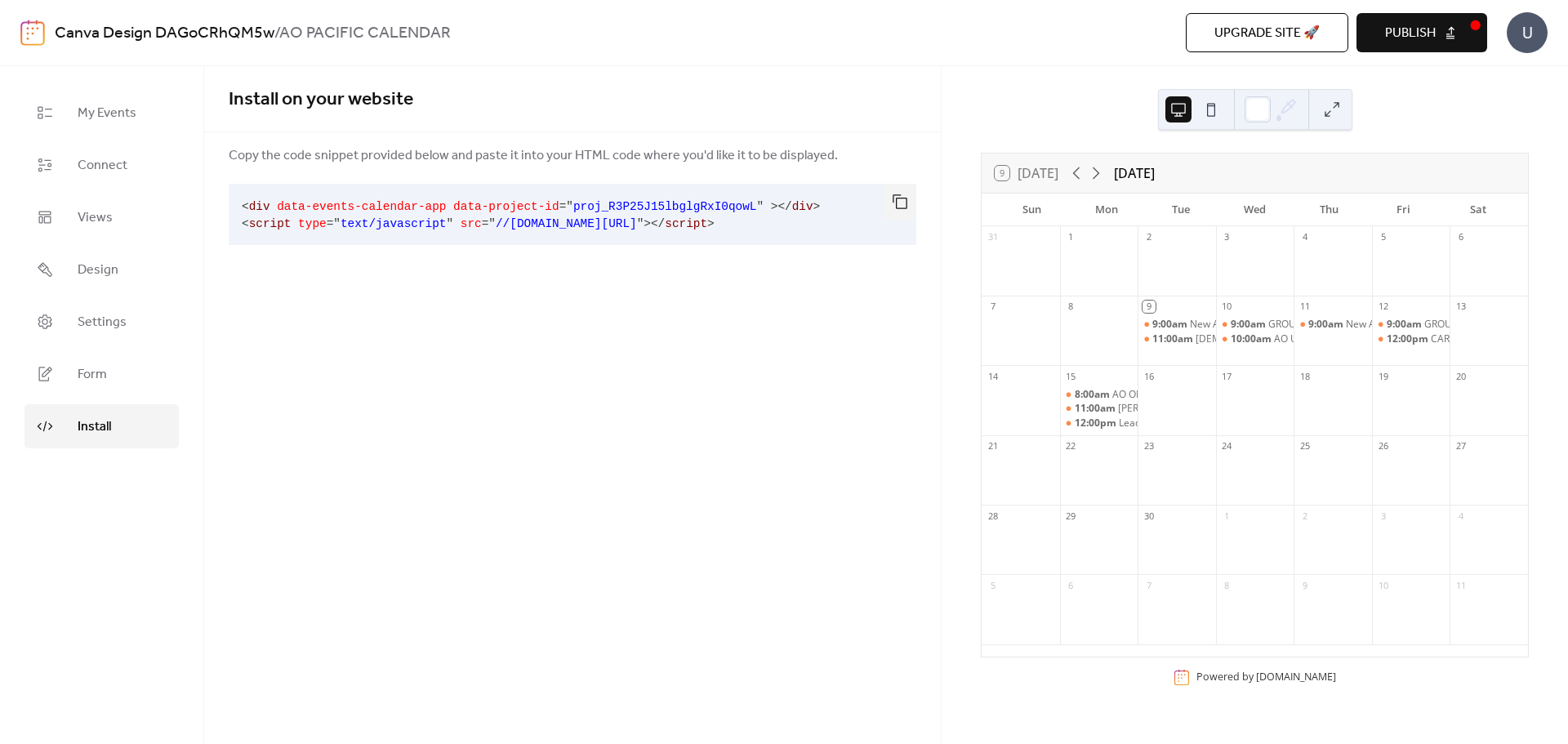
click at [96, 122] on span "My Events" at bounding box center [107, 114] width 59 height 20
